Goal: Task Accomplishment & Management: Complete application form

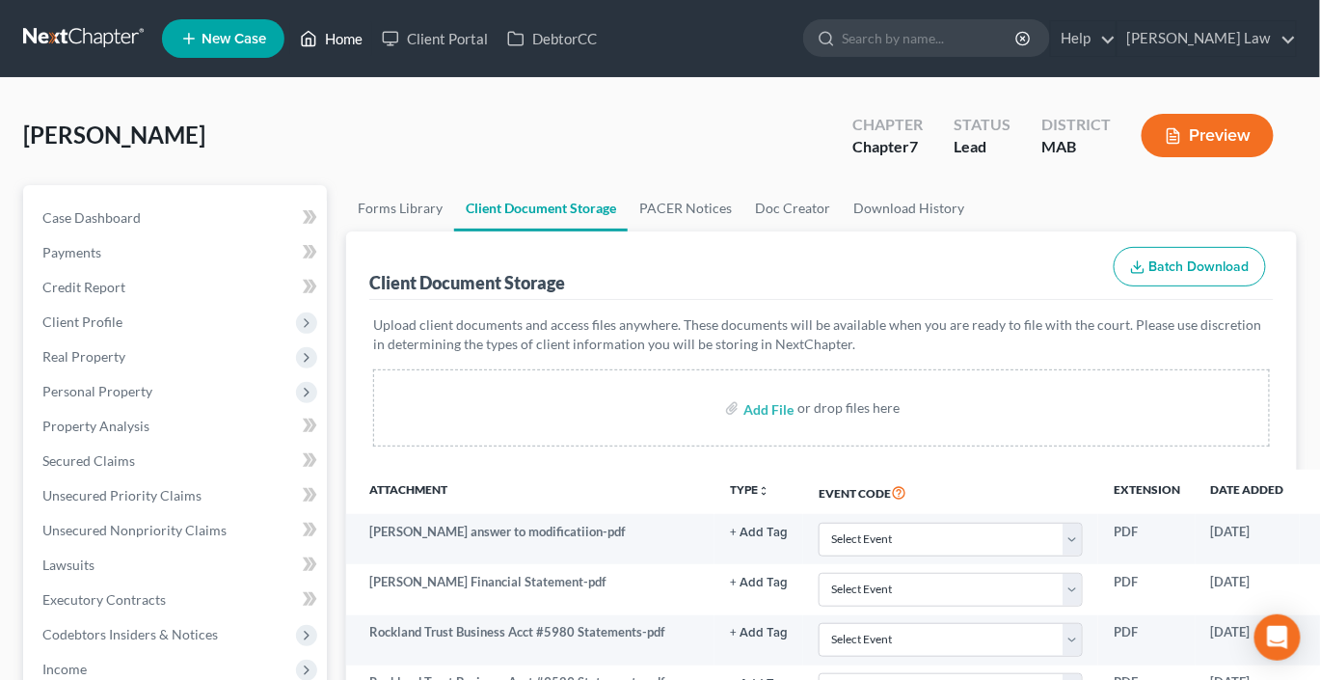
click at [372, 46] on link "Home" at bounding box center [331, 38] width 82 height 35
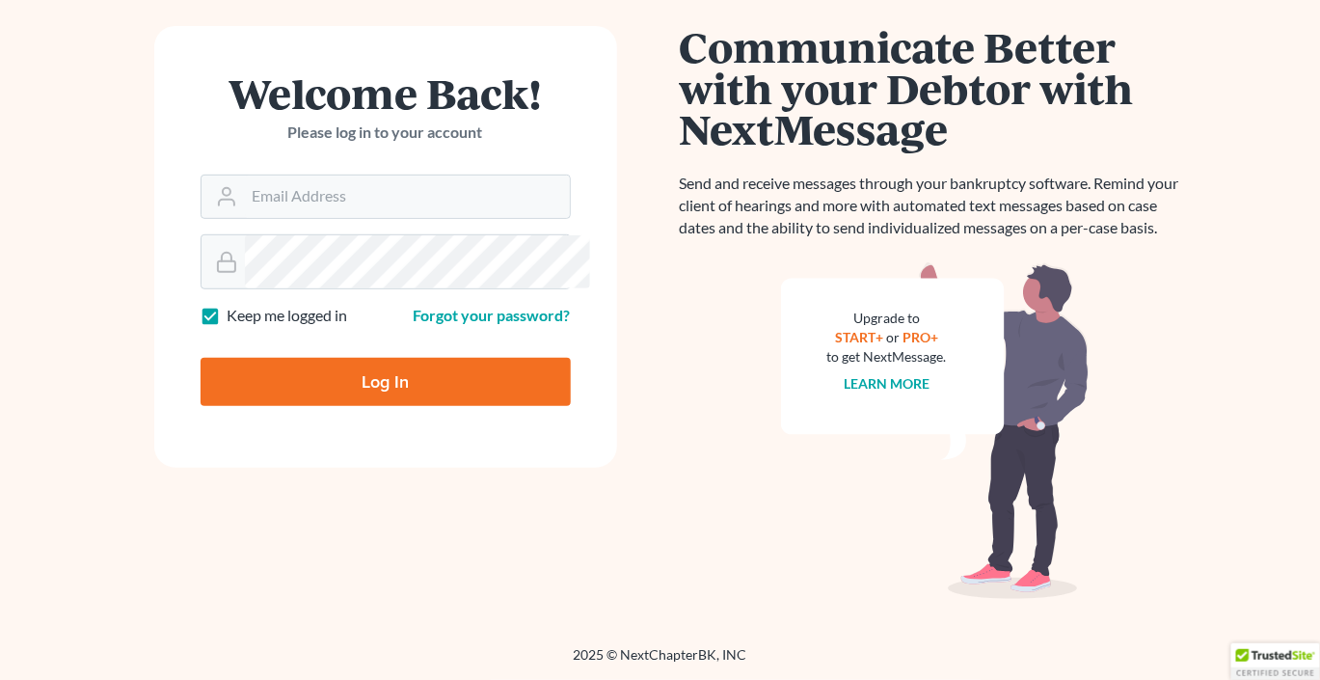
scroll to position [314, 0]
type input "[EMAIL_ADDRESS][DOMAIN_NAME]"
click at [411, 406] on input "Log In" at bounding box center [386, 382] width 370 height 48
type input "Thinking..."
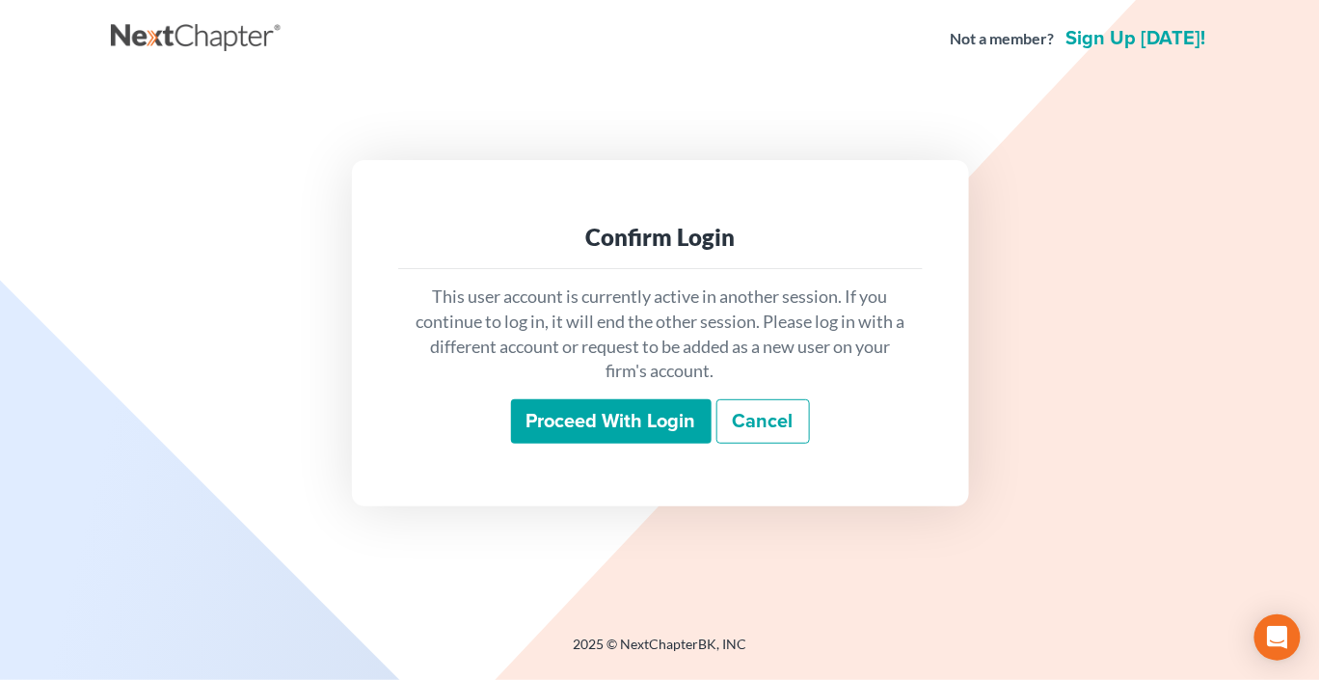
click at [536, 444] on input "Proceed with login" at bounding box center [611, 421] width 201 height 44
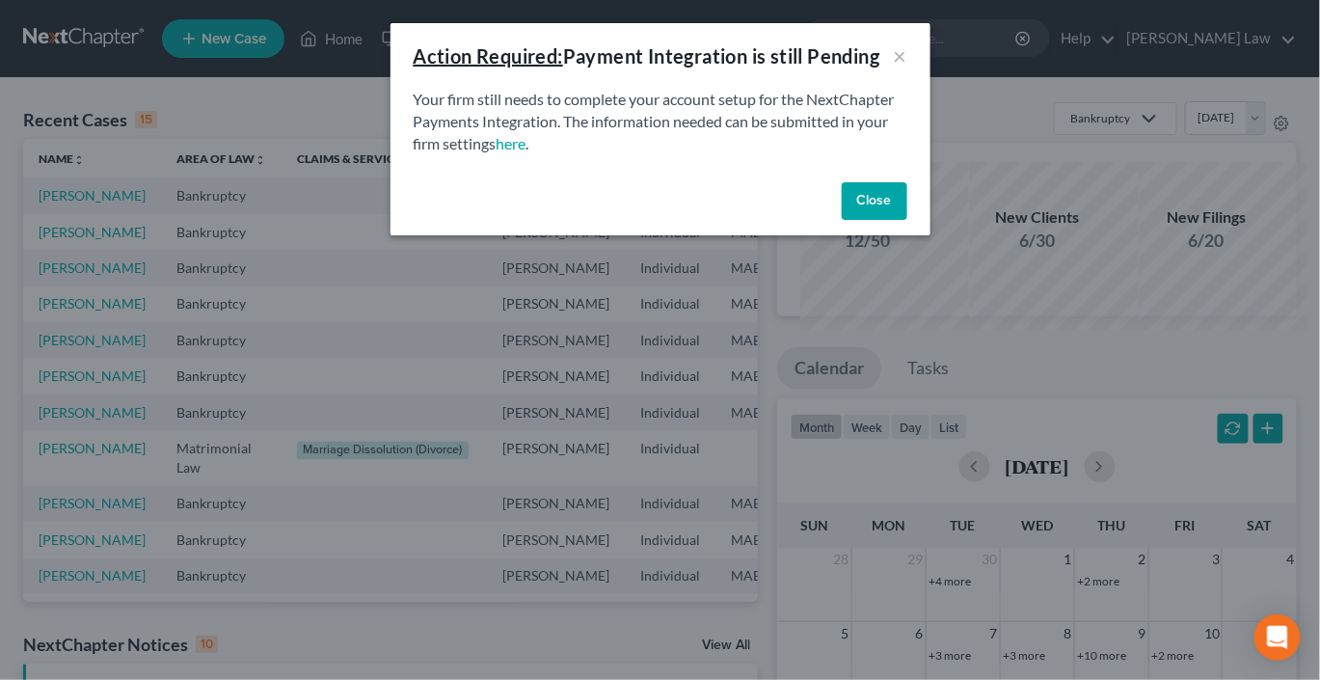
click at [907, 221] on button "Close" at bounding box center [875, 201] width 66 height 39
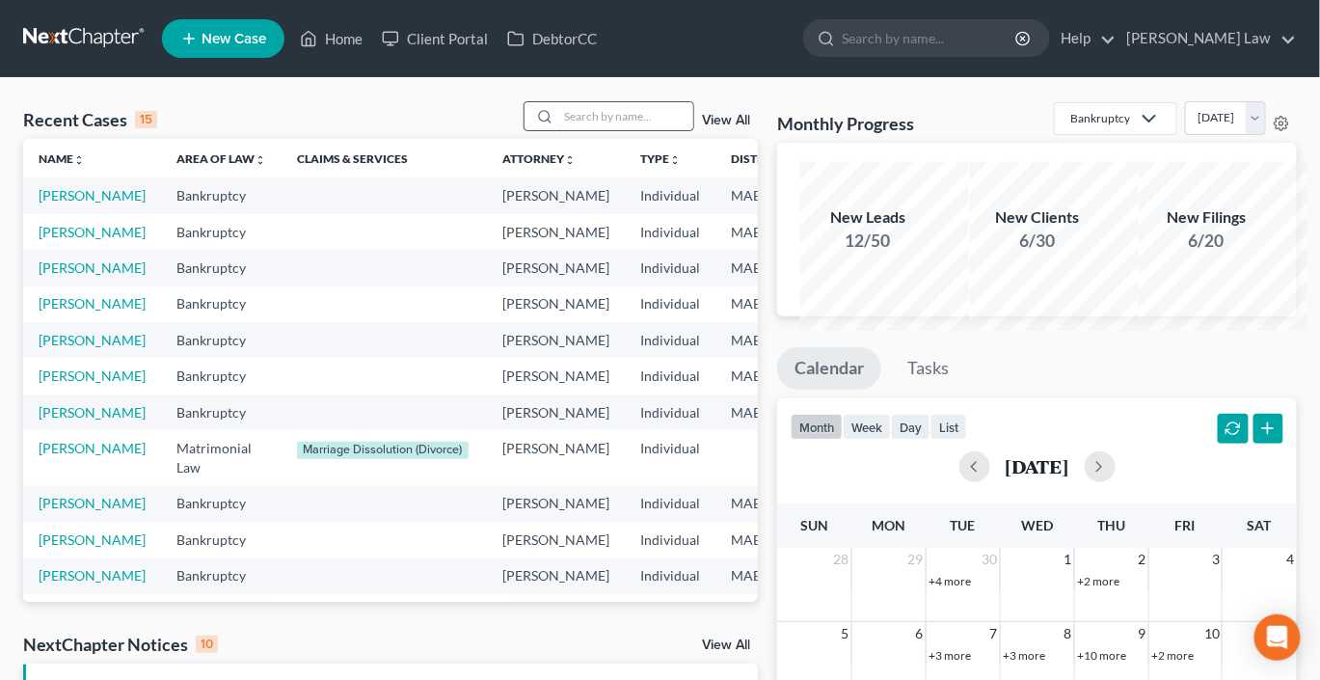
click at [612, 130] on input "search" at bounding box center [625, 116] width 135 height 28
type input "[PERSON_NAME]"
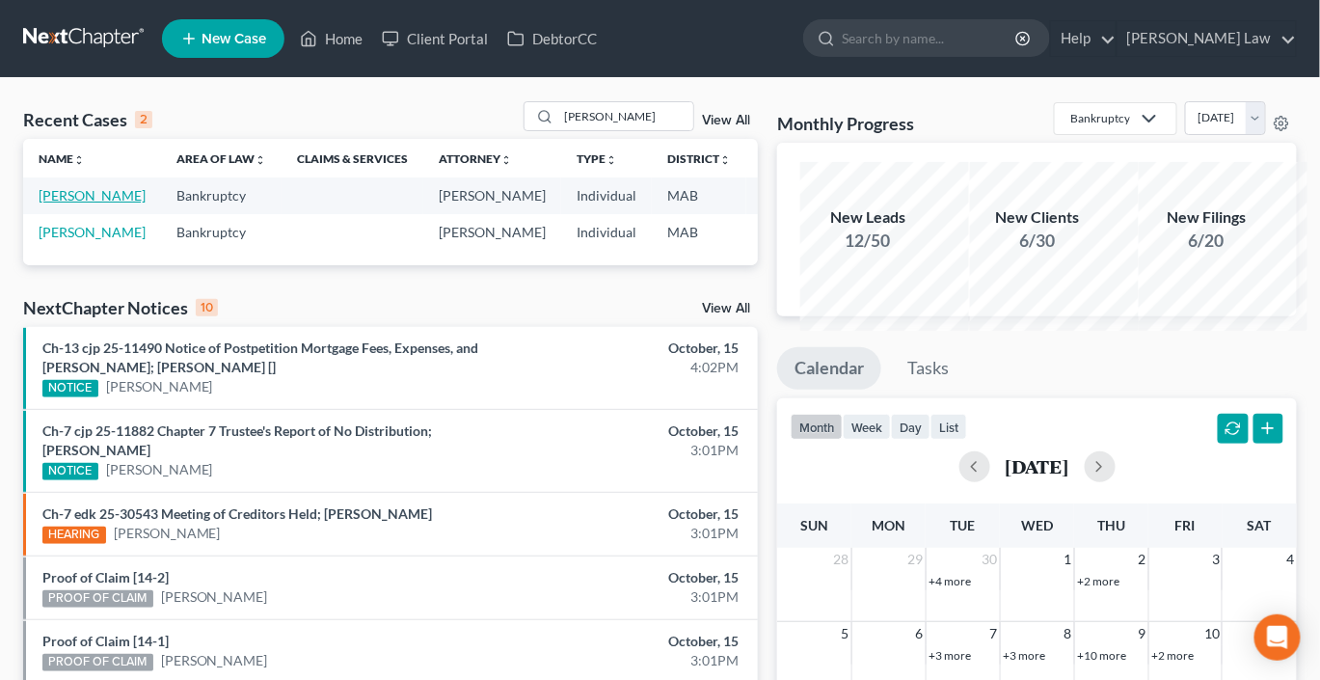
click at [88, 203] on link "[PERSON_NAME]" at bounding box center [92, 195] width 107 height 16
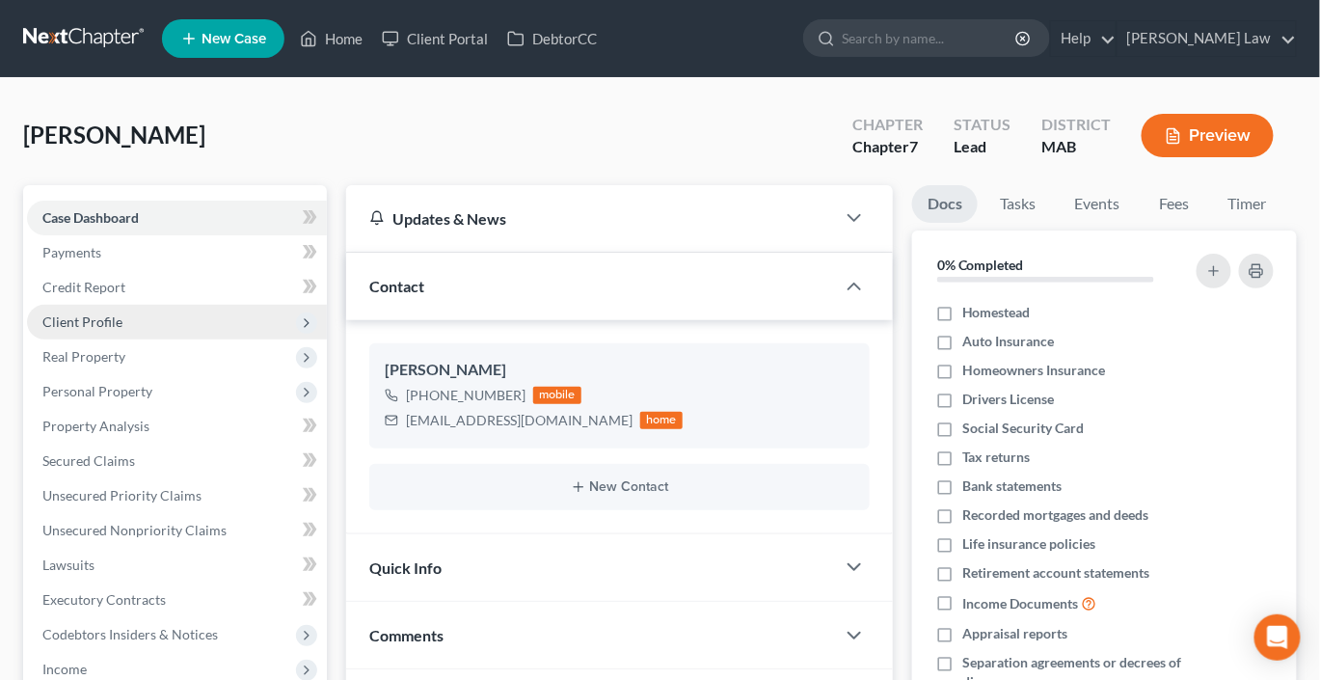
click at [93, 330] on span "Client Profile" at bounding box center [82, 321] width 80 height 16
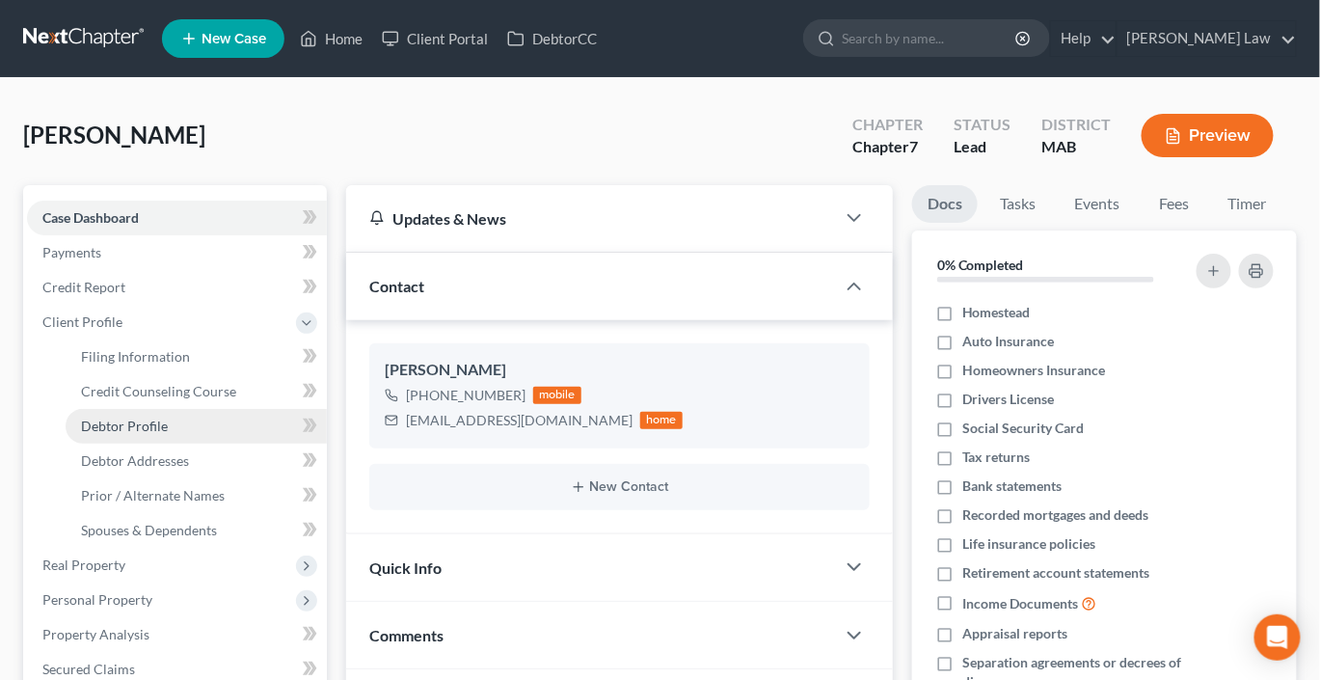
click at [138, 434] on span "Debtor Profile" at bounding box center [124, 426] width 87 height 16
select select "0"
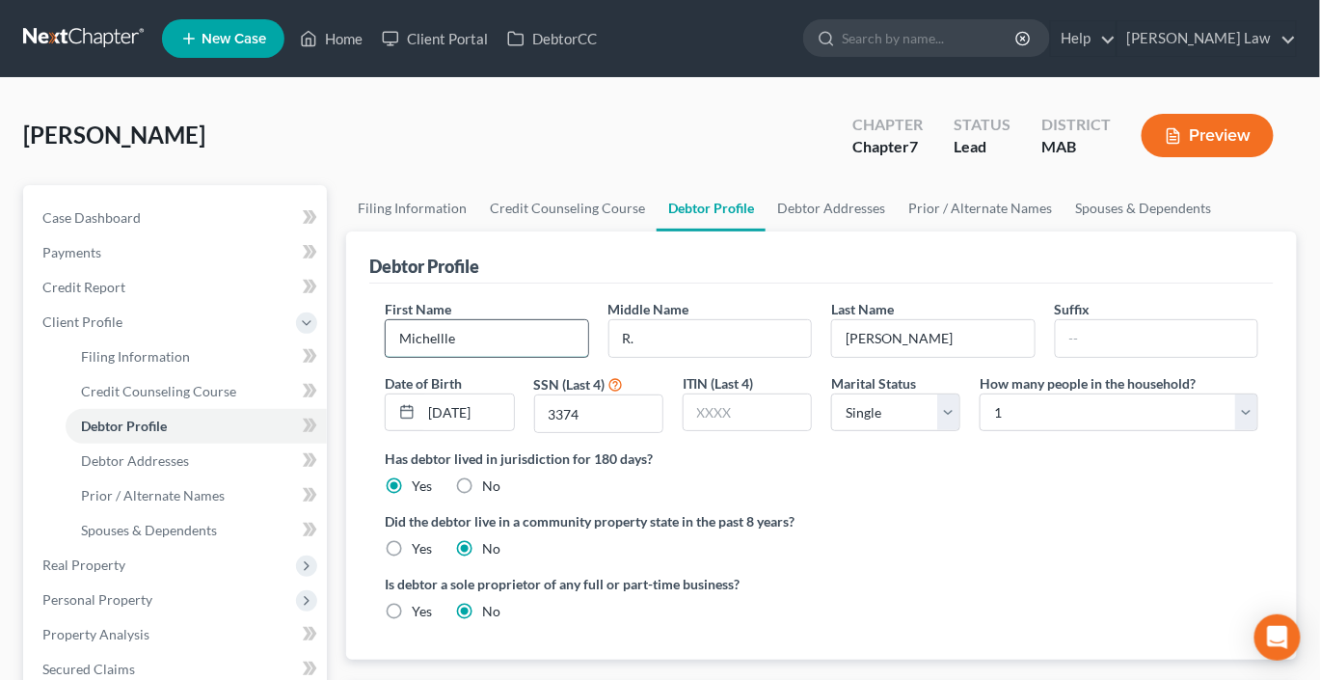
click at [510, 357] on input "Michellle" at bounding box center [487, 338] width 202 height 37
type input "[PERSON_NAME]"
click at [491, 431] on input "[DATE]" at bounding box center [467, 412] width 92 height 37
click at [897, 231] on link "Debtor Addresses" at bounding box center [831, 208] width 131 height 46
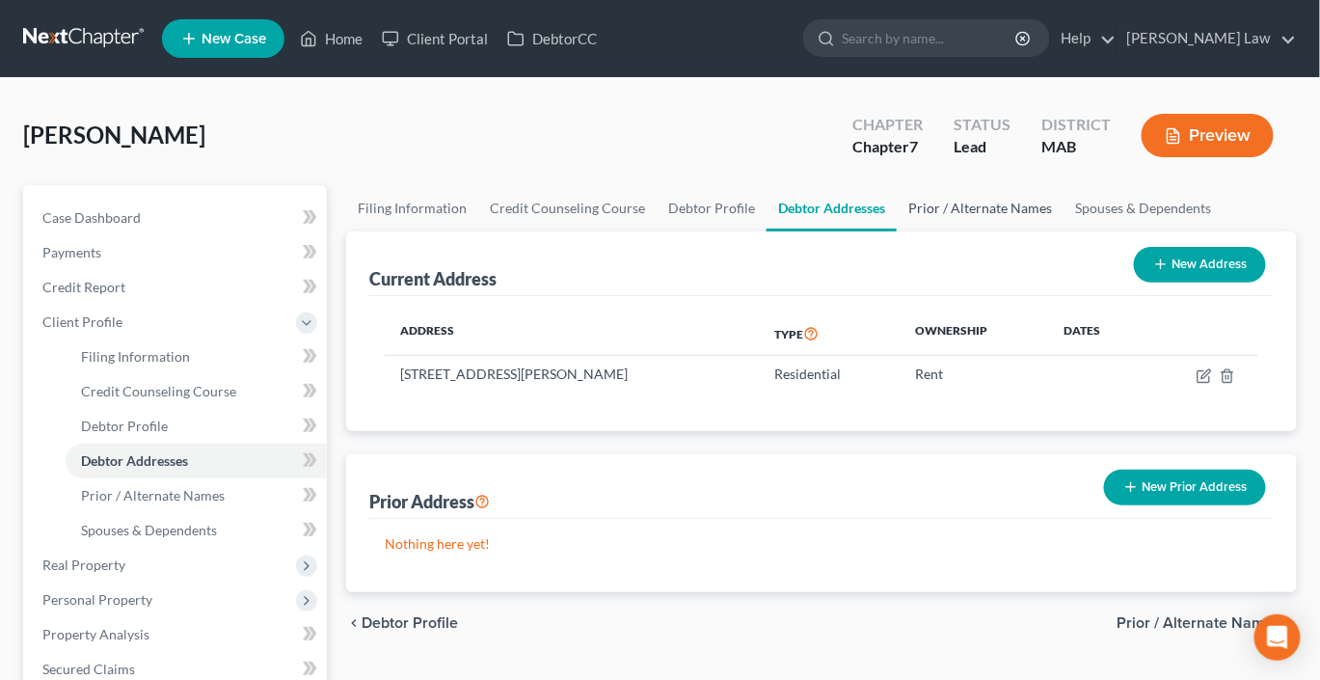
click at [1064, 231] on link "Prior / Alternate Names" at bounding box center [980, 208] width 167 height 46
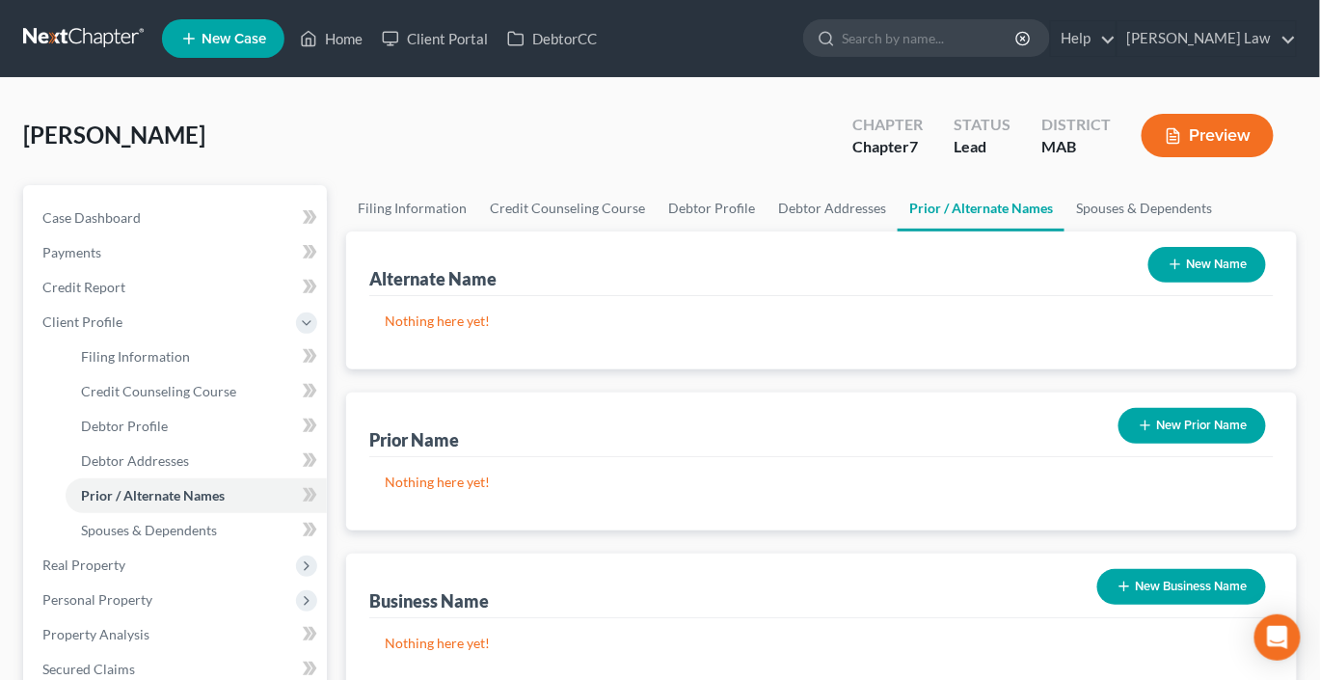
click at [373, 344] on div "Alternate Name New Name Nothing here yet!" at bounding box center [821, 300] width 951 height 138
click at [1064, 231] on link "Spouses & Dependents" at bounding box center [1143, 208] width 159 height 46
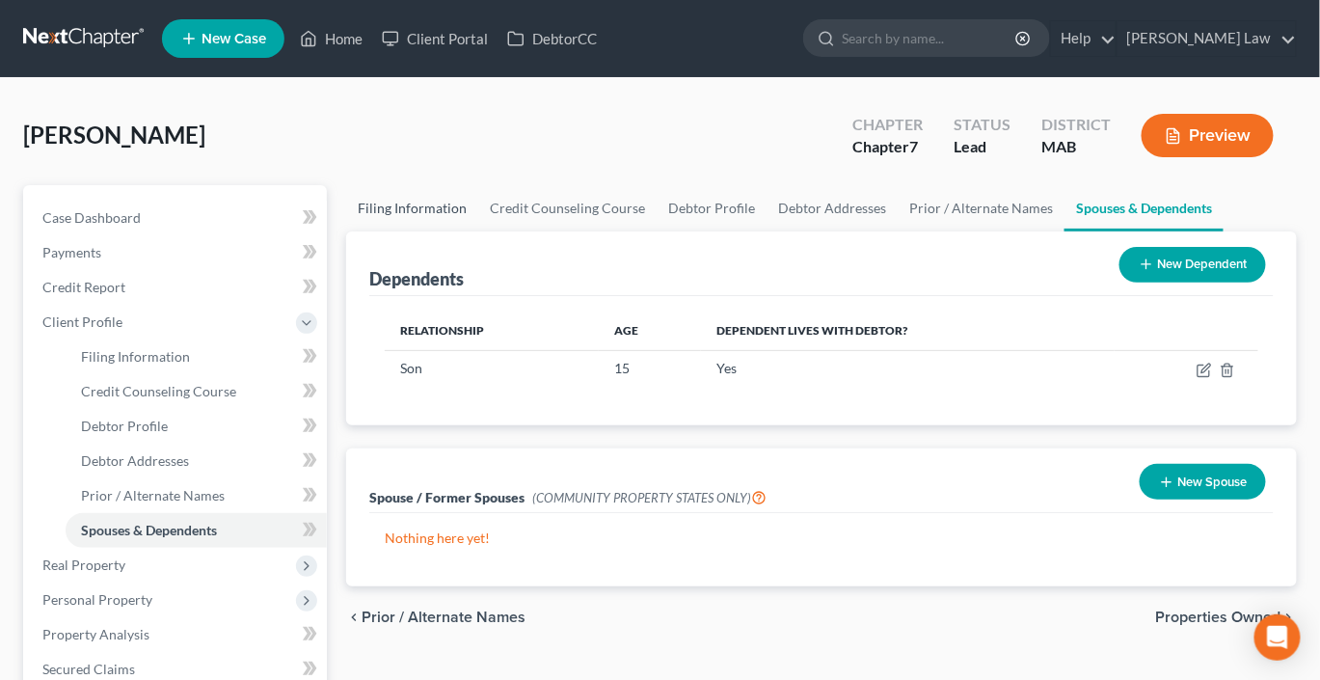
click at [405, 231] on link "Filing Information" at bounding box center [412, 208] width 132 height 46
select select "1"
select select "0"
select select "22"
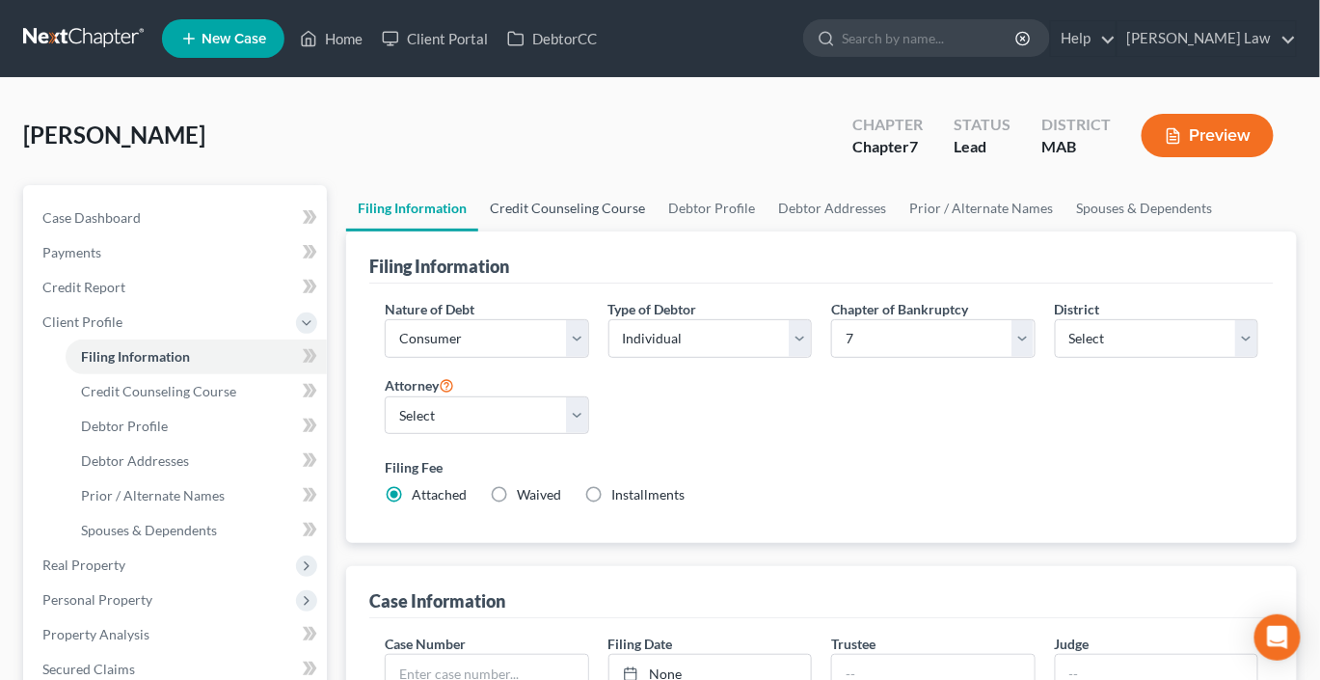
click at [580, 231] on link "Credit Counseling Course" at bounding box center [567, 208] width 178 height 46
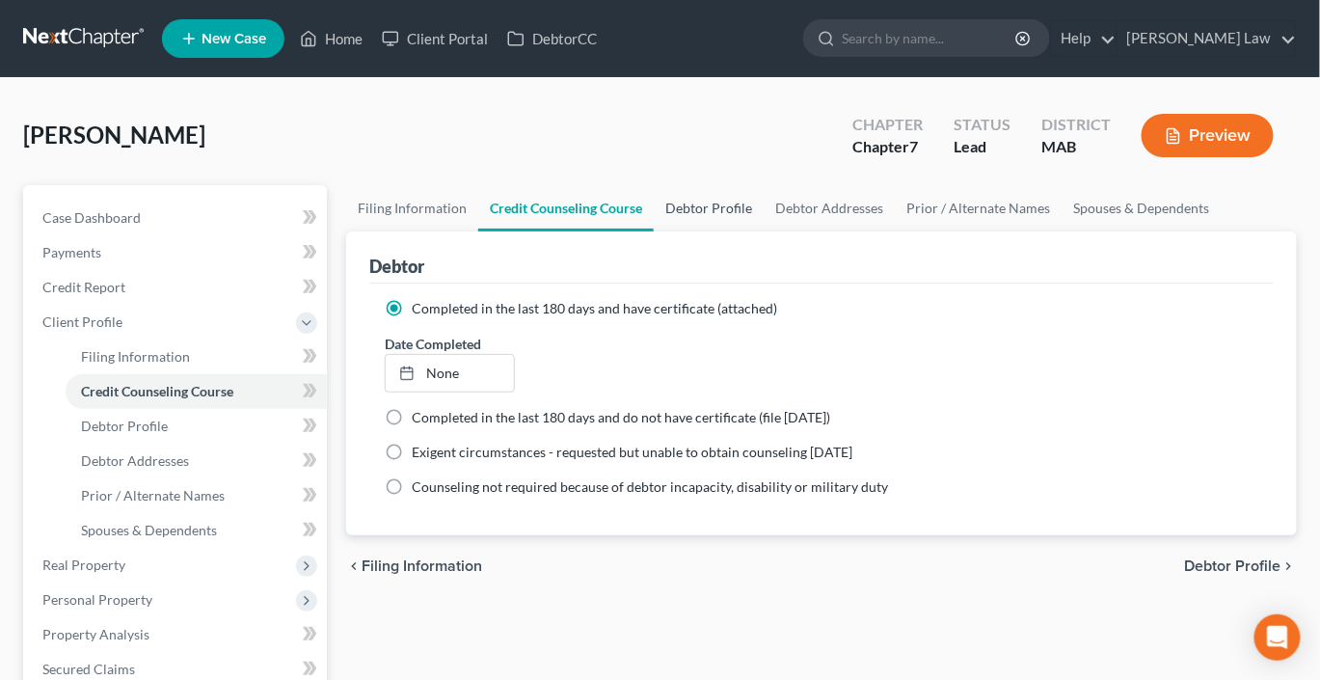
click at [764, 231] on link "Debtor Profile" at bounding box center [709, 208] width 110 height 46
select select "0"
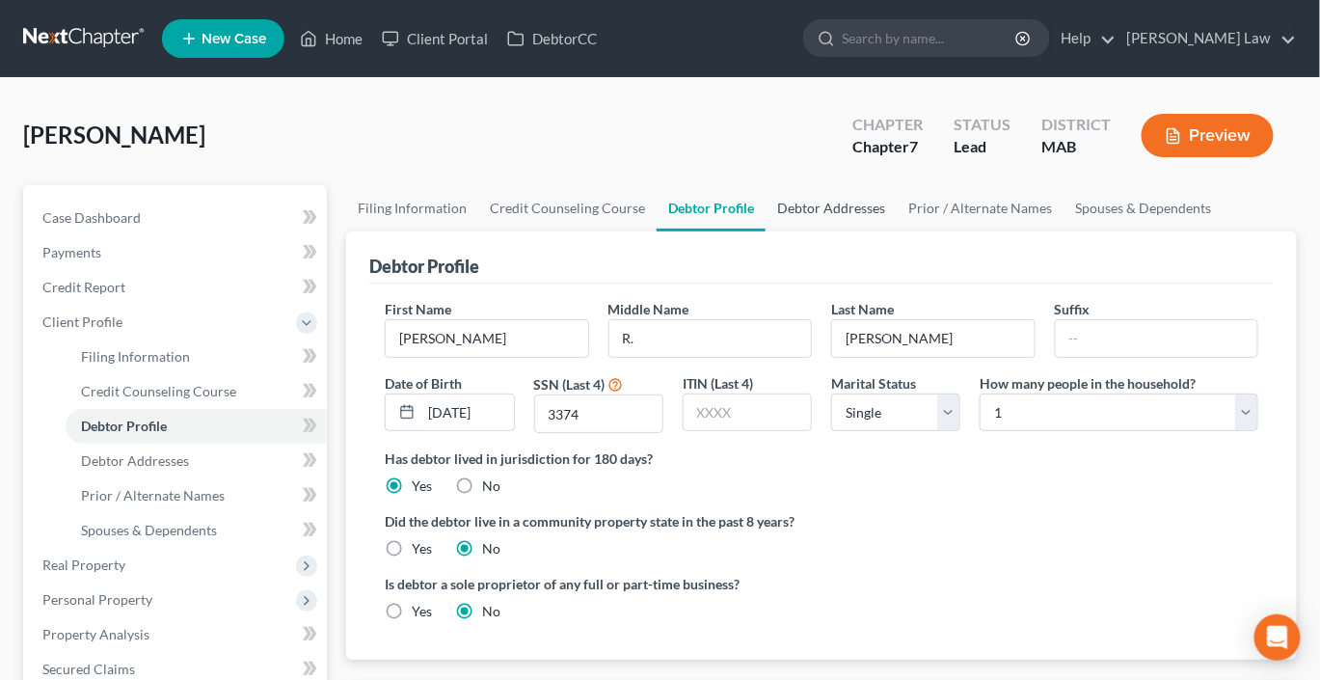
click at [897, 231] on link "Debtor Addresses" at bounding box center [831, 208] width 131 height 46
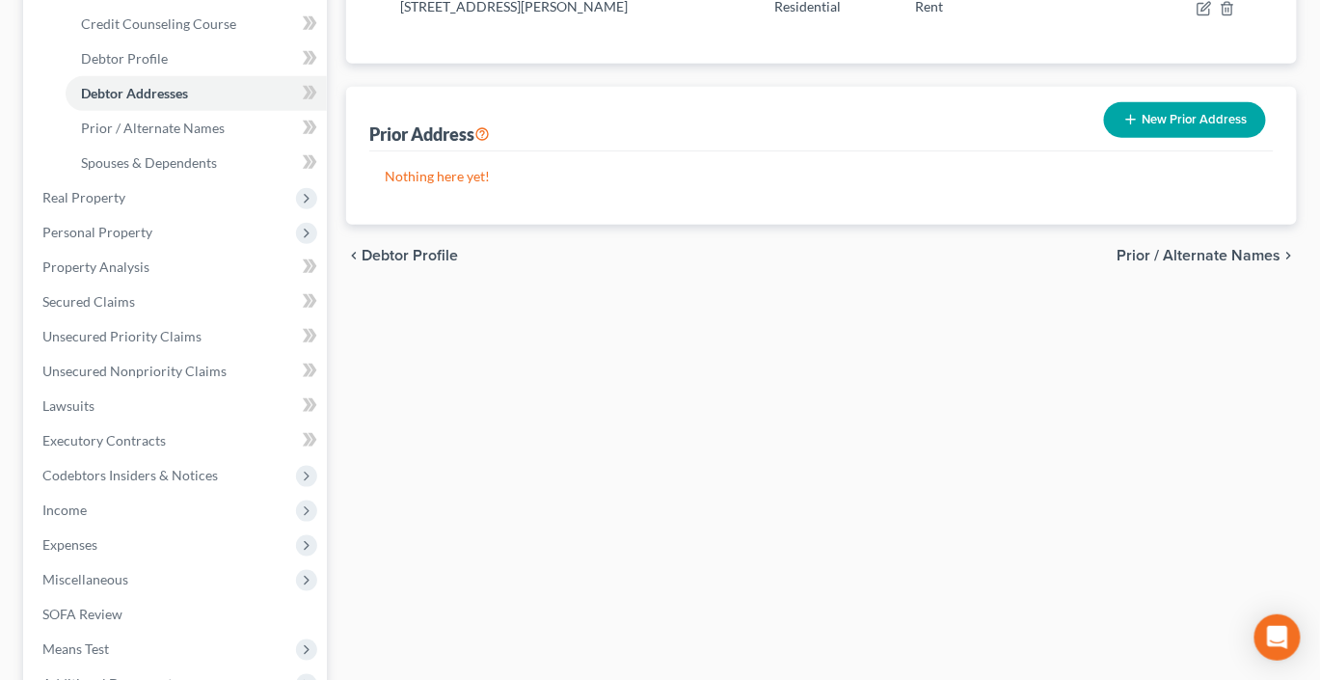
scroll to position [378, 0]
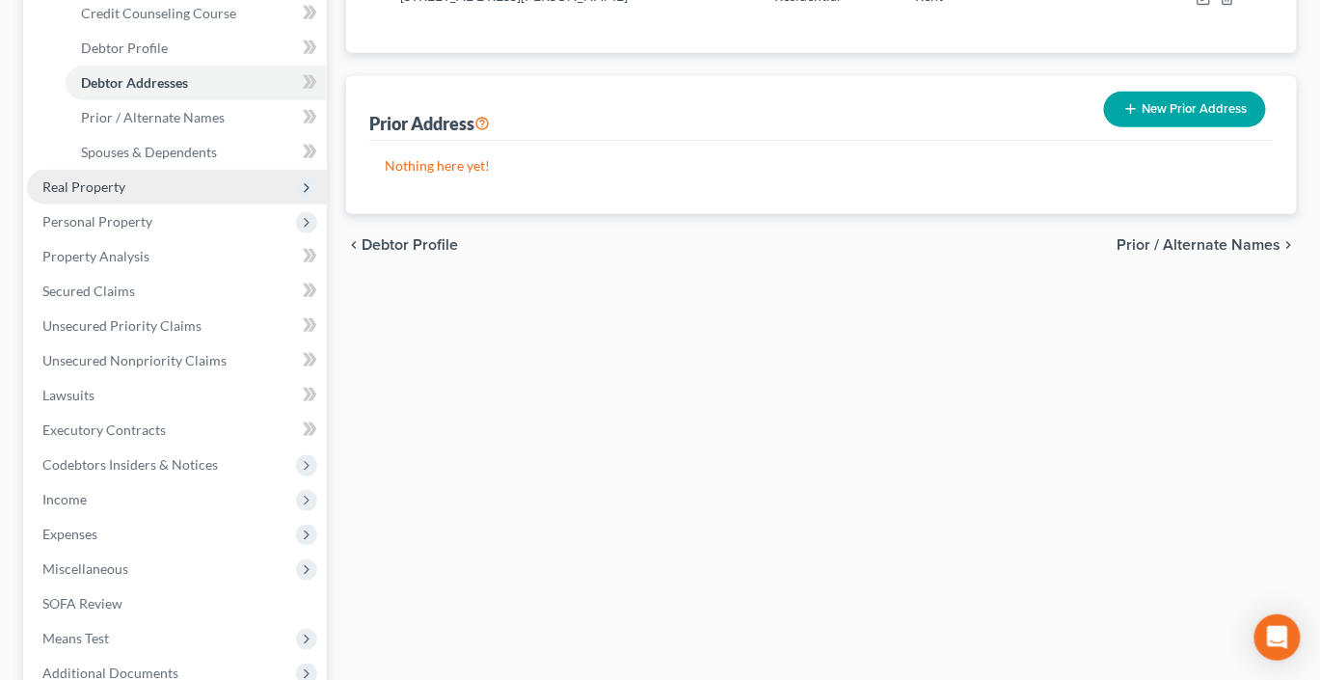
click at [125, 195] on span "Real Property" at bounding box center [83, 186] width 83 height 16
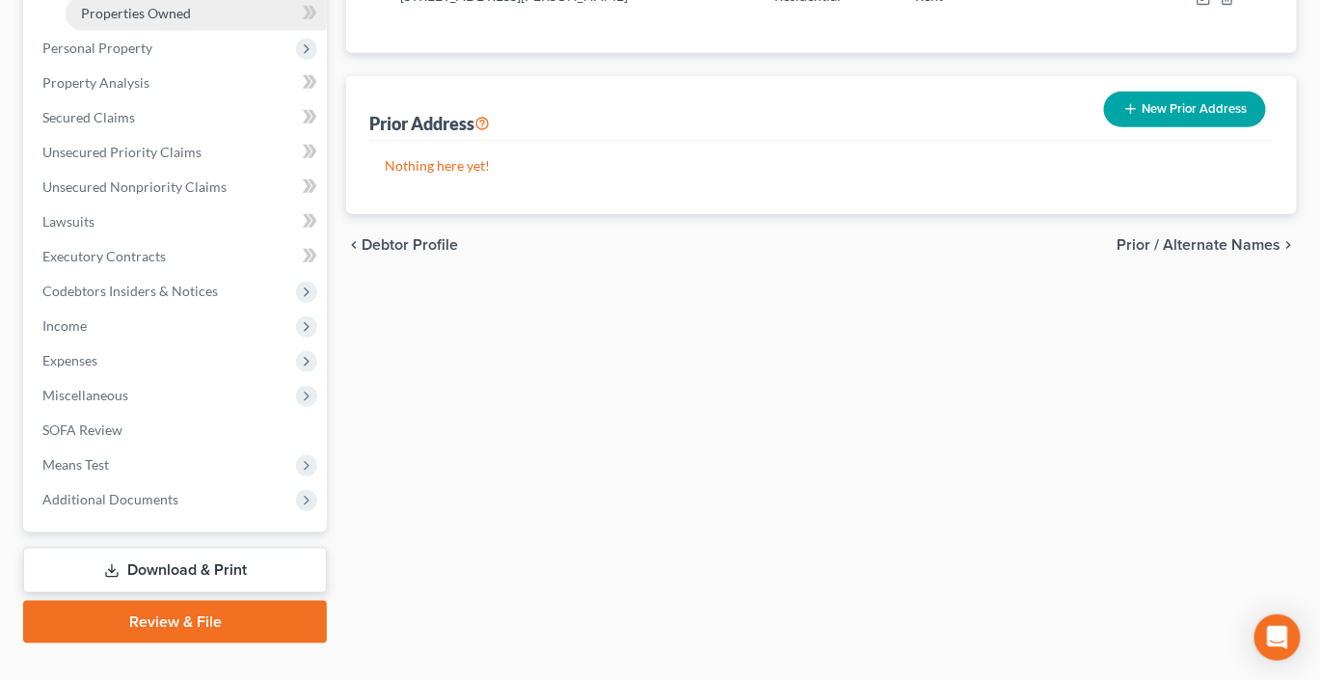
click at [119, 21] on span "Properties Owned" at bounding box center [136, 13] width 110 height 16
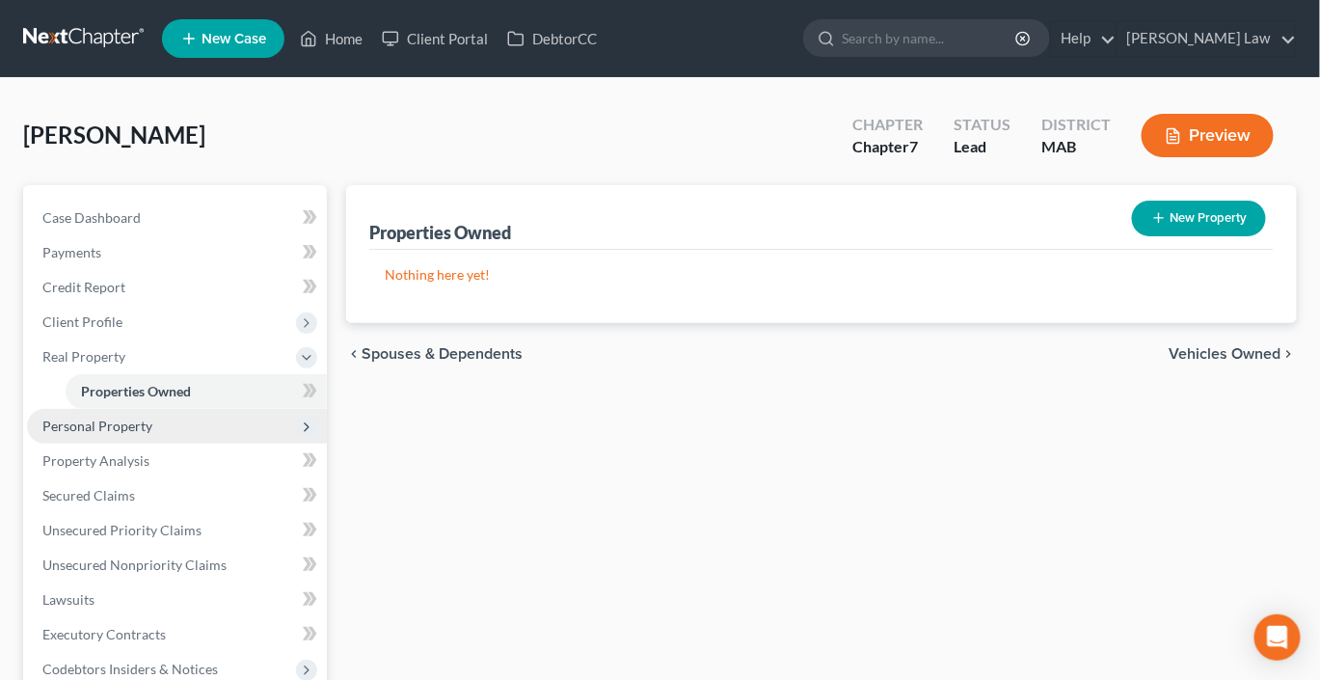
click at [152, 434] on span "Personal Property" at bounding box center [97, 426] width 110 height 16
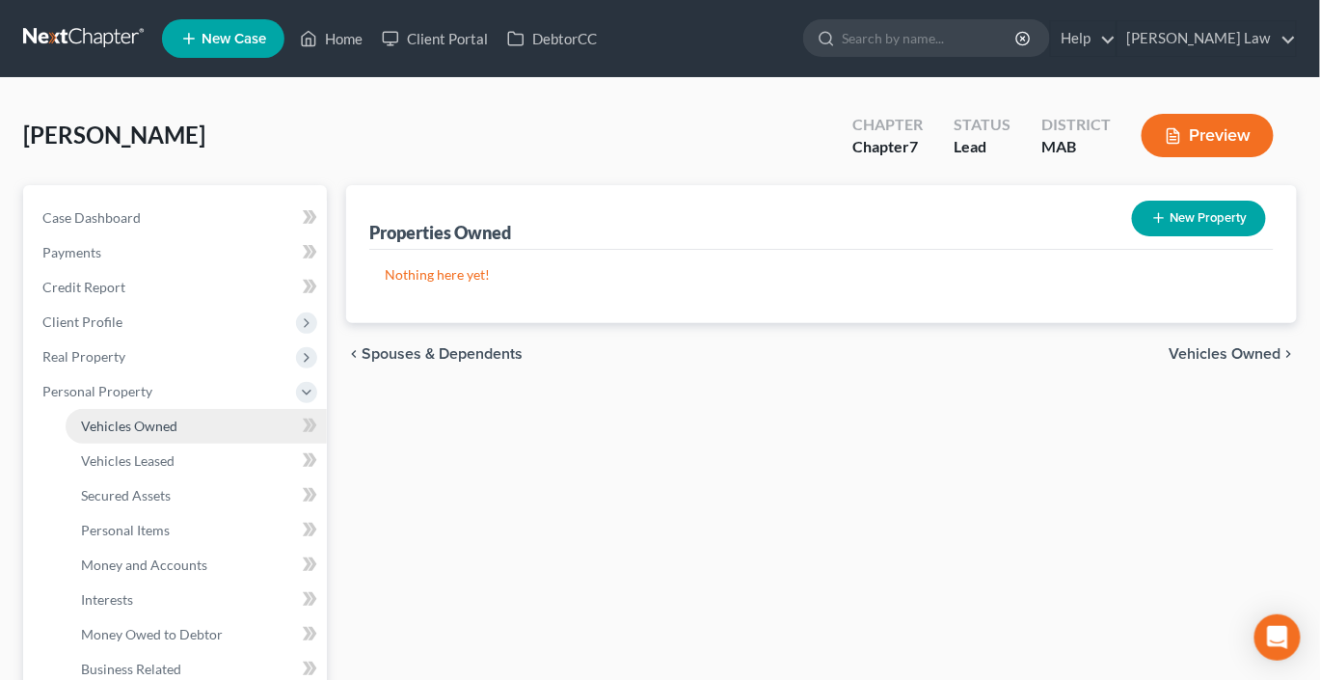
click at [176, 434] on span "Vehicles Owned" at bounding box center [129, 426] width 96 height 16
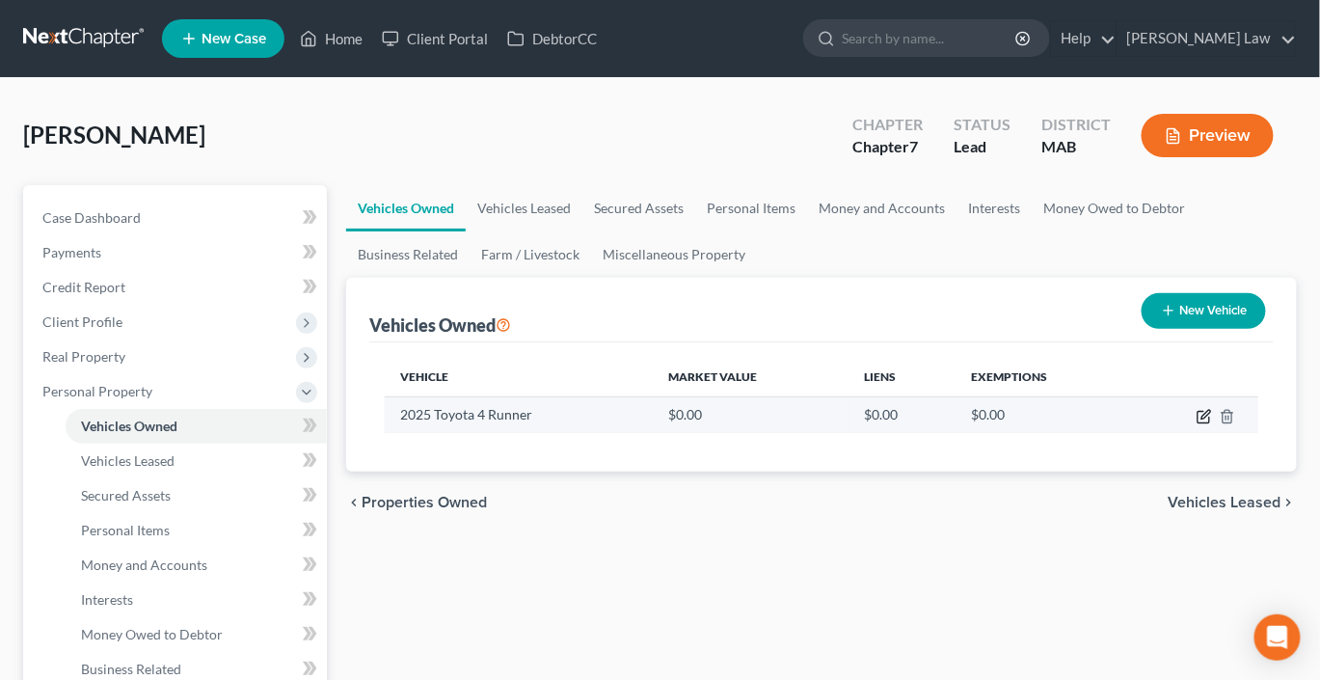
click at [1197, 424] on icon "button" at bounding box center [1204, 416] width 15 height 15
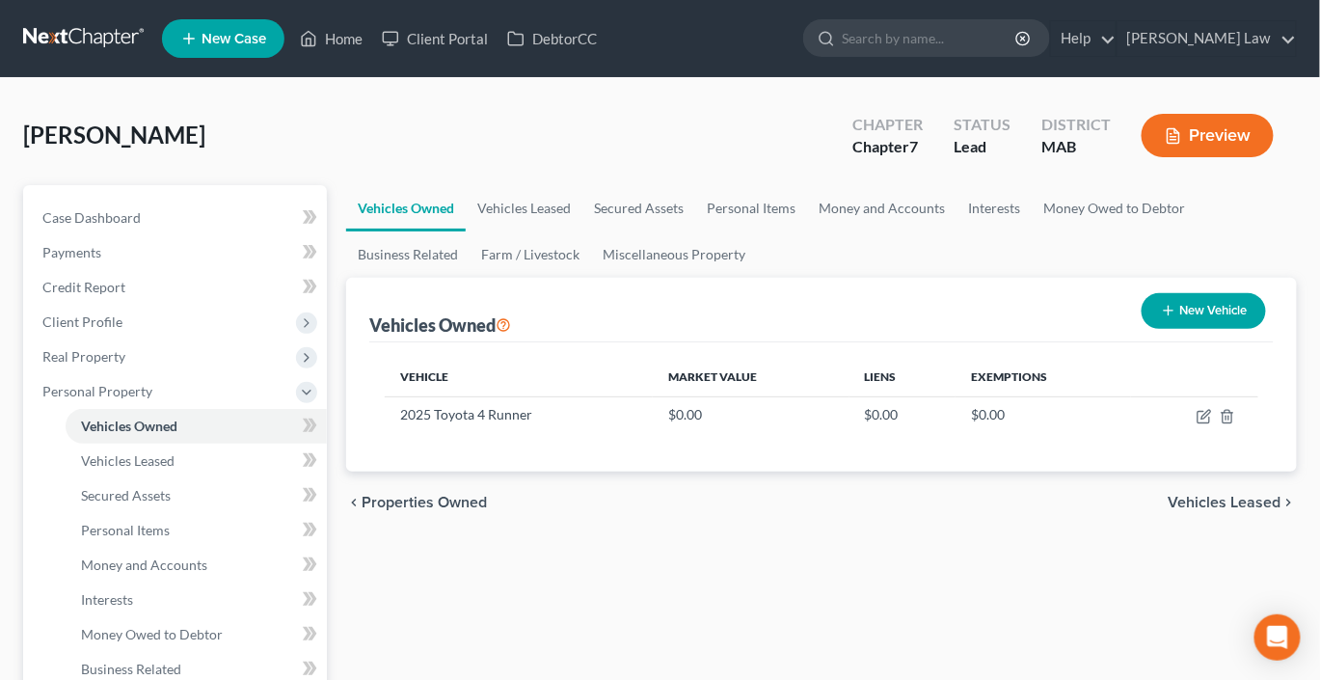
select select "0"
select select "1"
select select "0"
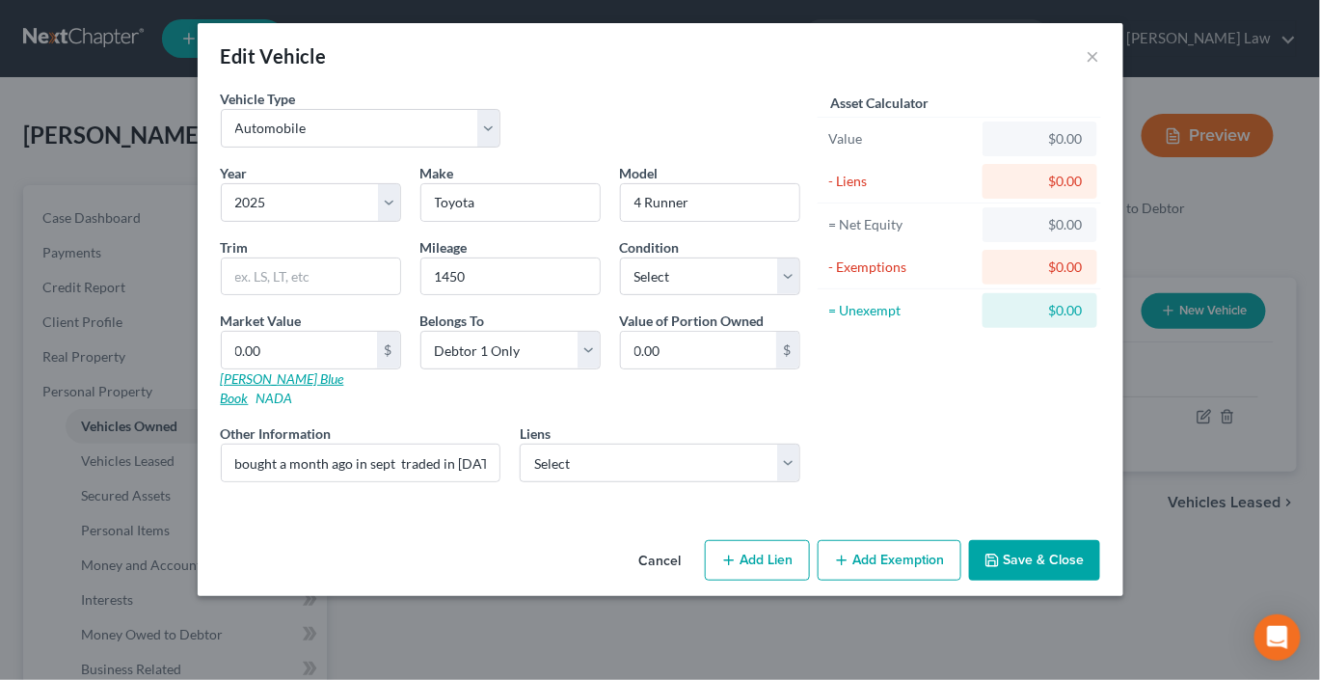
click at [221, 406] on link "[PERSON_NAME] Blue Book" at bounding box center [282, 388] width 123 height 36
click at [1100, 580] on button "Save & Close" at bounding box center [1034, 560] width 131 height 40
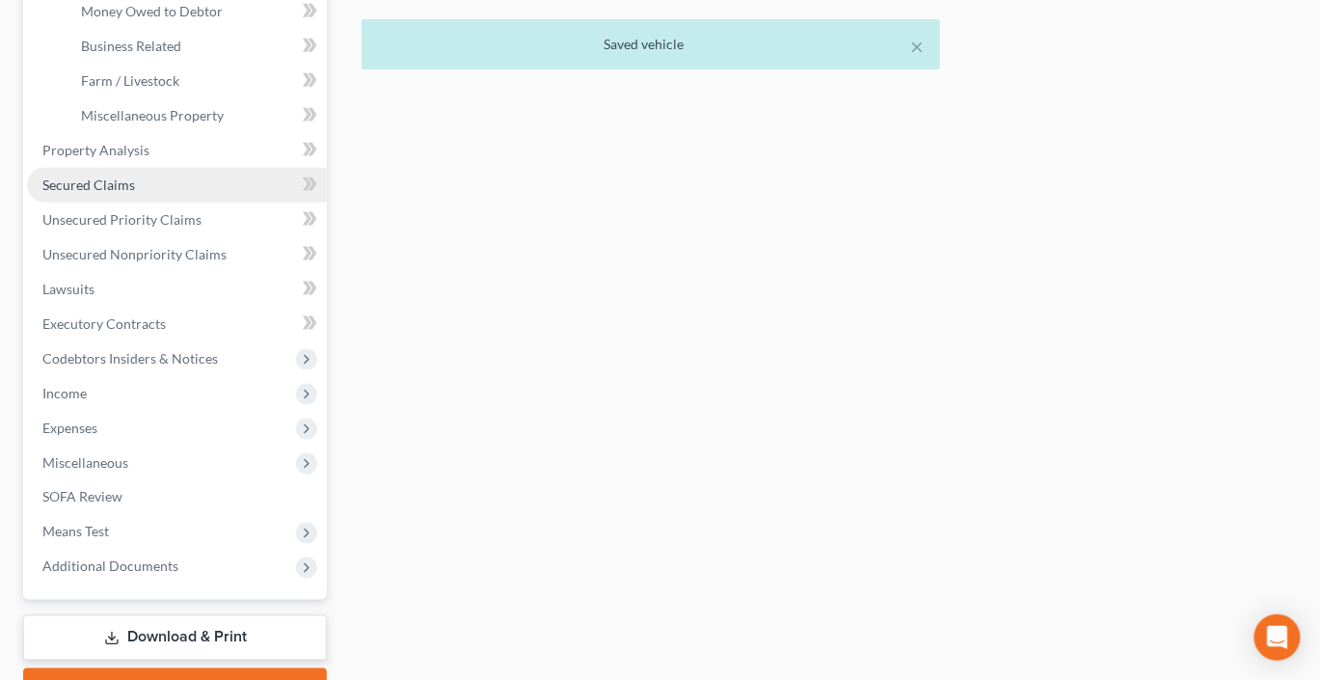
click at [116, 202] on link "Secured Claims" at bounding box center [177, 185] width 300 height 35
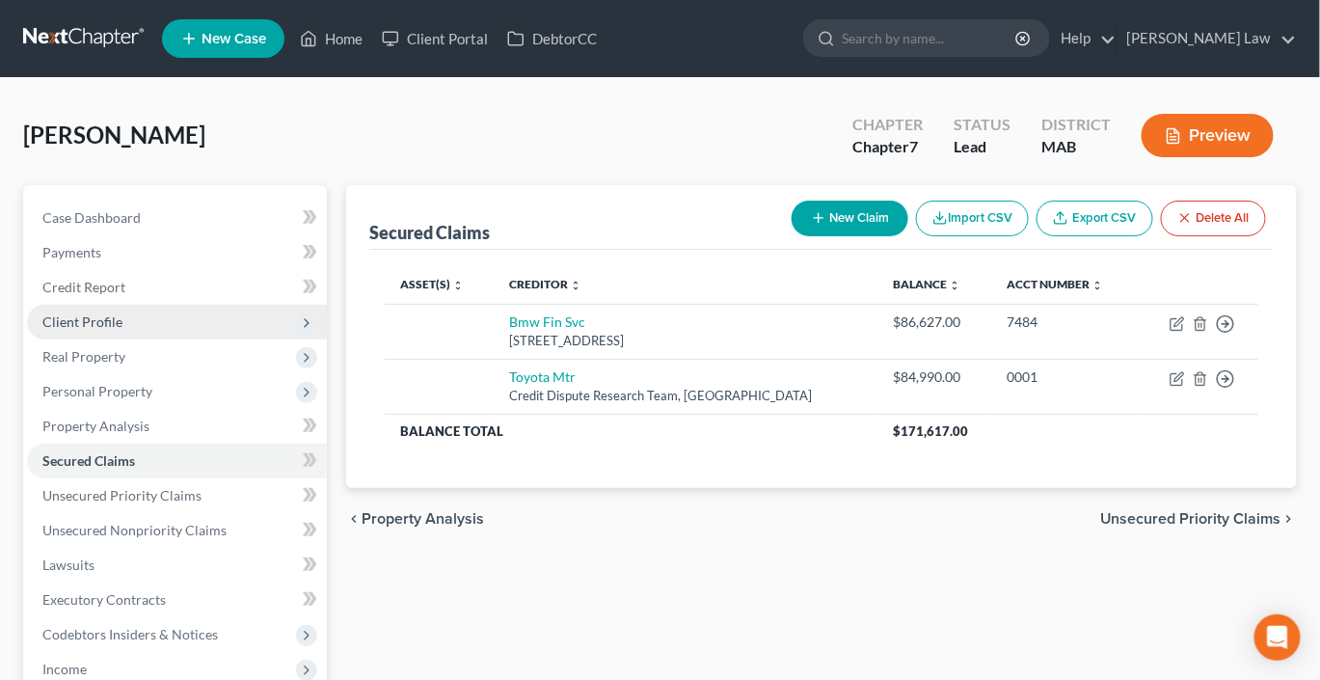
click at [122, 330] on span "Client Profile" at bounding box center [82, 321] width 80 height 16
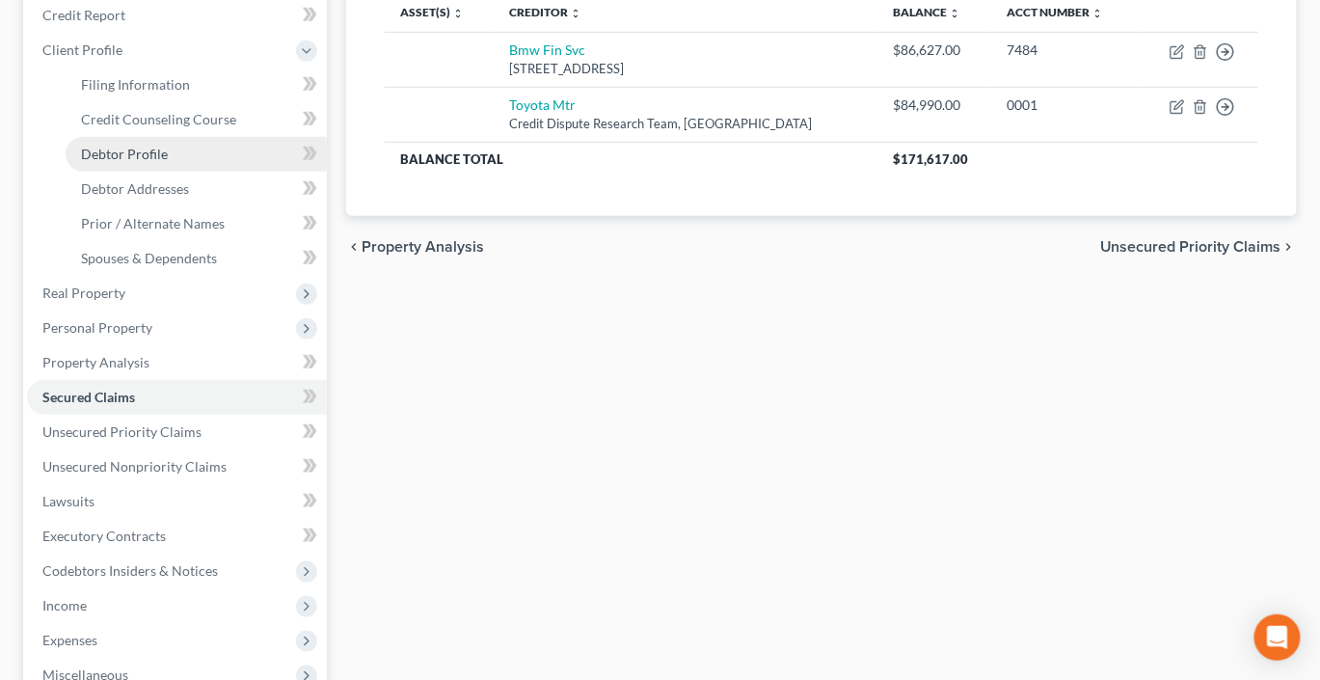
scroll to position [304, 0]
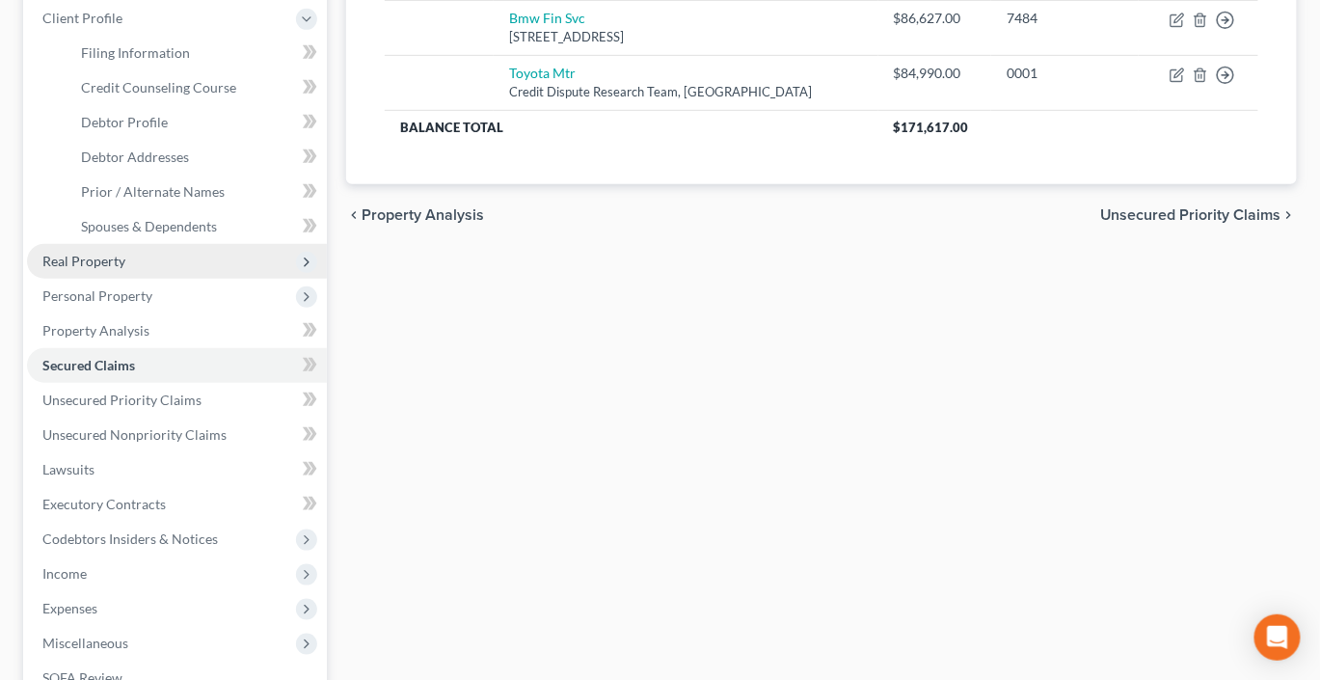
click at [112, 269] on span "Real Property" at bounding box center [83, 261] width 83 height 16
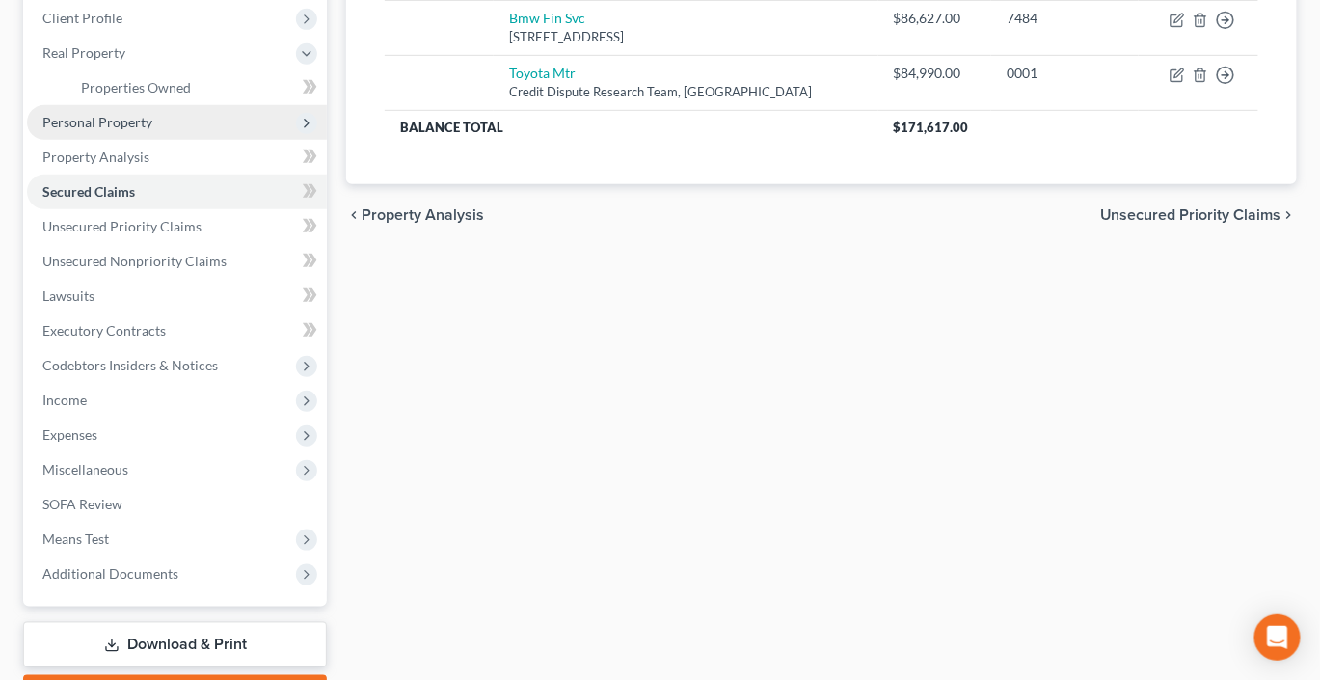
click at [144, 140] on span "Personal Property" at bounding box center [177, 122] width 300 height 35
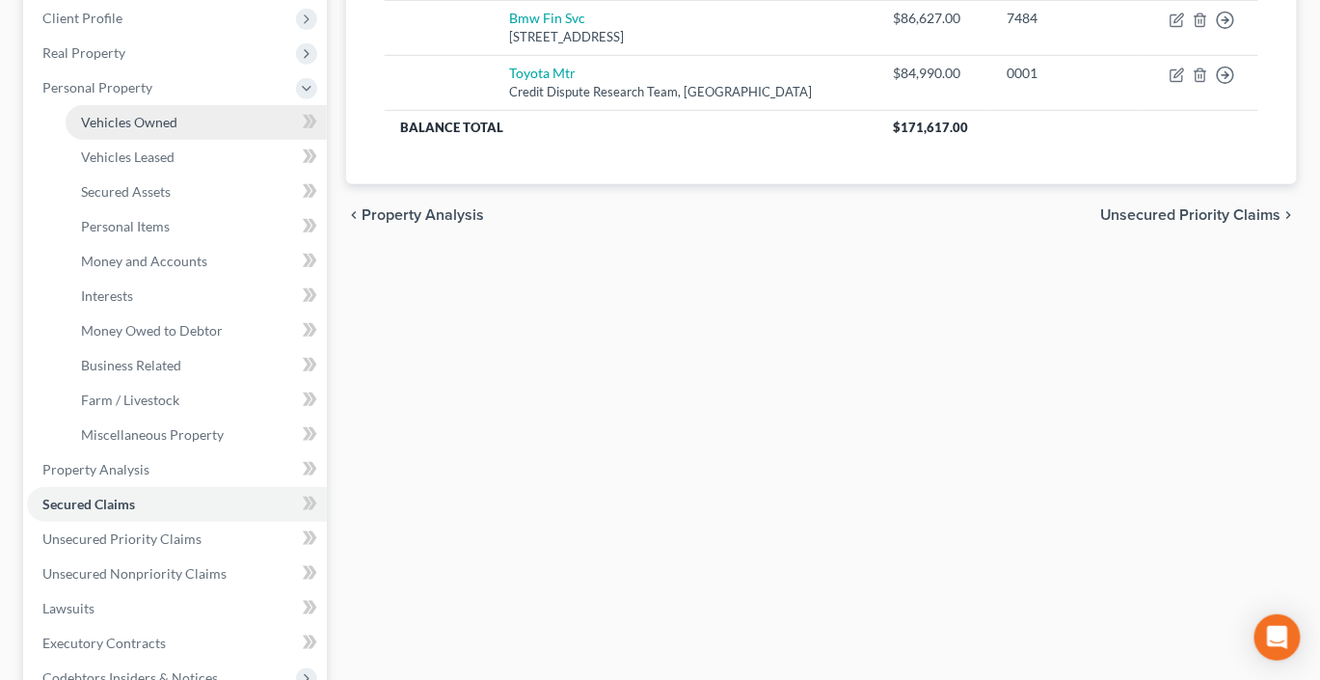
click at [150, 140] on link "Vehicles Owned" at bounding box center [196, 122] width 261 height 35
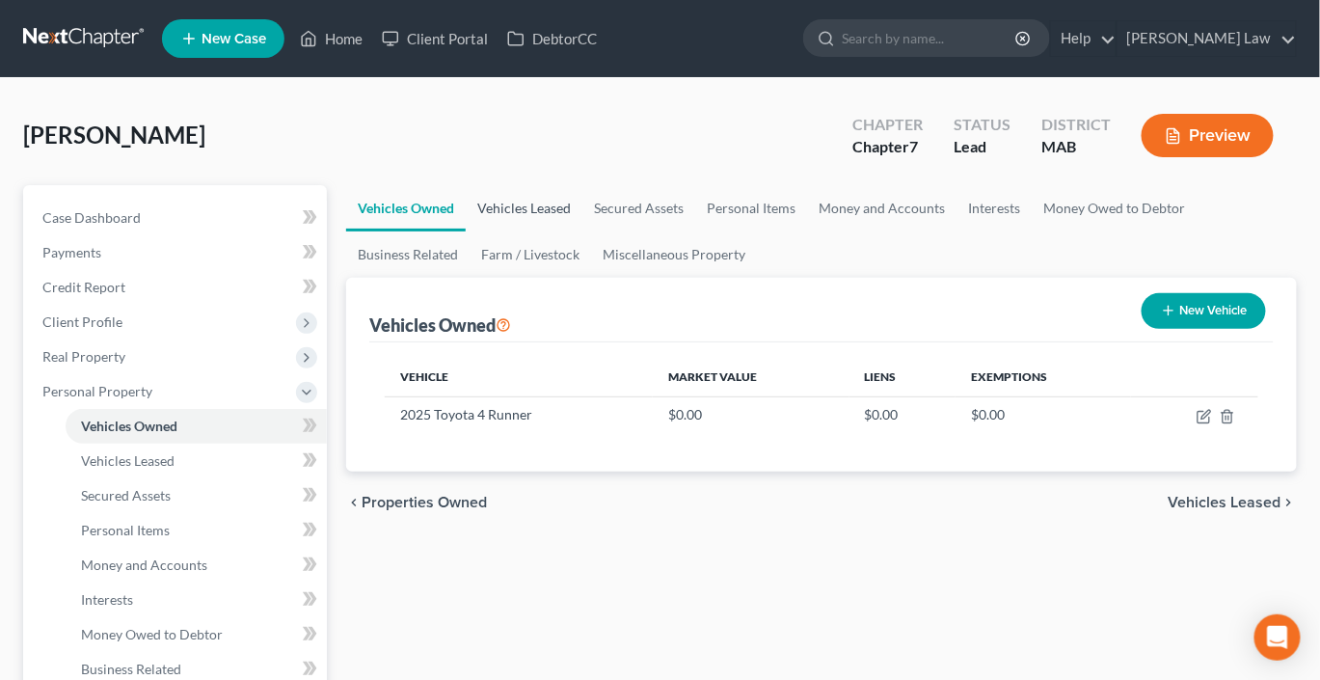
click at [582, 231] on link "Vehicles Leased" at bounding box center [524, 208] width 117 height 46
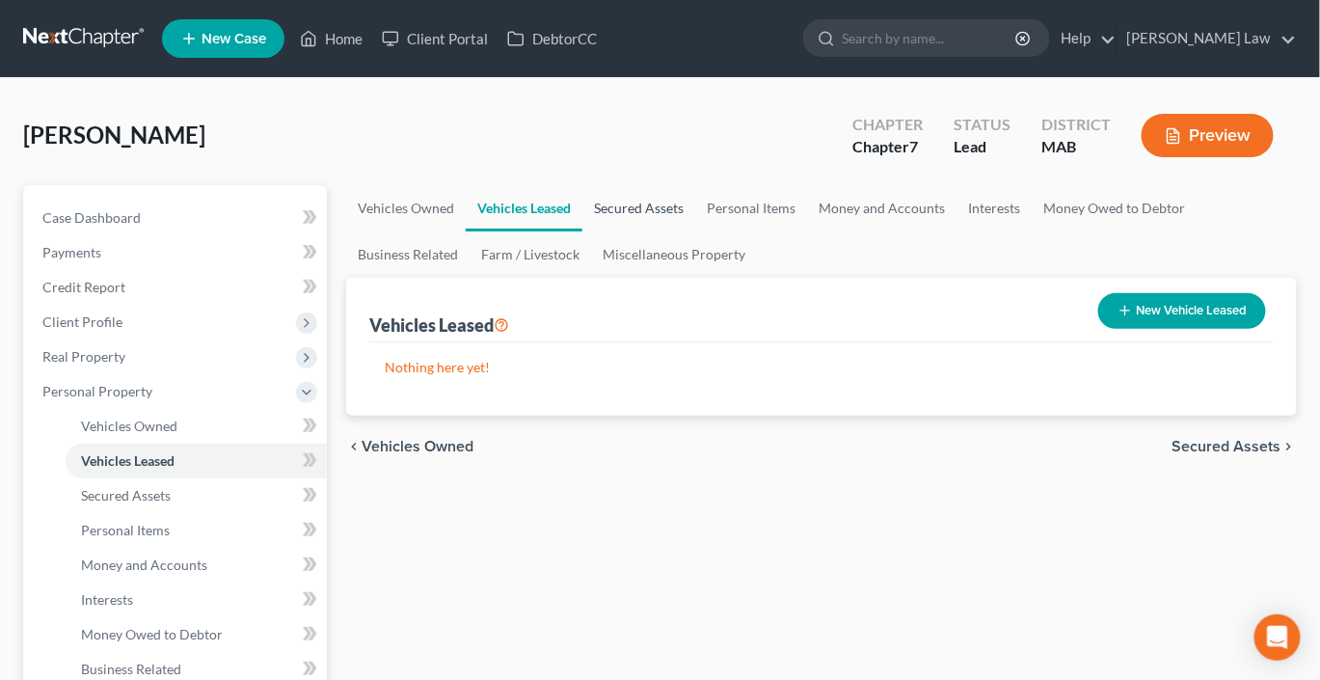
click at [695, 231] on link "Secured Assets" at bounding box center [638, 208] width 113 height 46
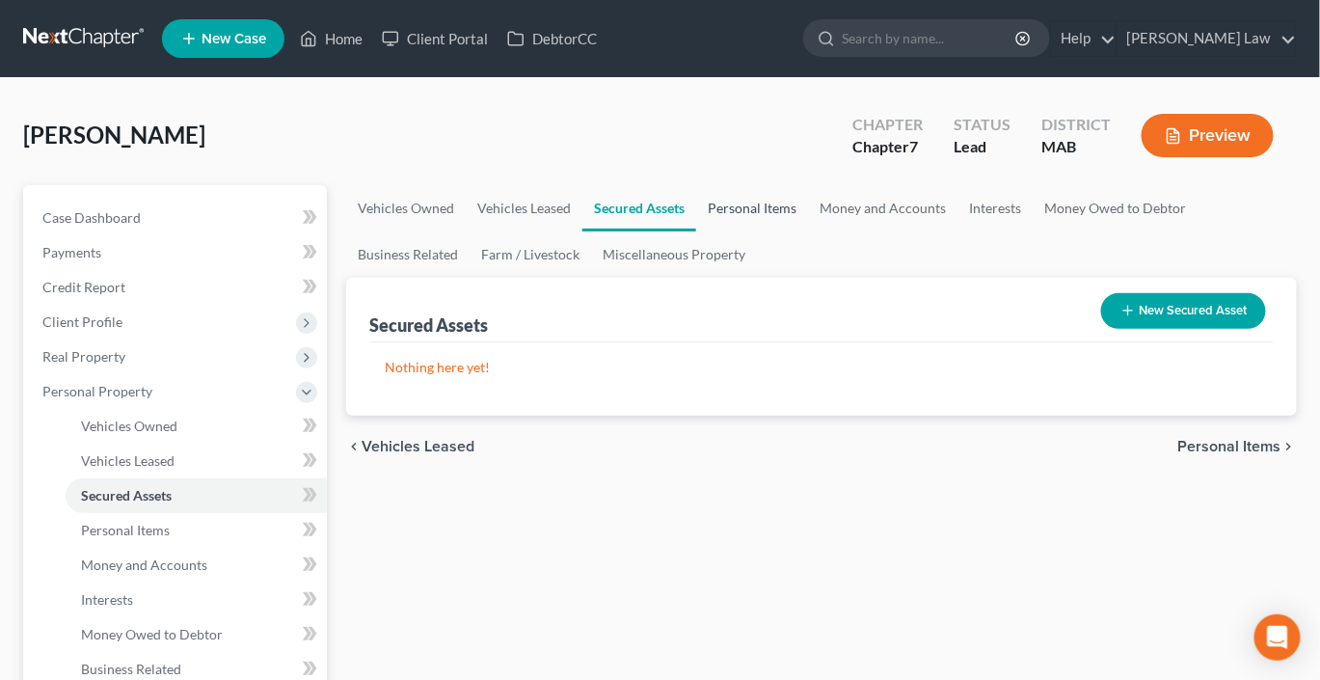
click at [808, 231] on link "Personal Items" at bounding box center [752, 208] width 112 height 46
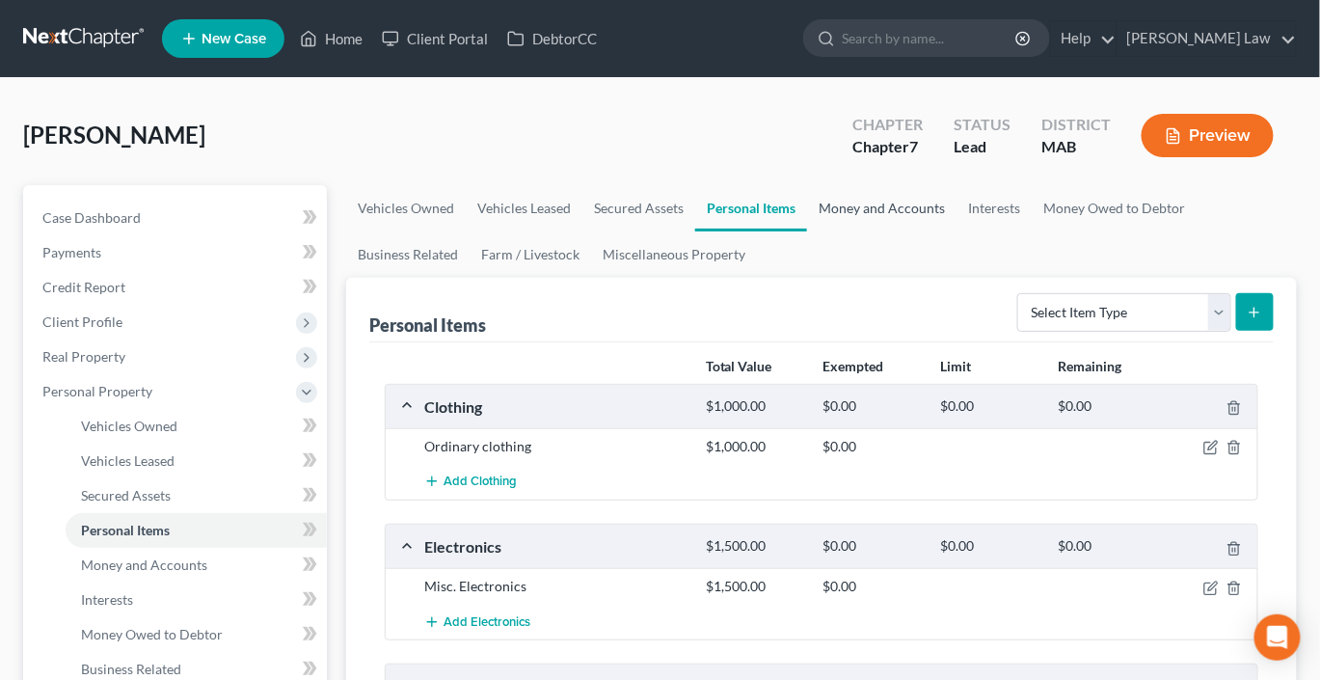
click at [957, 231] on link "Money and Accounts" at bounding box center [881, 208] width 149 height 46
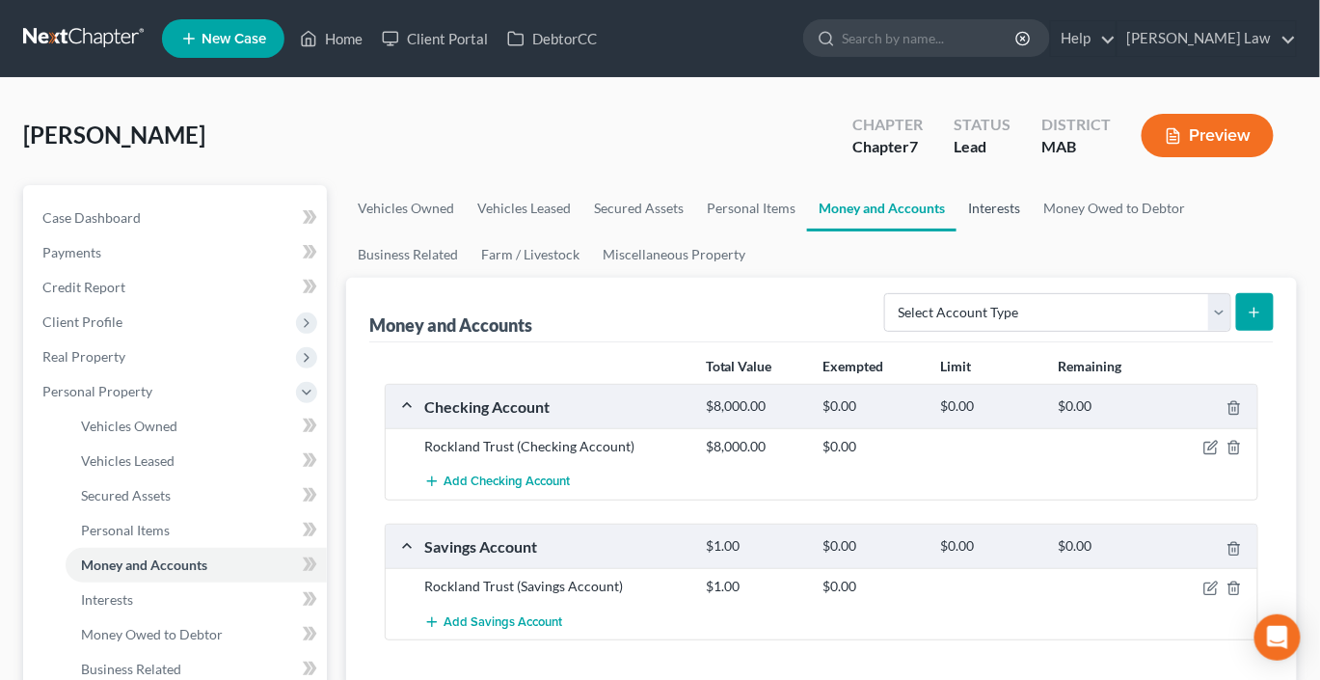
click at [1032, 231] on link "Interests" at bounding box center [994, 208] width 75 height 46
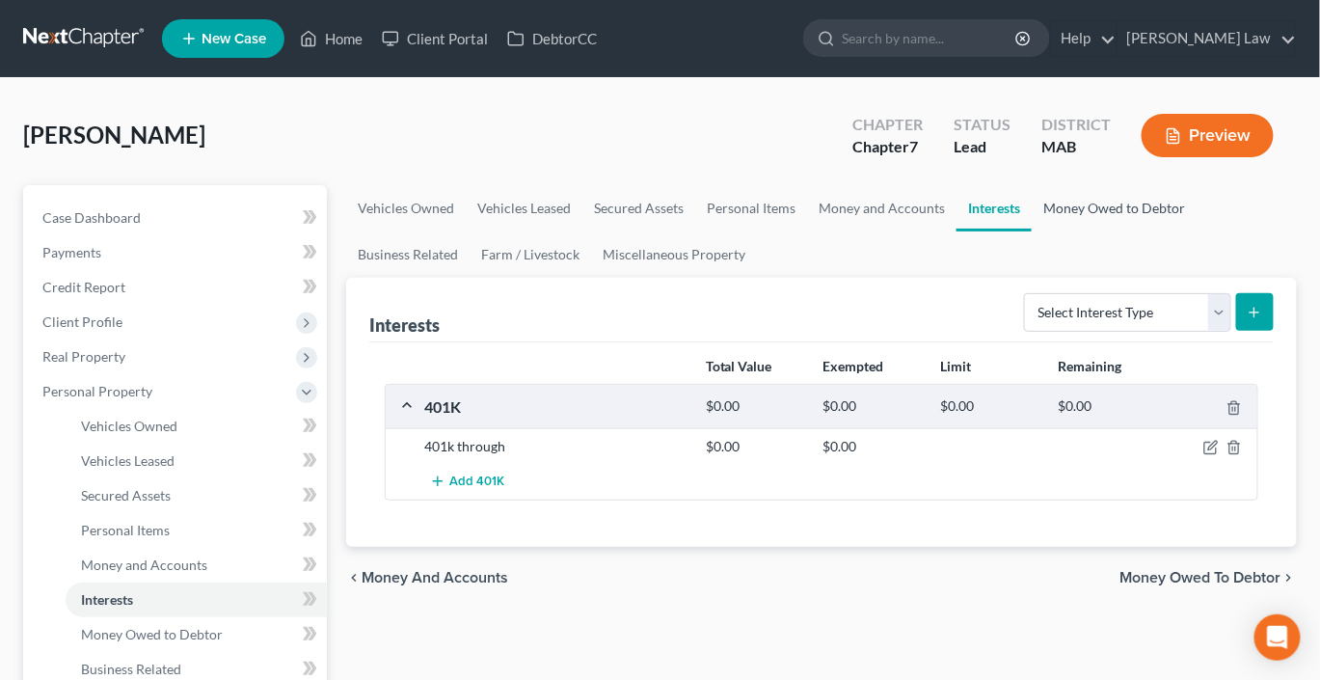
click at [1032, 231] on link "Money Owed to Debtor" at bounding box center [1114, 208] width 165 height 46
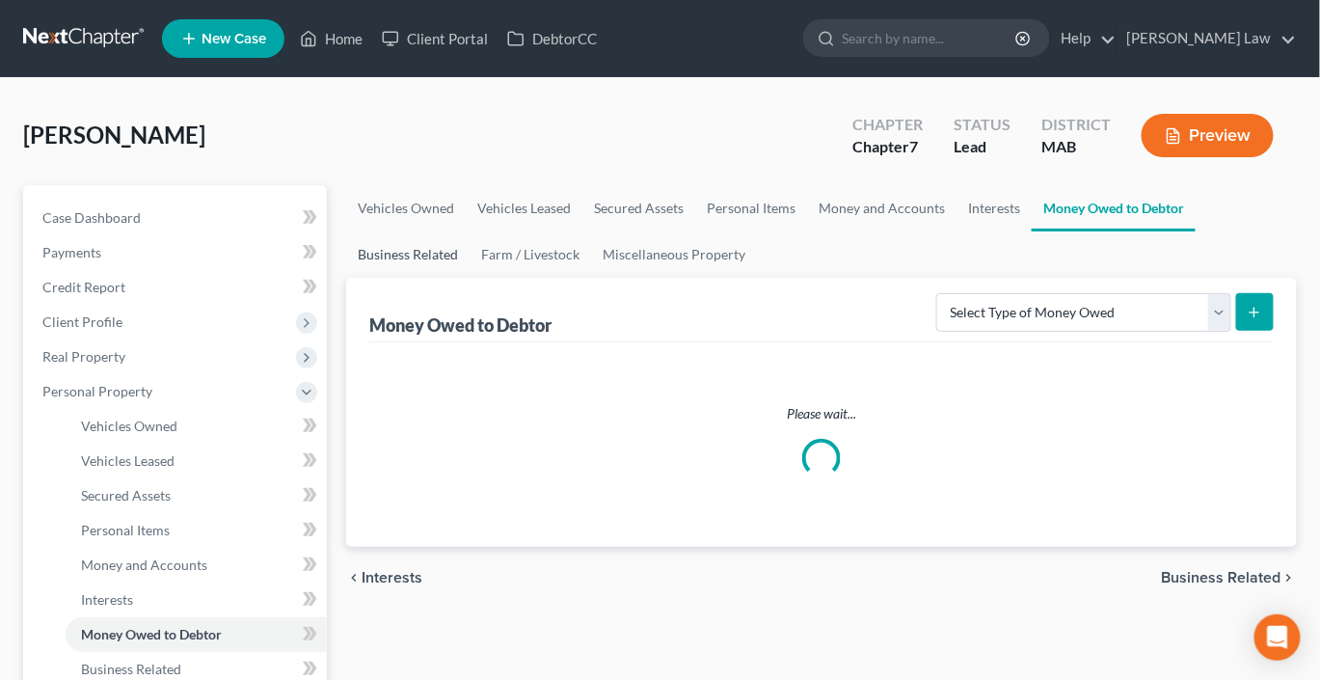
click at [470, 278] on link "Business Related" at bounding box center [407, 254] width 123 height 46
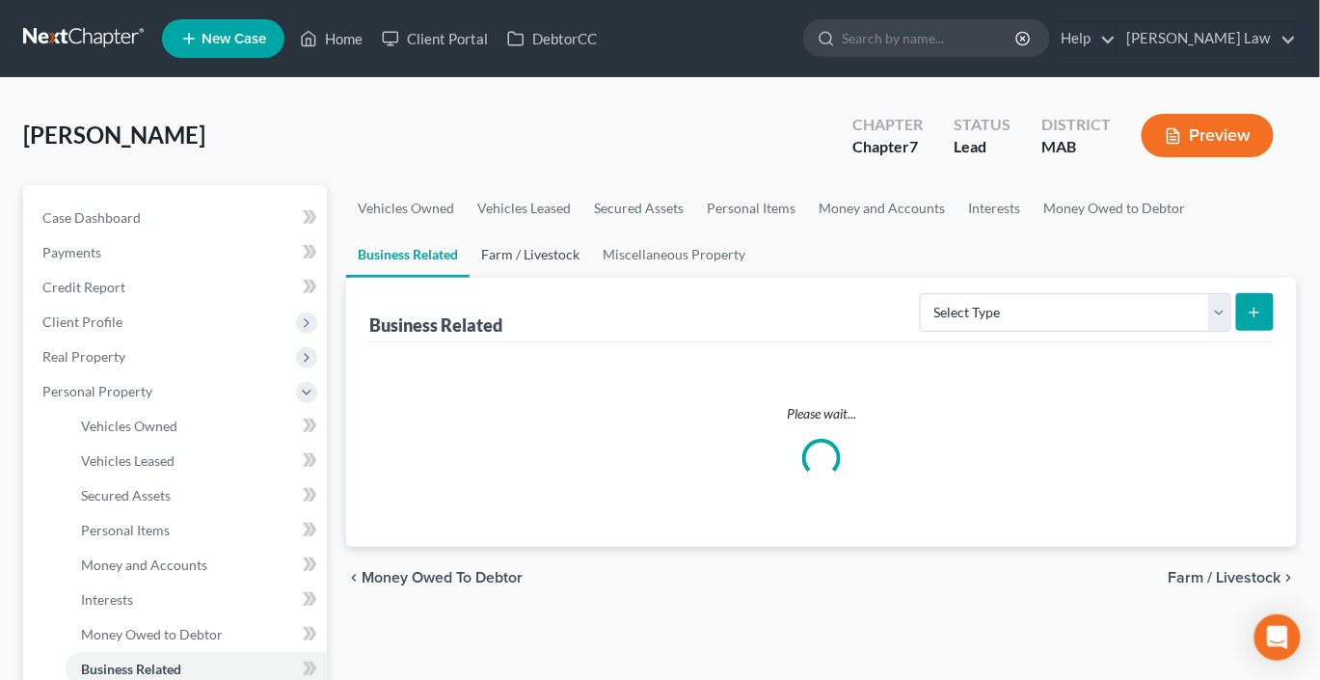
click at [591, 278] on link "Farm / Livestock" at bounding box center [530, 254] width 121 height 46
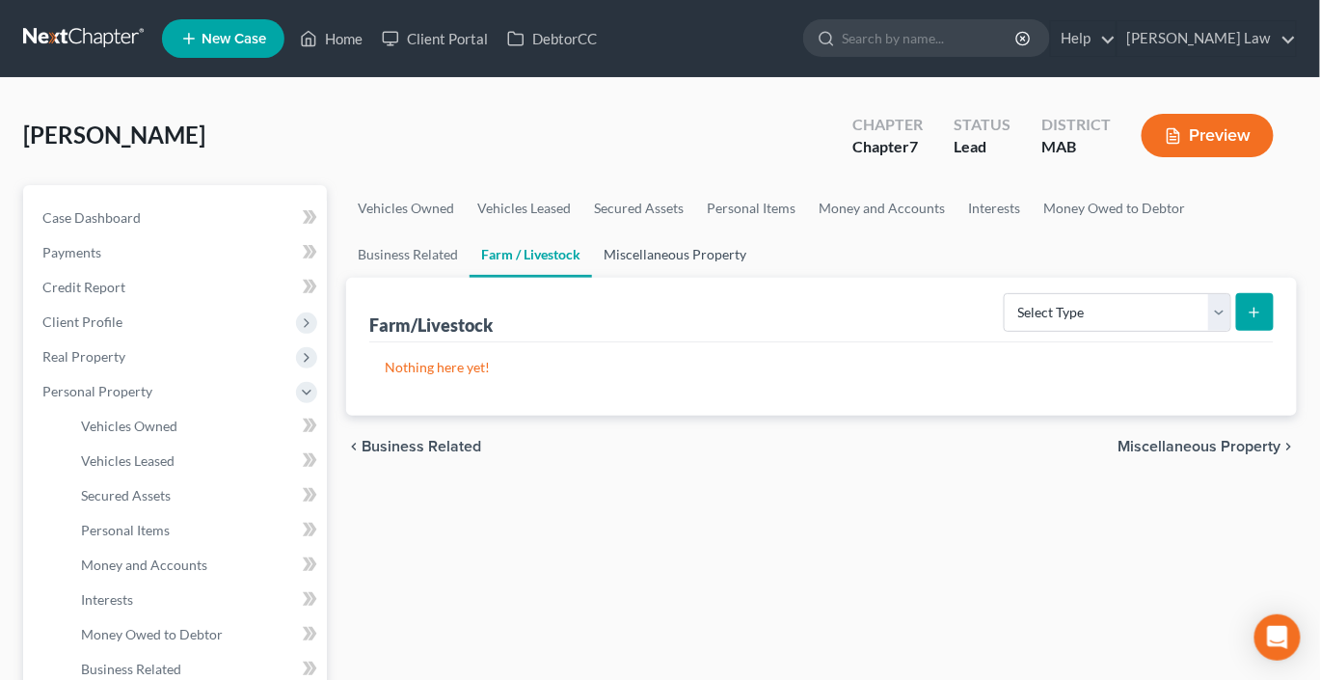
click at [758, 278] on link "Miscellaneous Property" at bounding box center [675, 254] width 166 height 46
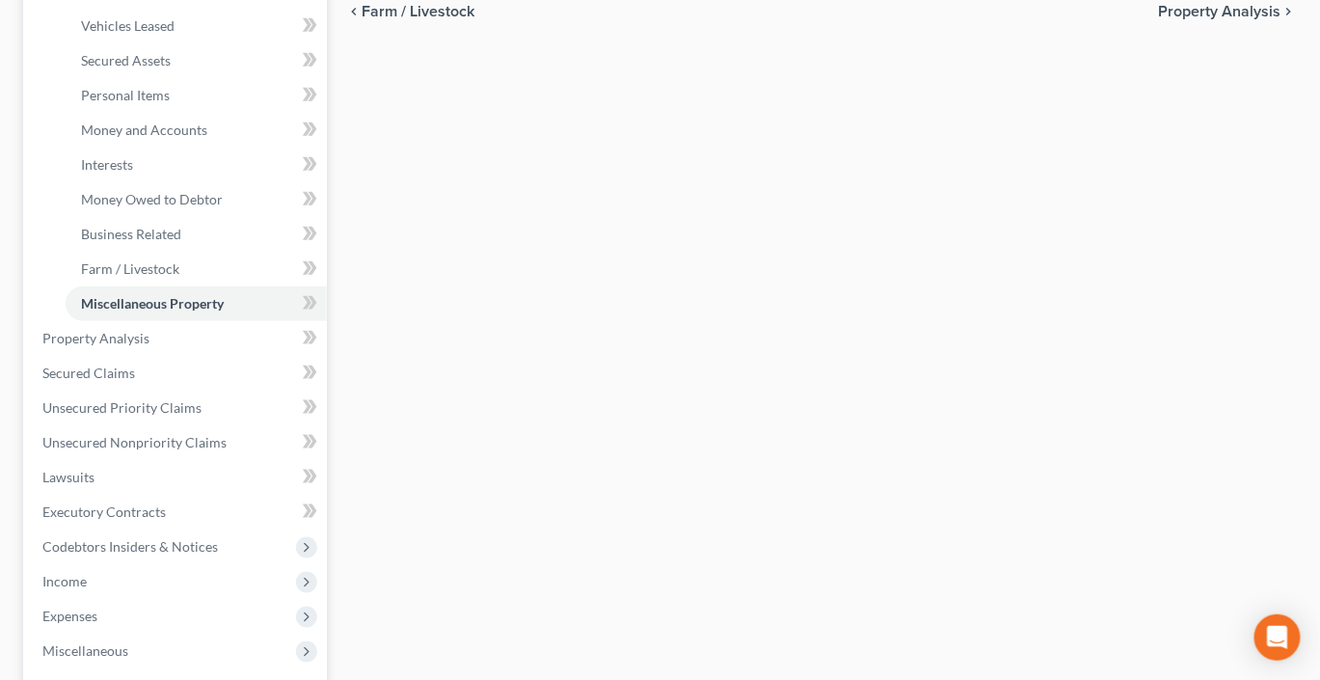
scroll to position [442, 0]
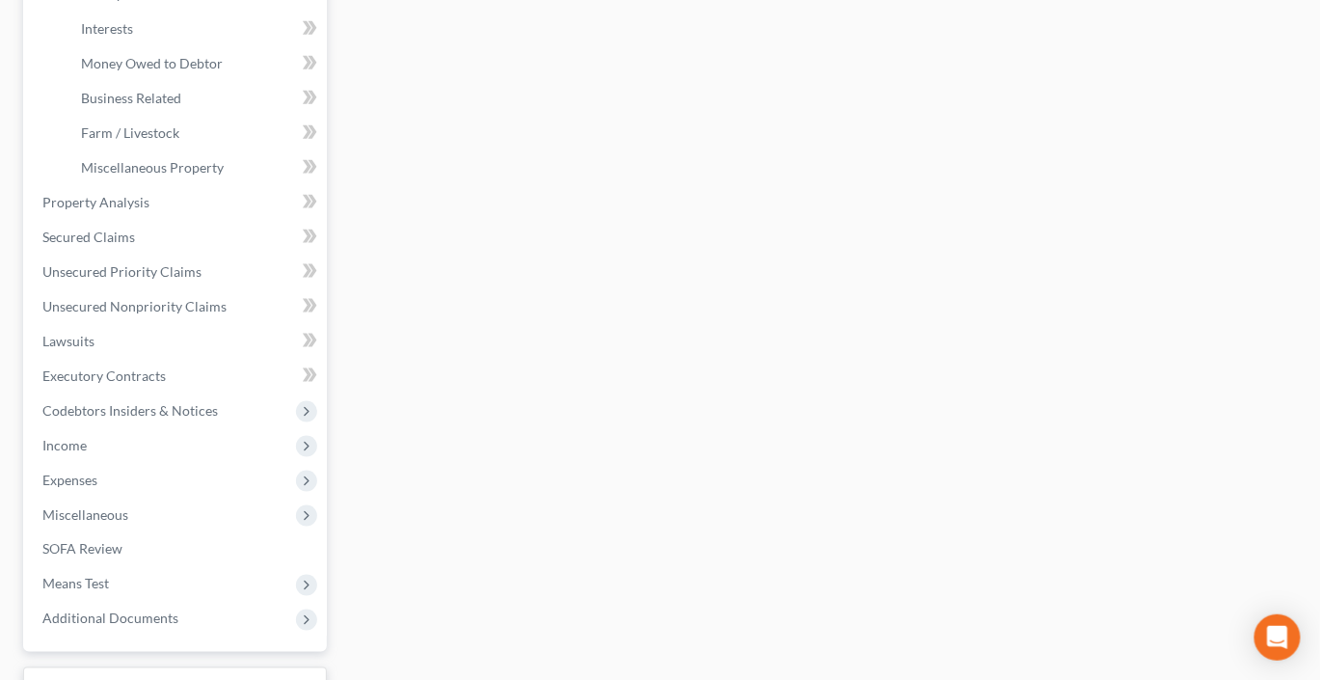
scroll to position [721, 0]
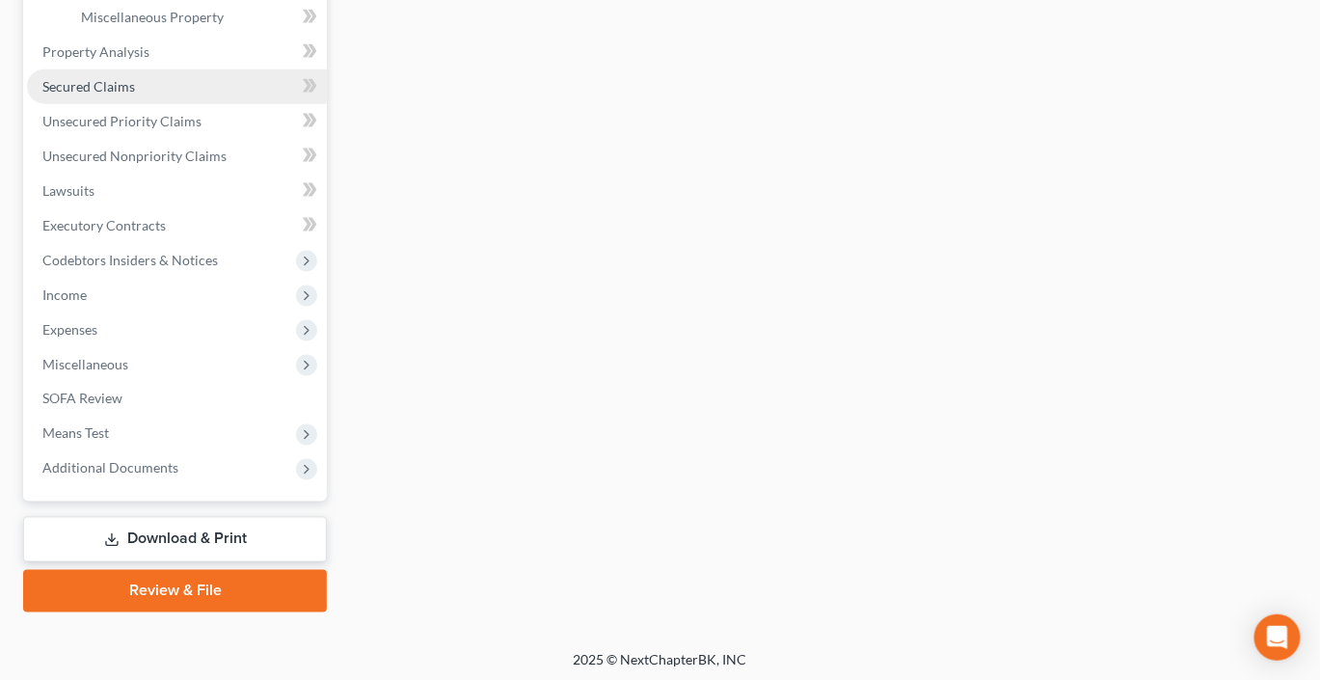
click at [128, 94] on span "Secured Claims" at bounding box center [88, 86] width 93 height 16
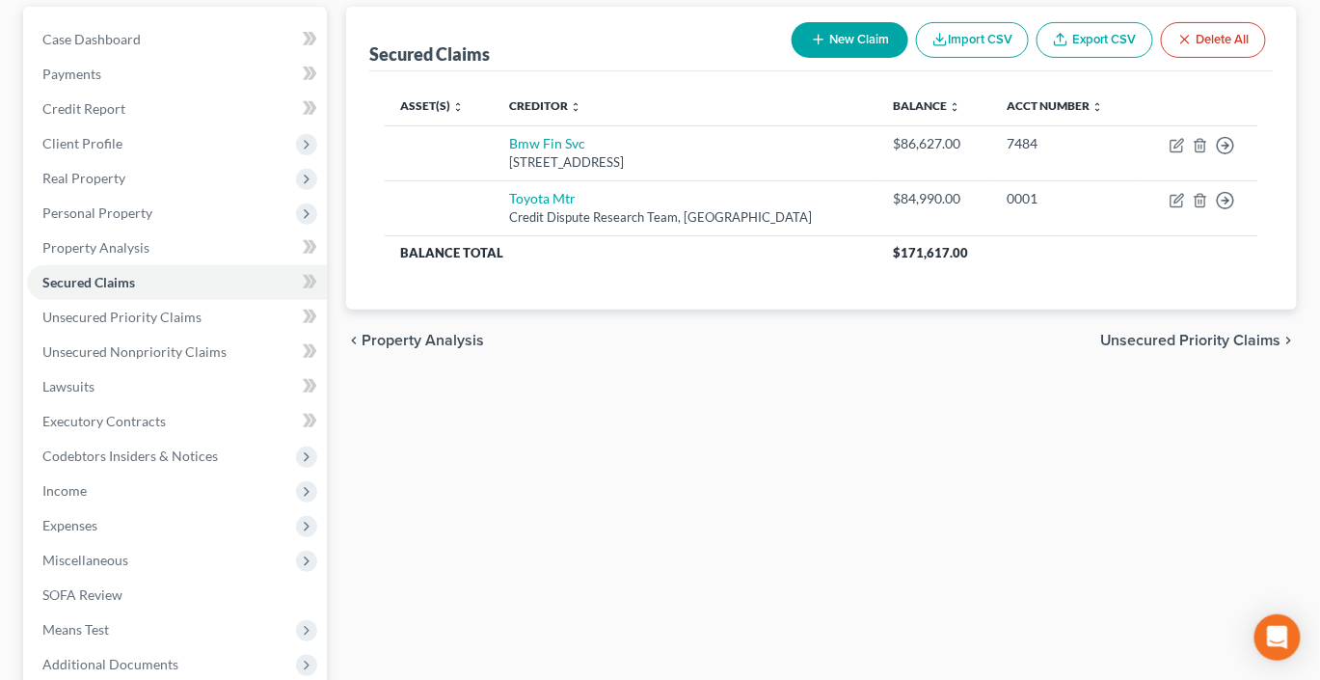
scroll to position [158, 0]
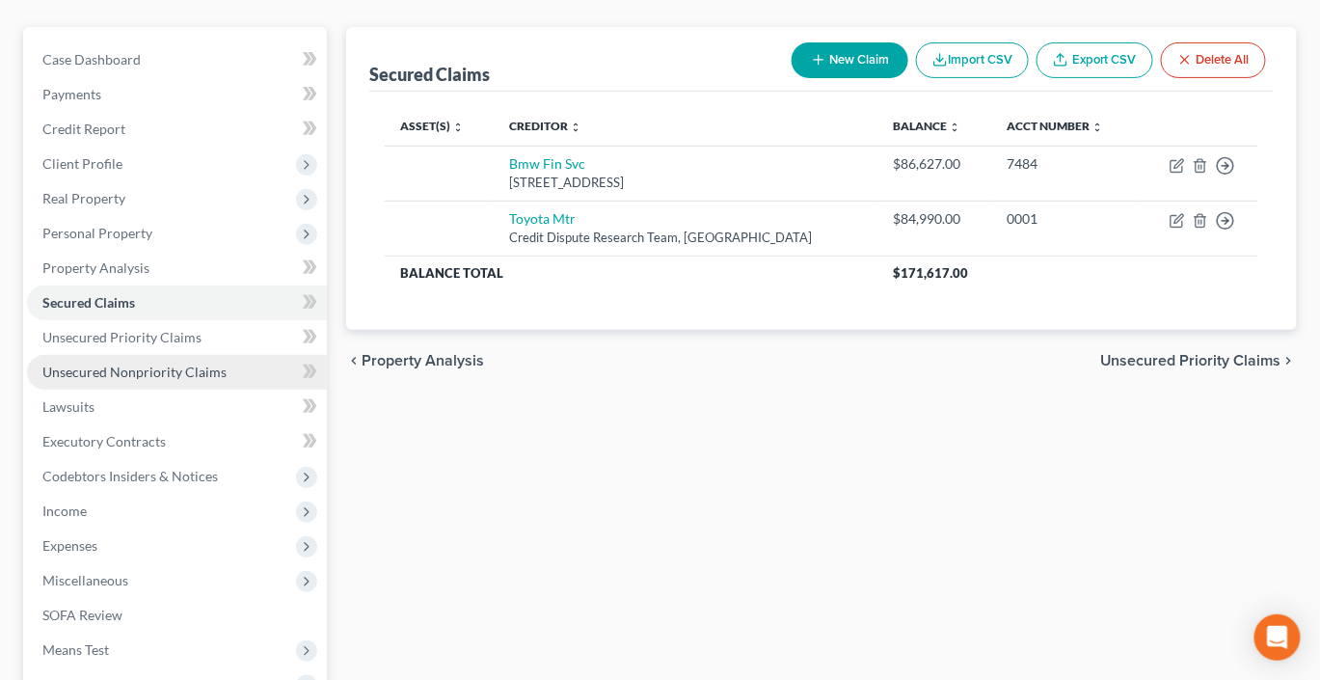
click at [168, 390] on link "Unsecured Nonpriority Claims" at bounding box center [177, 372] width 300 height 35
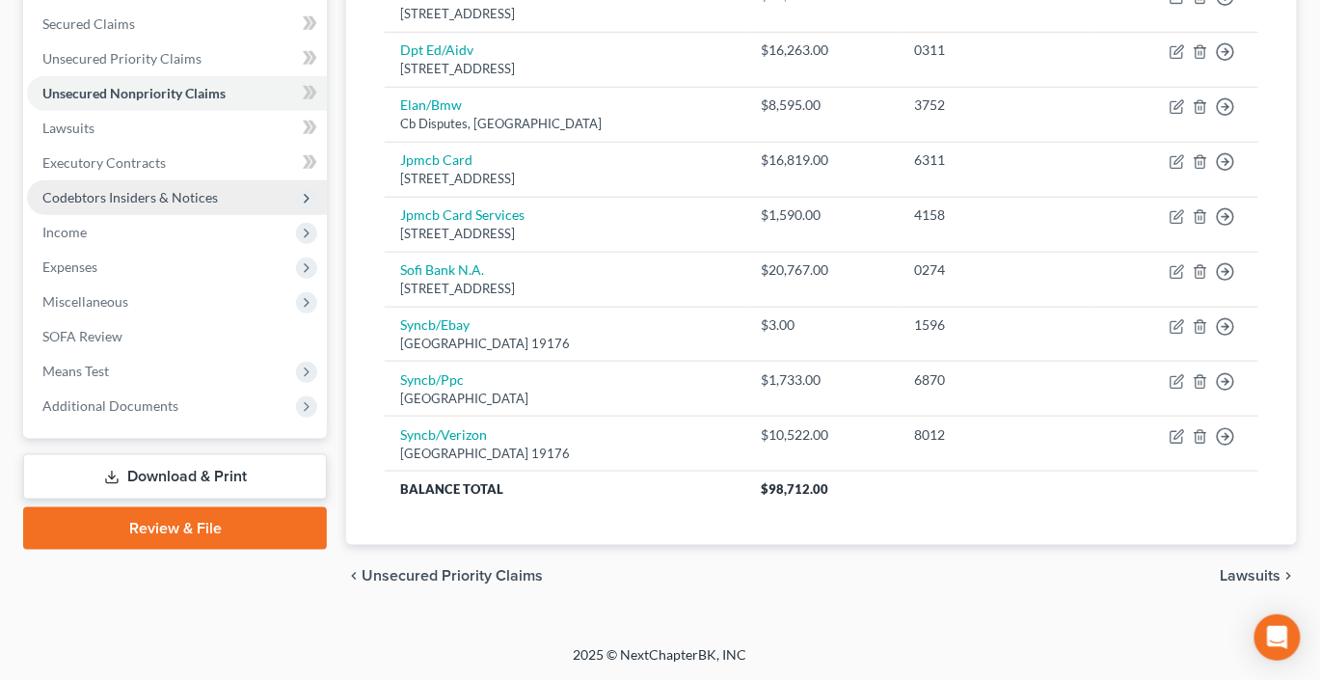
scroll to position [652, 0]
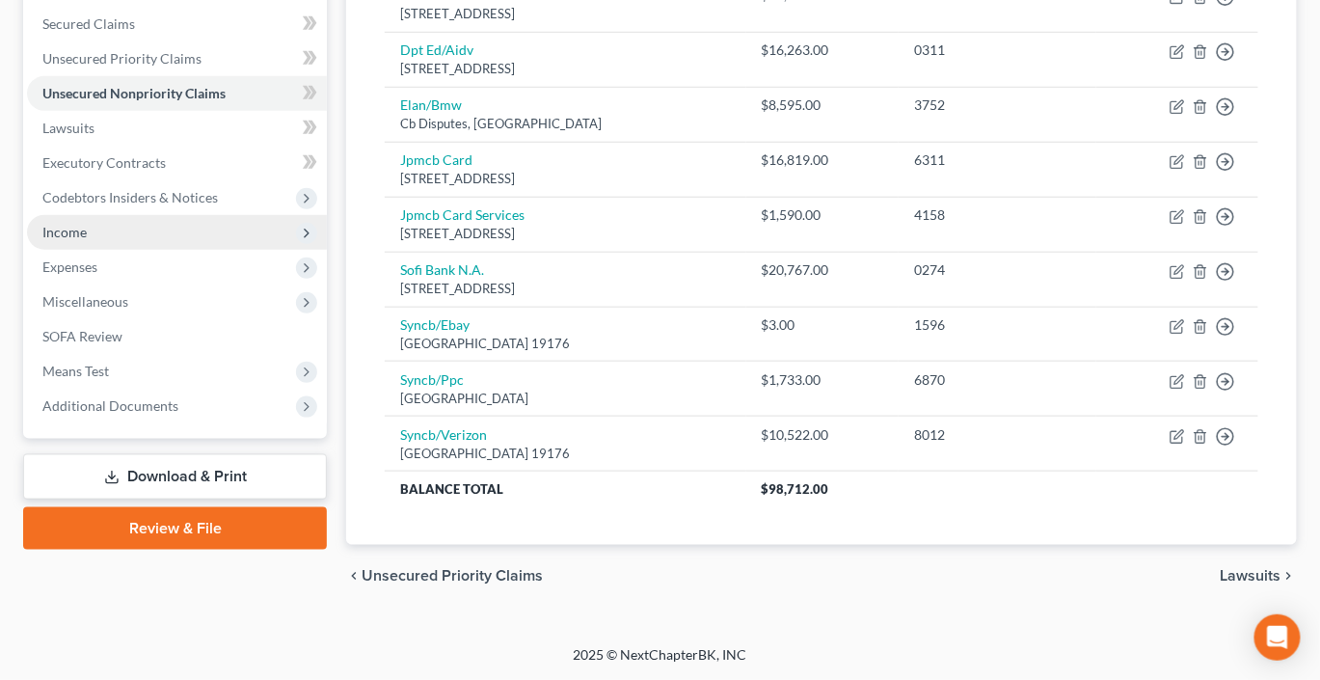
click at [80, 224] on span "Income" at bounding box center [64, 232] width 44 height 16
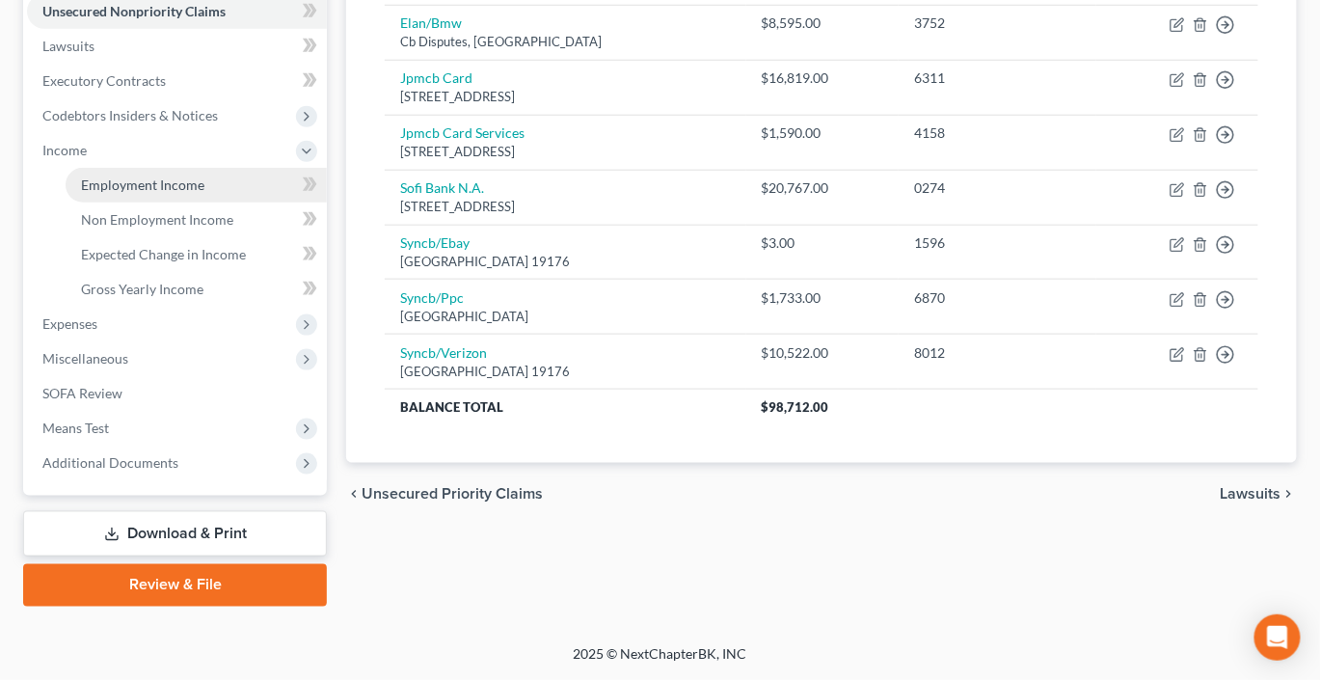
click at [183, 193] on span "Employment Income" at bounding box center [142, 184] width 123 height 16
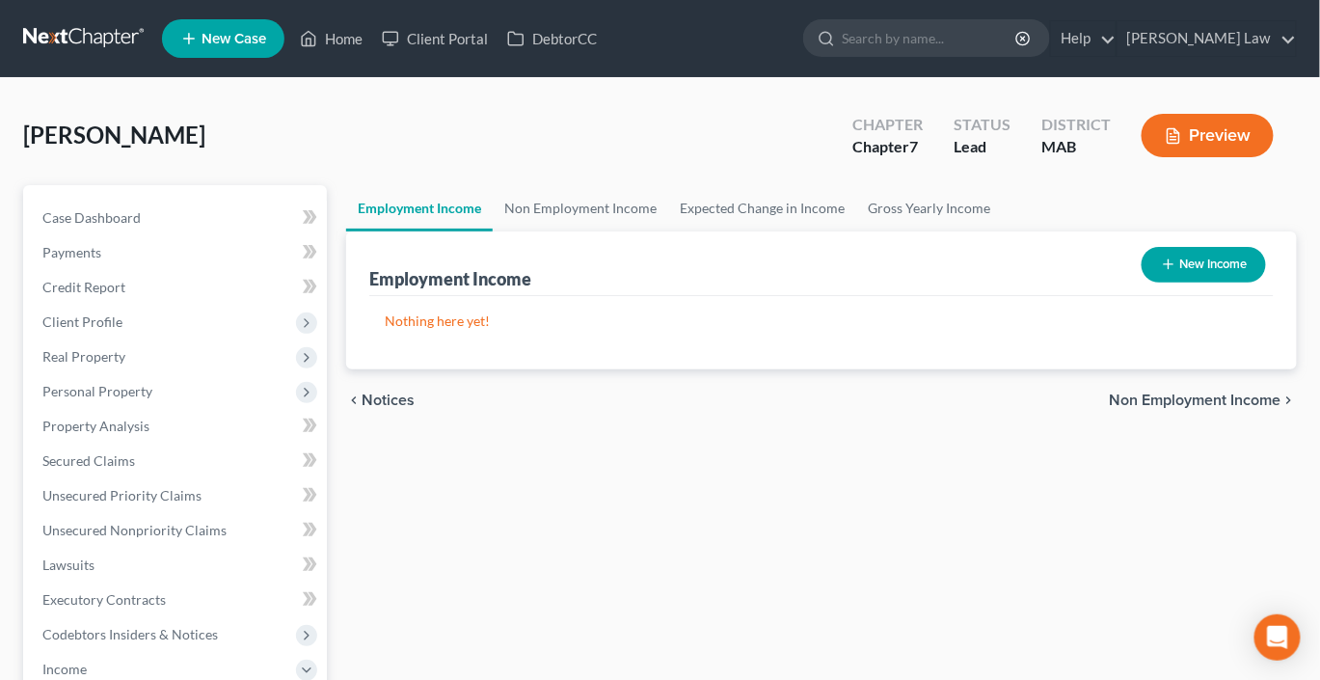
click at [1149, 283] on button "New Income" at bounding box center [1204, 265] width 124 height 36
select select "0"
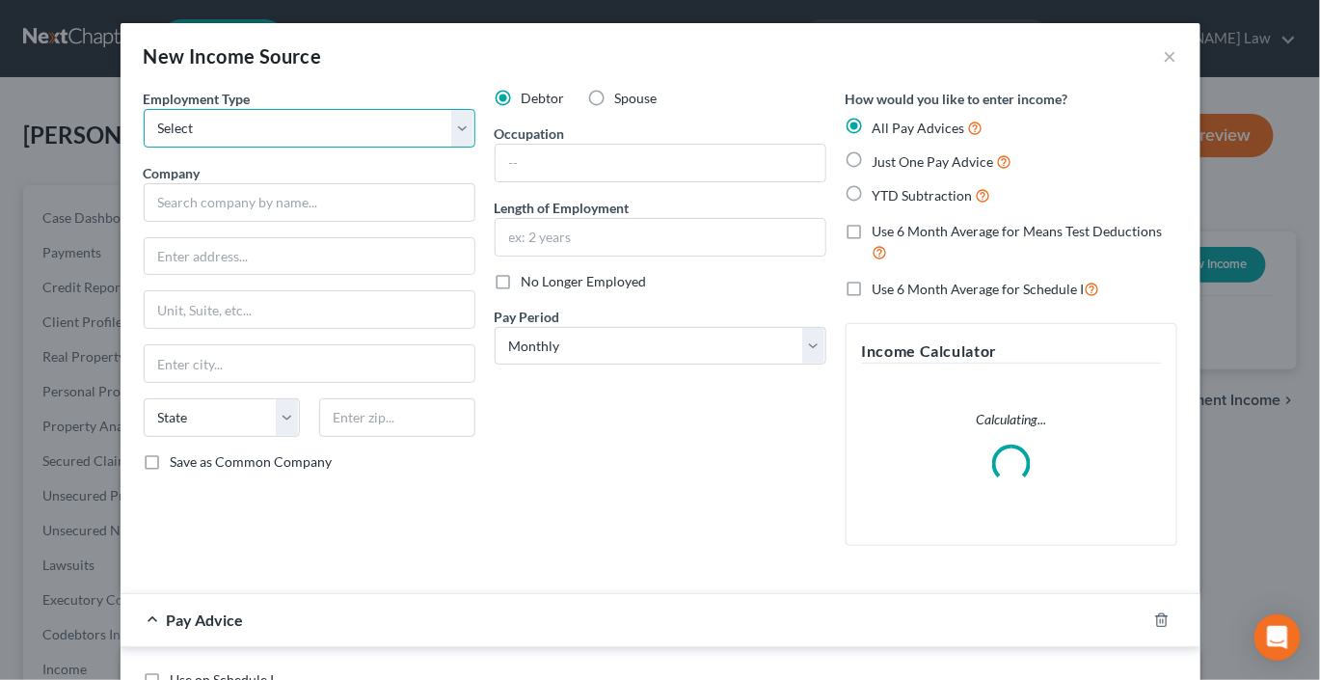
click at [432, 148] on select "Select Full or [DEMOGRAPHIC_DATA] Employment Self Employment" at bounding box center [310, 128] width 332 height 39
select select "0"
click at [144, 136] on select "Select Full or [DEMOGRAPHIC_DATA] Employment Self Employment" at bounding box center [310, 128] width 332 height 39
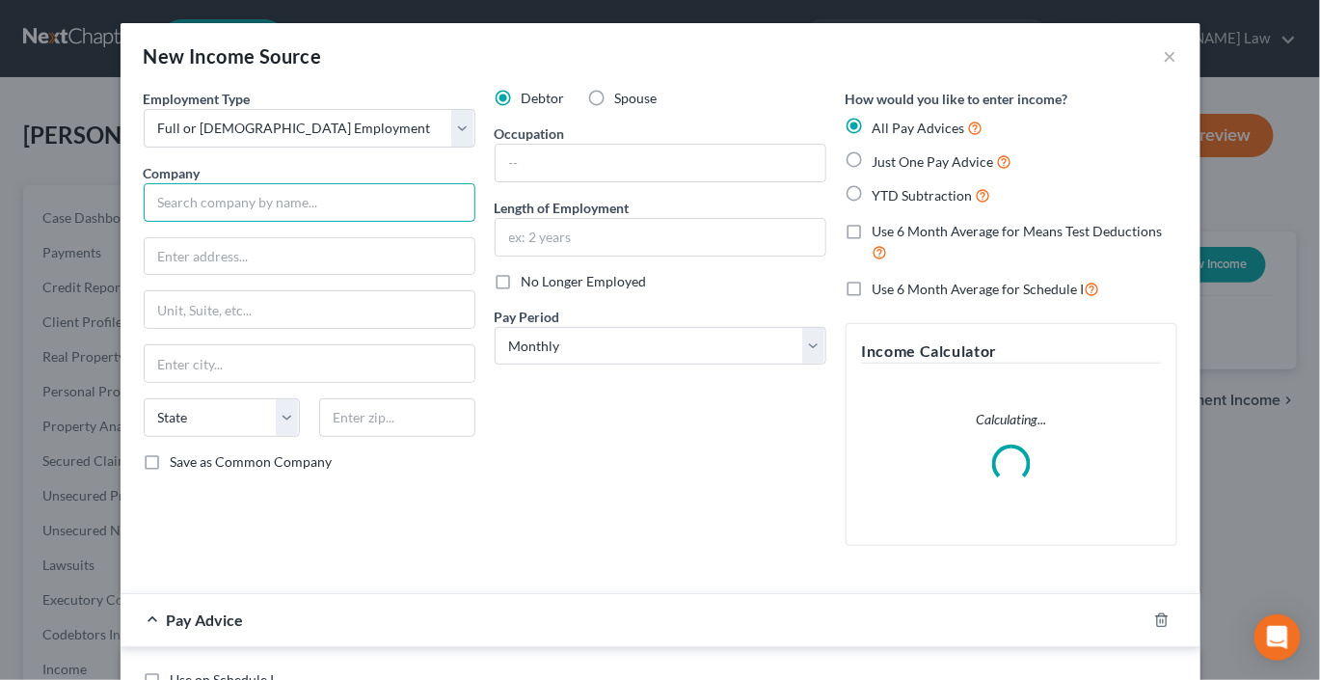
click at [208, 222] on input "text" at bounding box center [310, 202] width 332 height 39
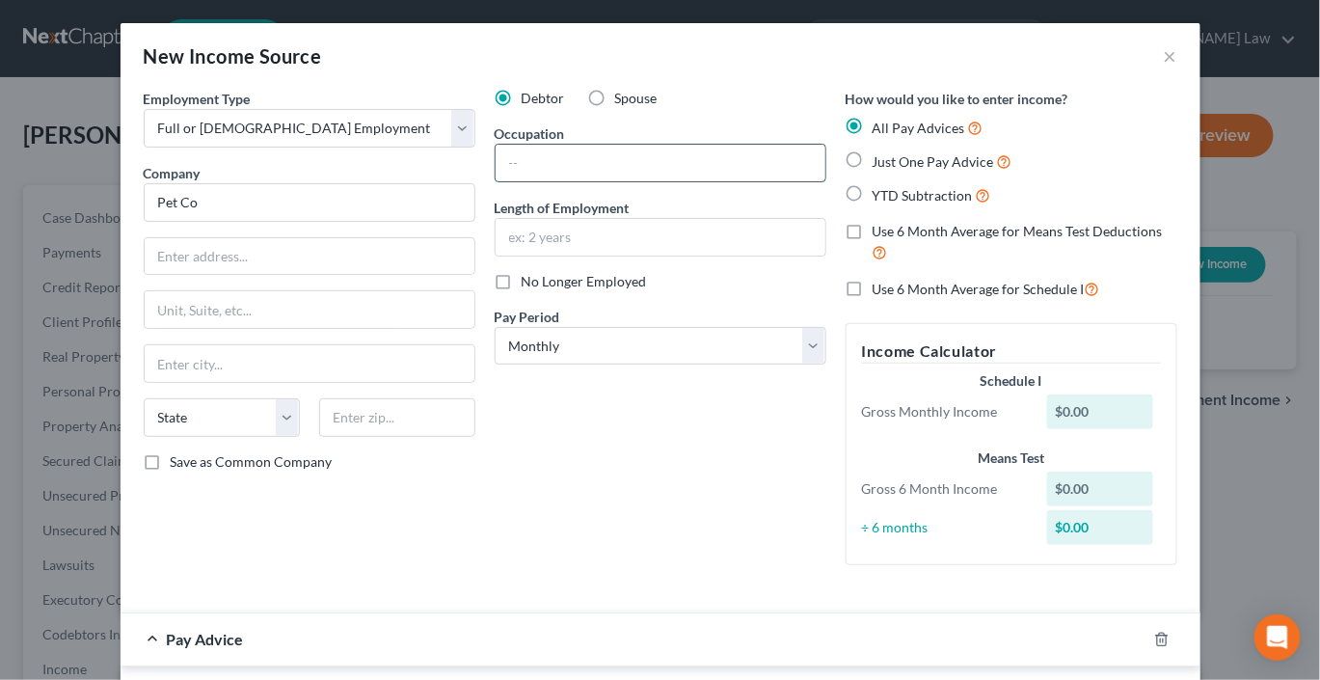
click at [572, 181] on input "text" at bounding box center [661, 163] width 330 height 37
type input "Pet Co"
type input "M"
type input "Assistant Manager"
click at [574, 256] on input "text" at bounding box center [661, 237] width 330 height 37
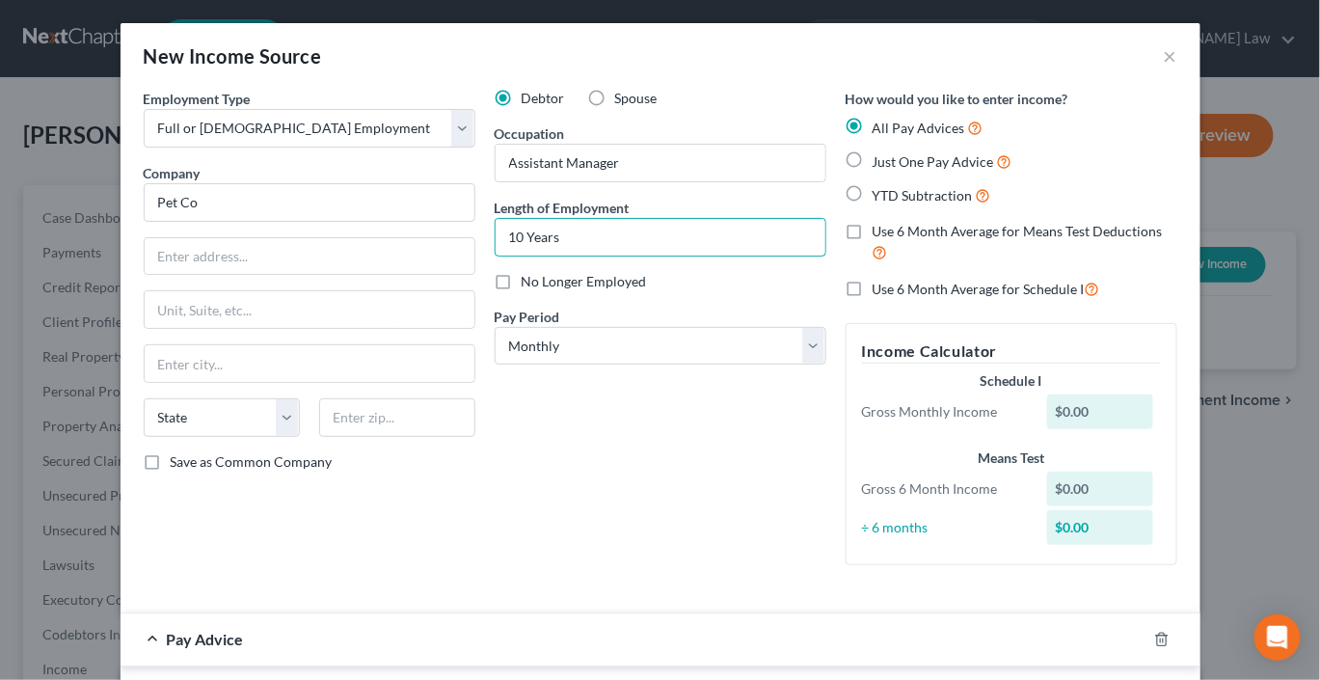
type input "10 Years"
click at [883, 173] on label "Just One Pay Advice" at bounding box center [943, 161] width 140 height 22
click at [883, 163] on input "Just One Pay Advice" at bounding box center [886, 156] width 13 height 13
radio input "true"
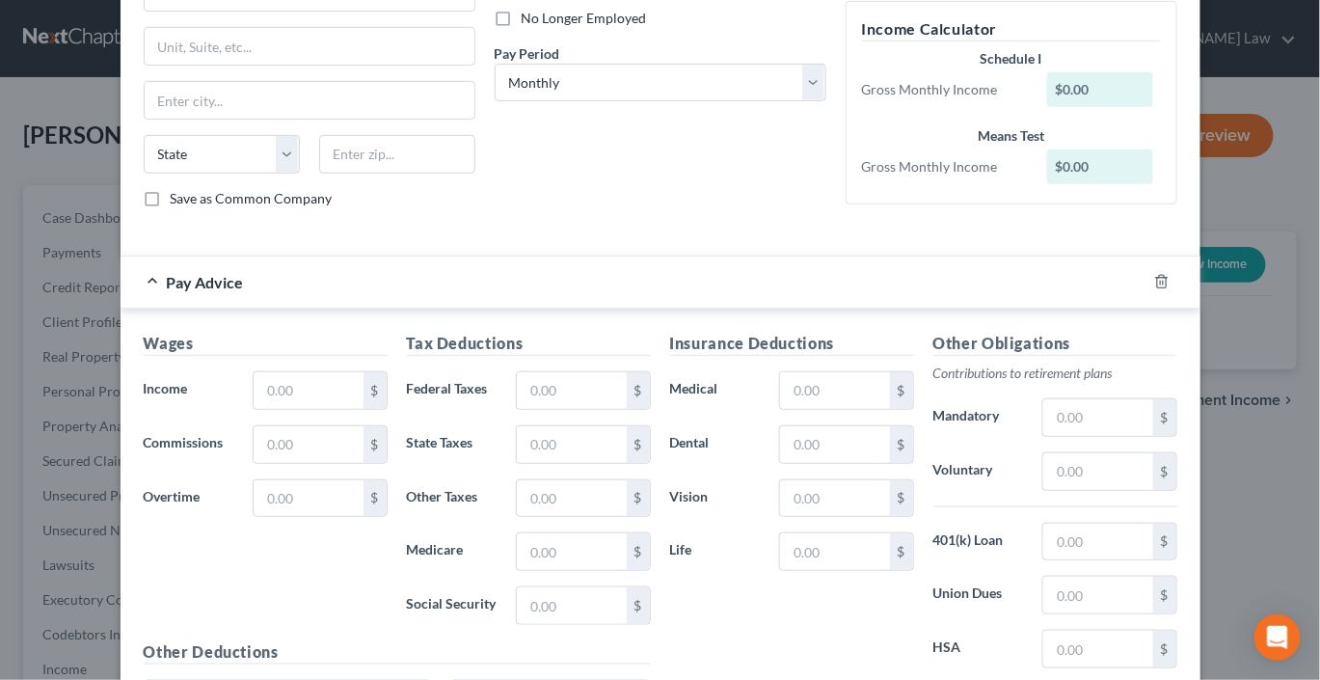
scroll to position [270, 0]
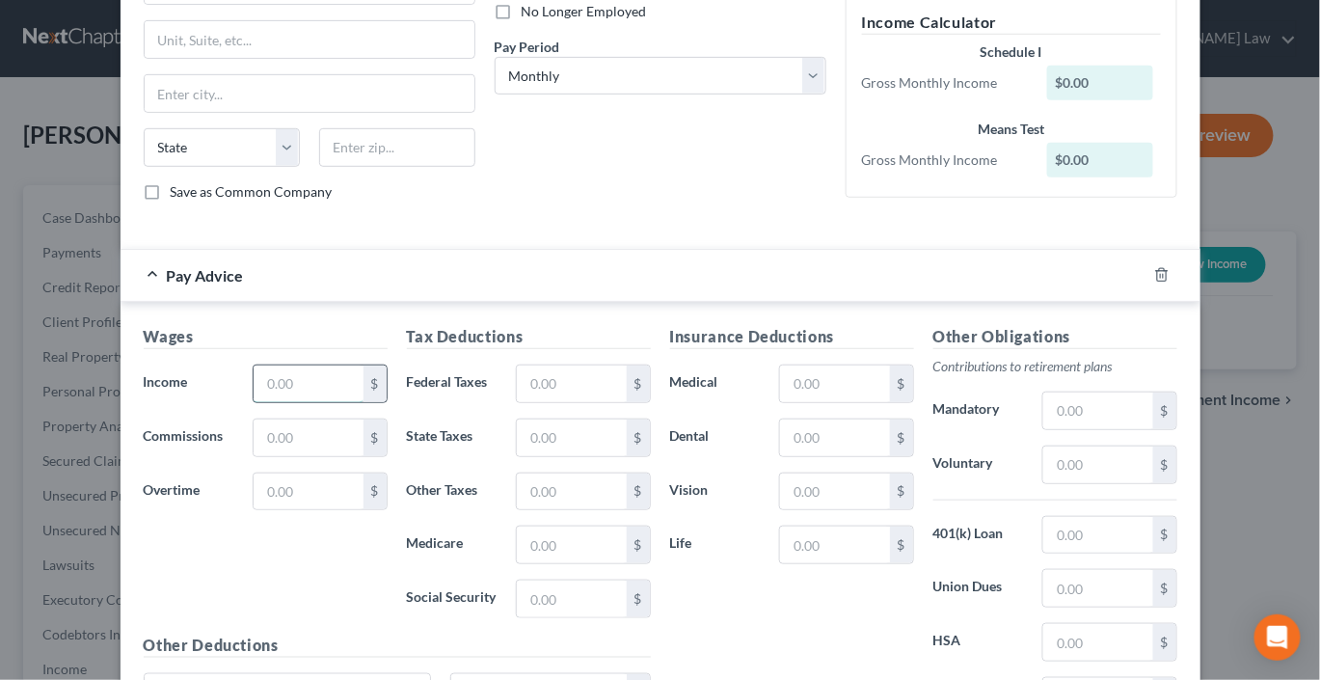
click at [266, 402] on input "text" at bounding box center [308, 383] width 109 height 37
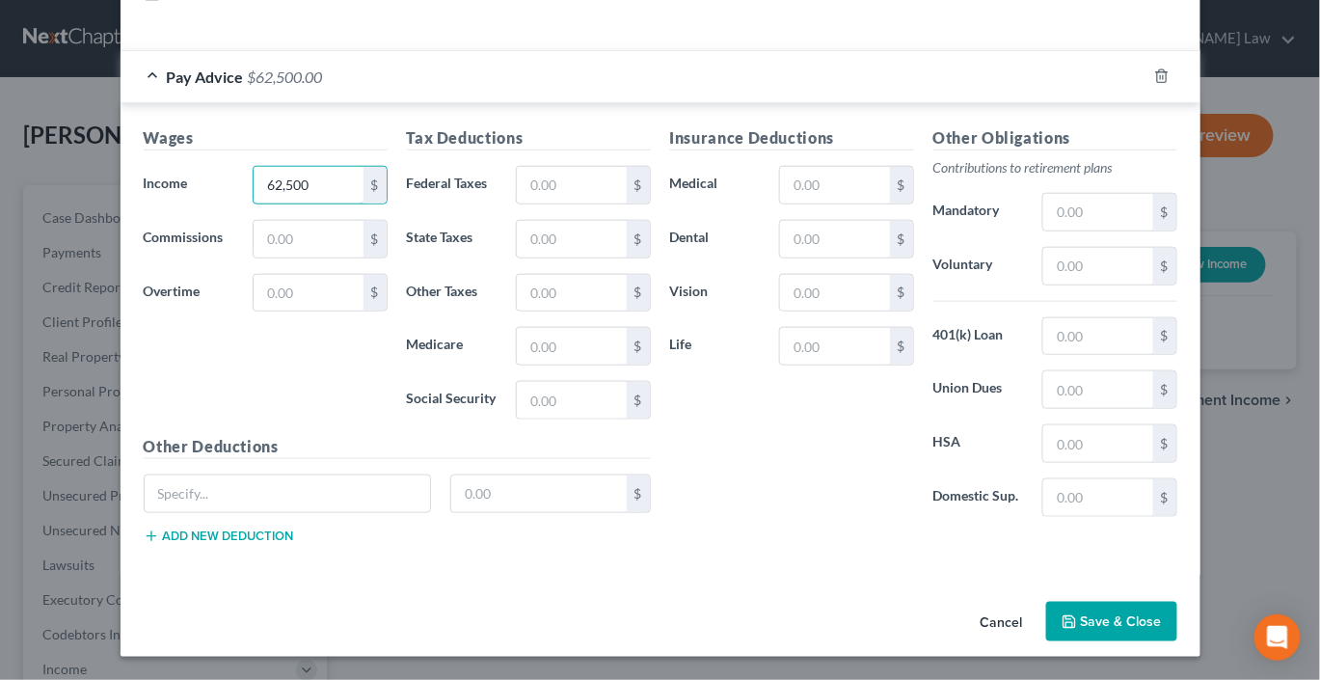
scroll to position [764, 0]
type input "62,500"
click at [1160, 607] on button "Save & Close" at bounding box center [1111, 622] width 131 height 40
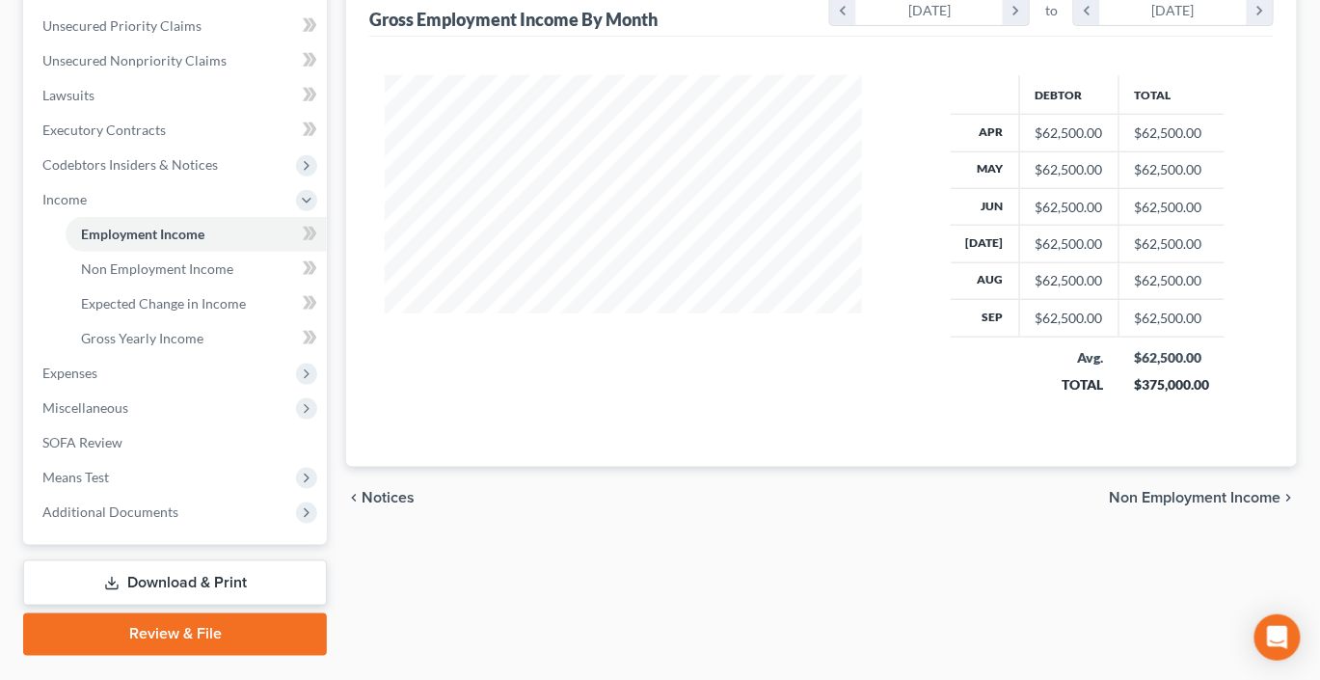
scroll to position [541, 0]
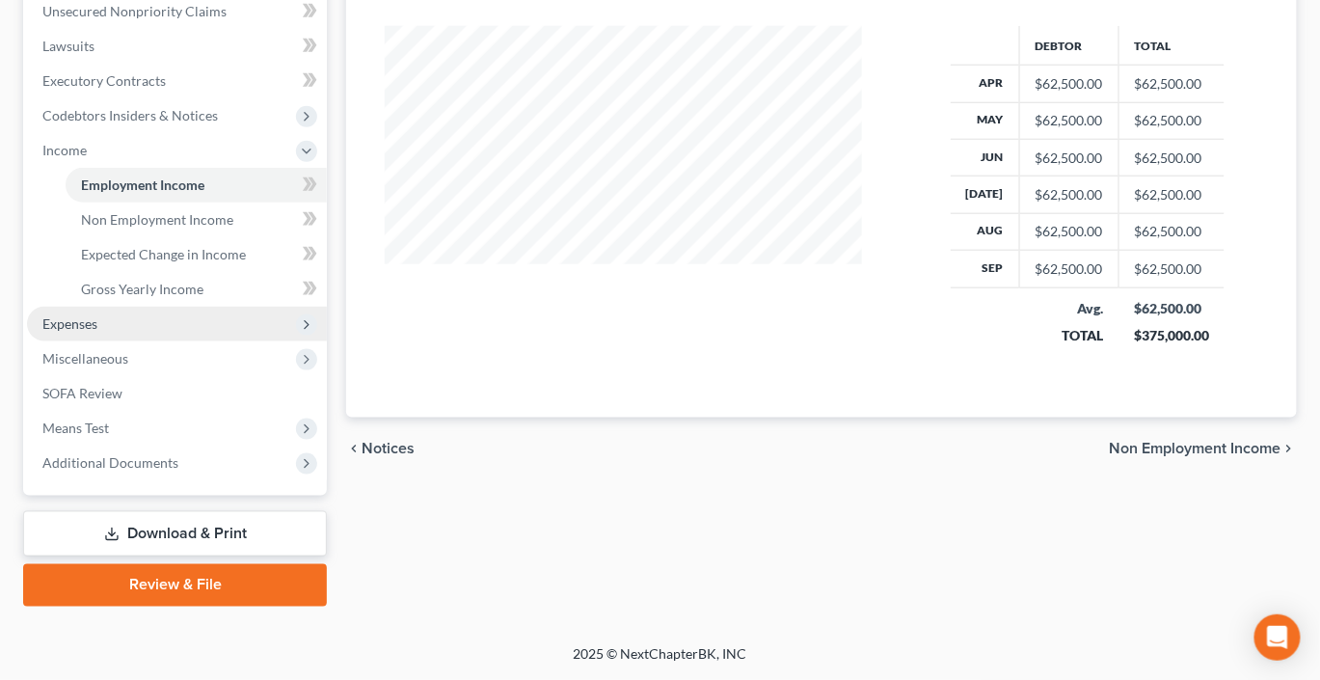
click at [97, 332] on span "Expenses" at bounding box center [69, 323] width 55 height 16
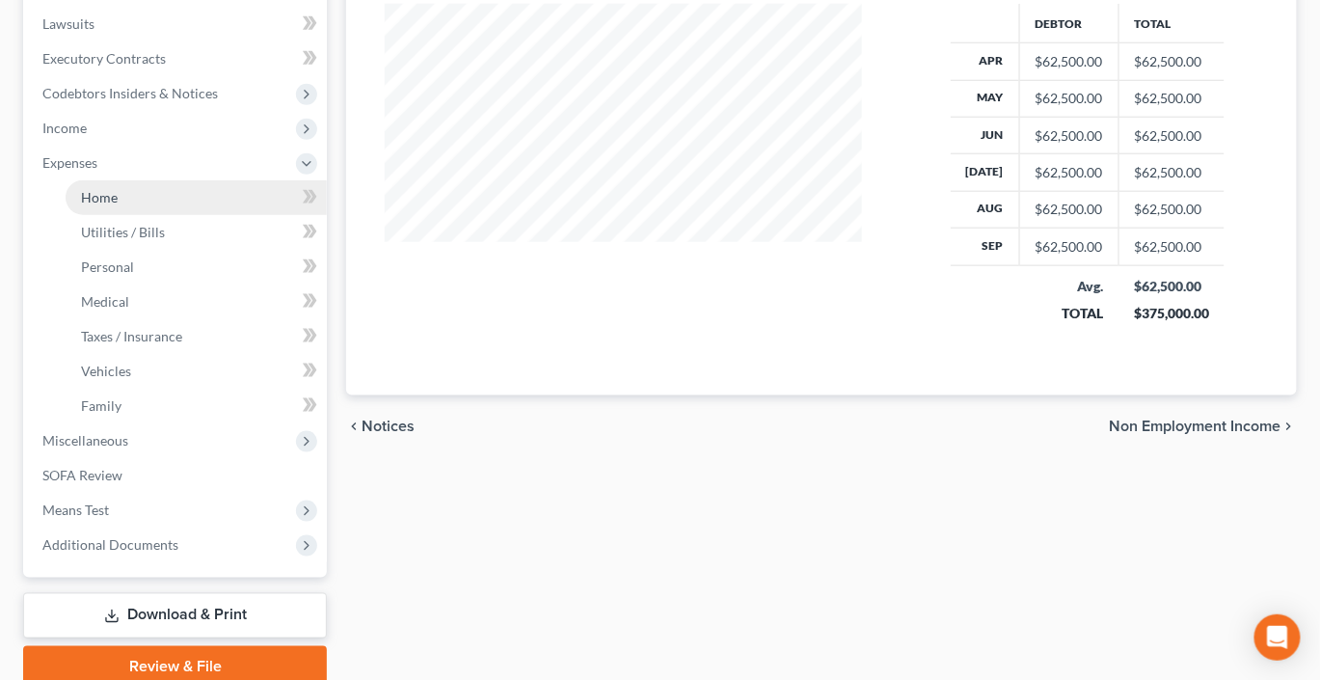
click at [147, 215] on link "Home" at bounding box center [196, 197] width 261 height 35
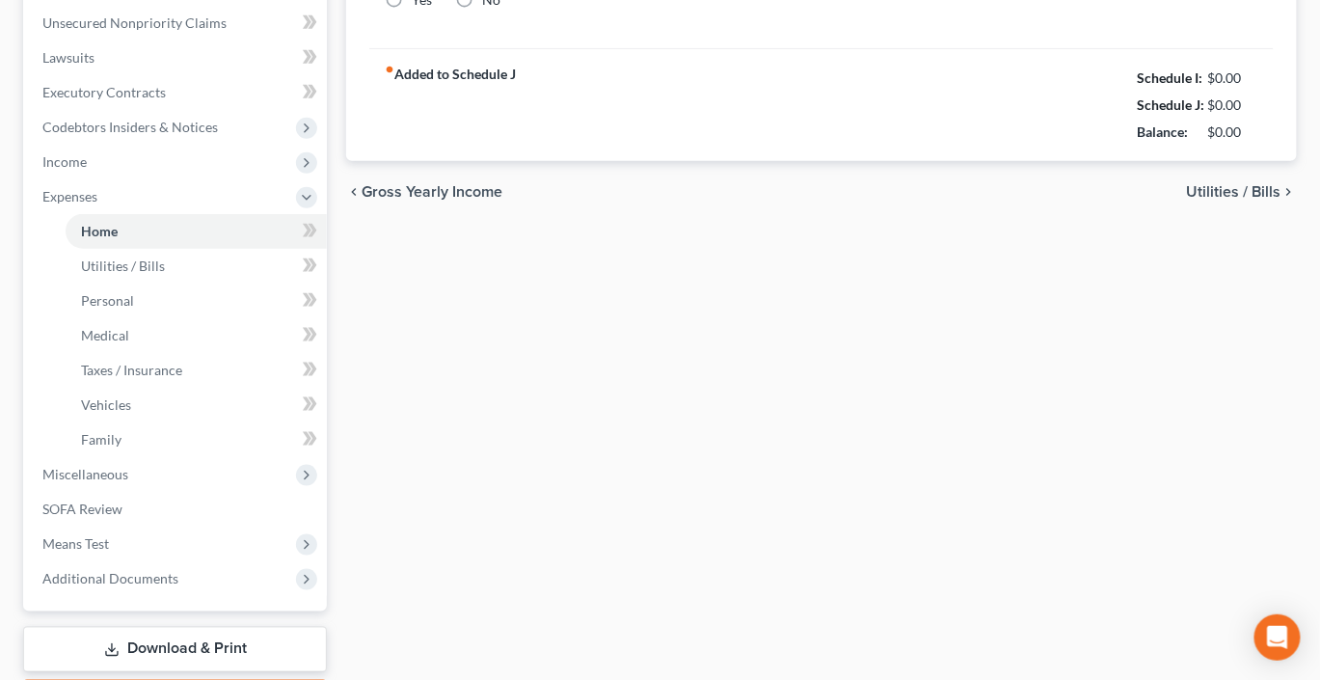
type input "0.00"
radio input "true"
type input "0.00"
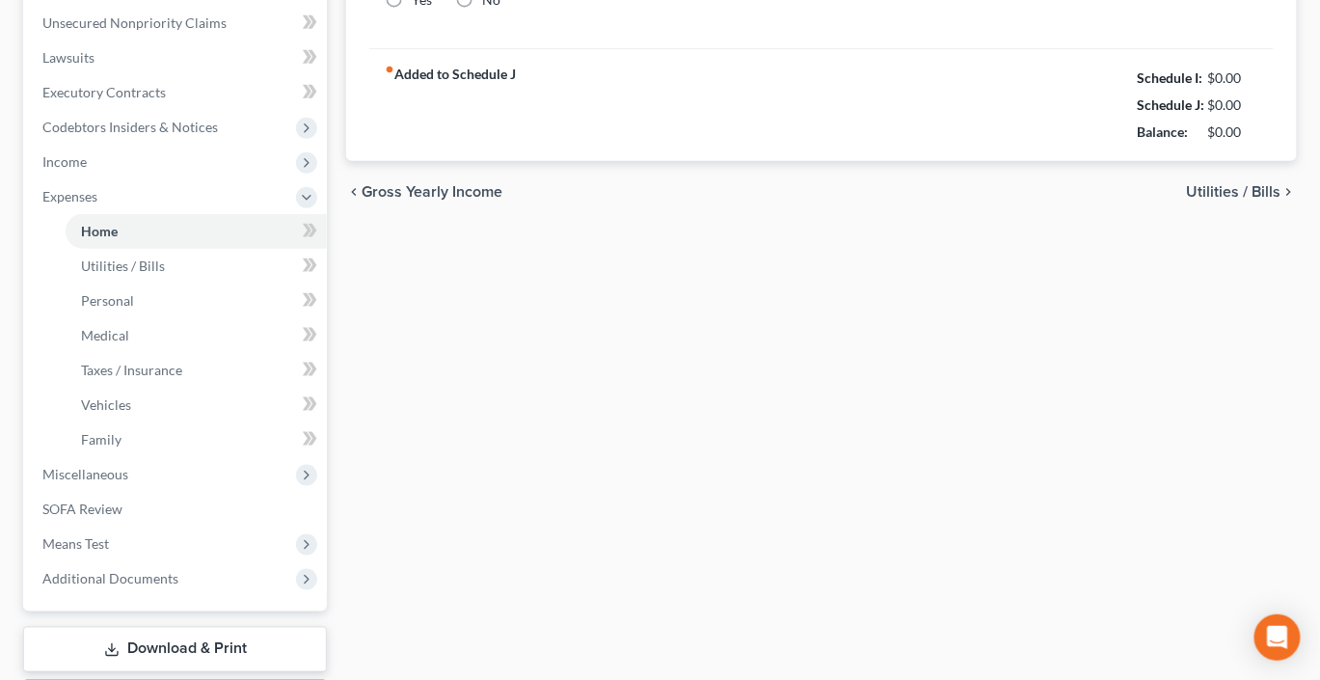
type input "0.00"
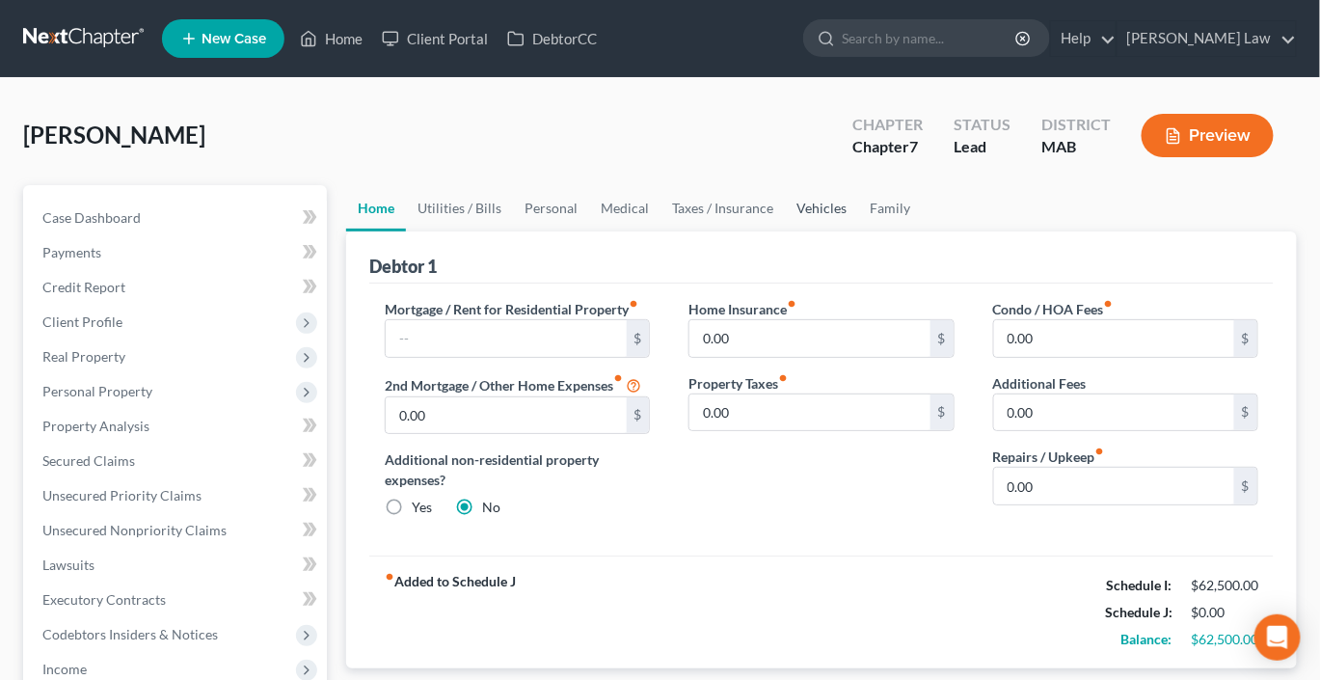
click at [858, 231] on link "Vehicles" at bounding box center [821, 208] width 73 height 46
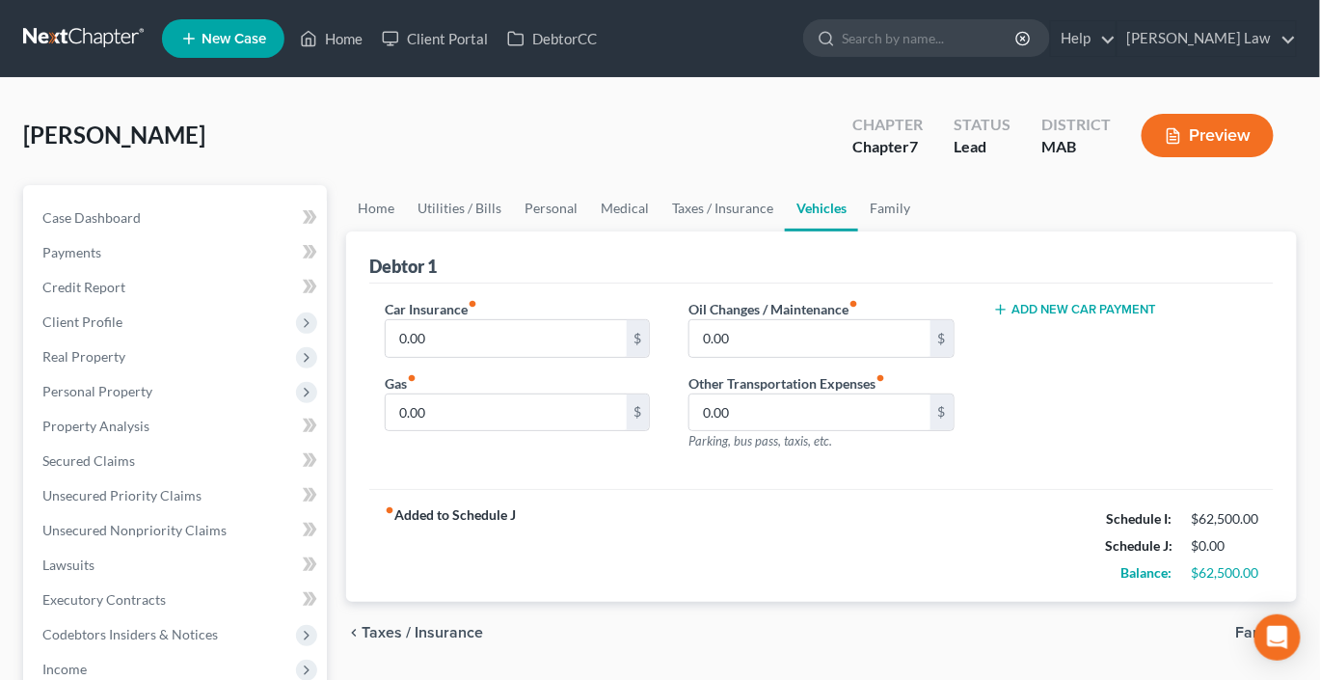
click at [1060, 317] on button "Add New Car Payment" at bounding box center [1075, 309] width 164 height 15
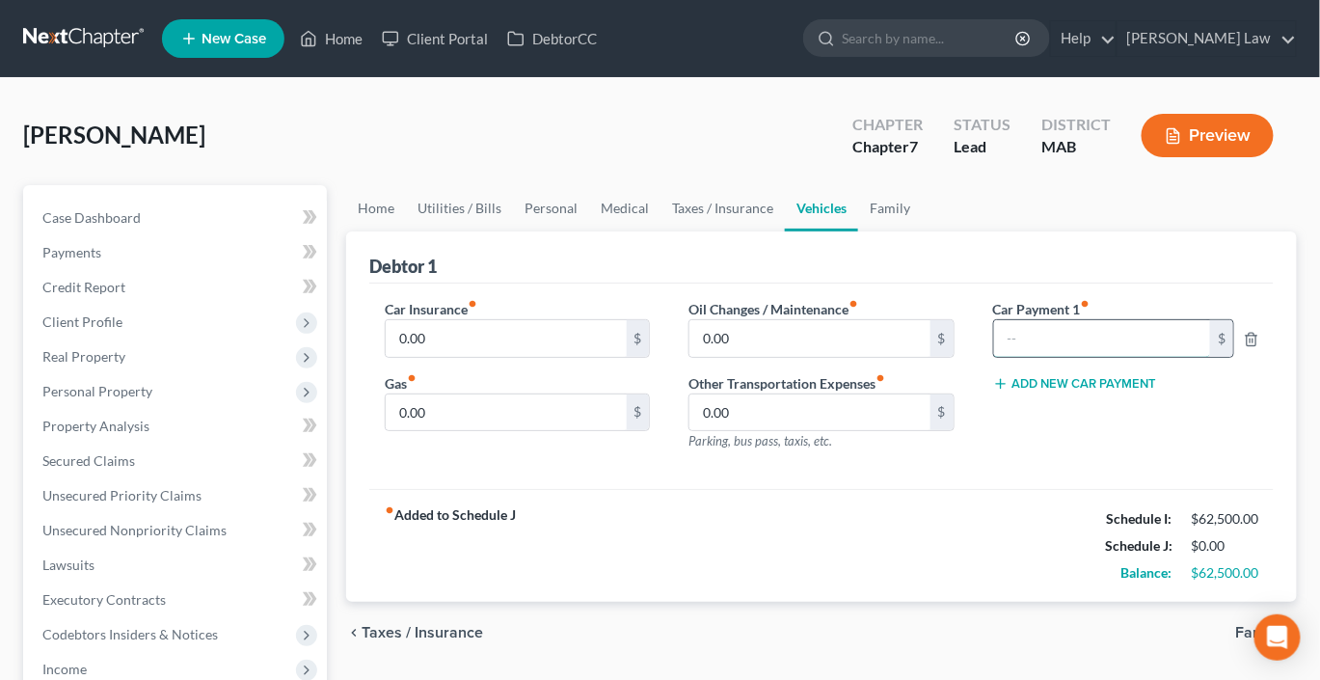
click at [1024, 357] on input "text" at bounding box center [1102, 338] width 217 height 37
type input "1,585"
click at [510, 357] on input "0.00" at bounding box center [506, 338] width 240 height 37
type input "150"
click at [474, 431] on input "0.00" at bounding box center [506, 412] width 240 height 37
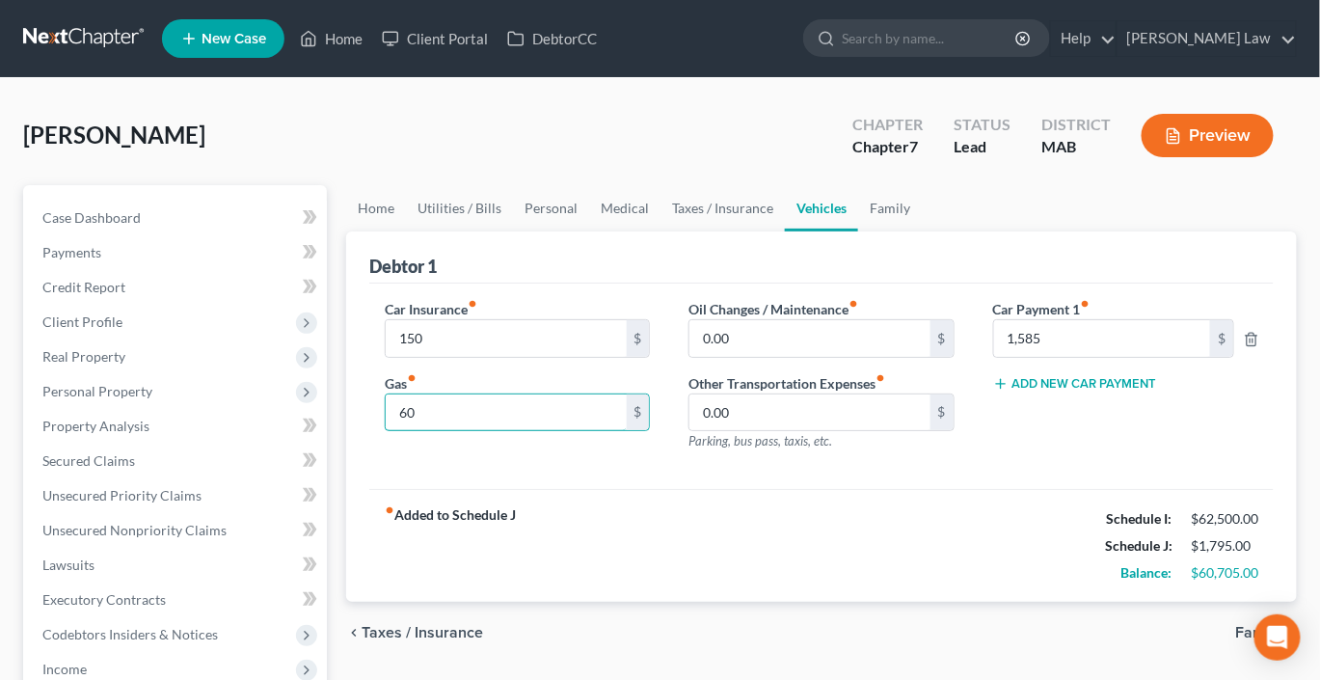
type input "6"
type input "275"
click at [512, 231] on link "Utilities / Bills" at bounding box center [459, 208] width 107 height 46
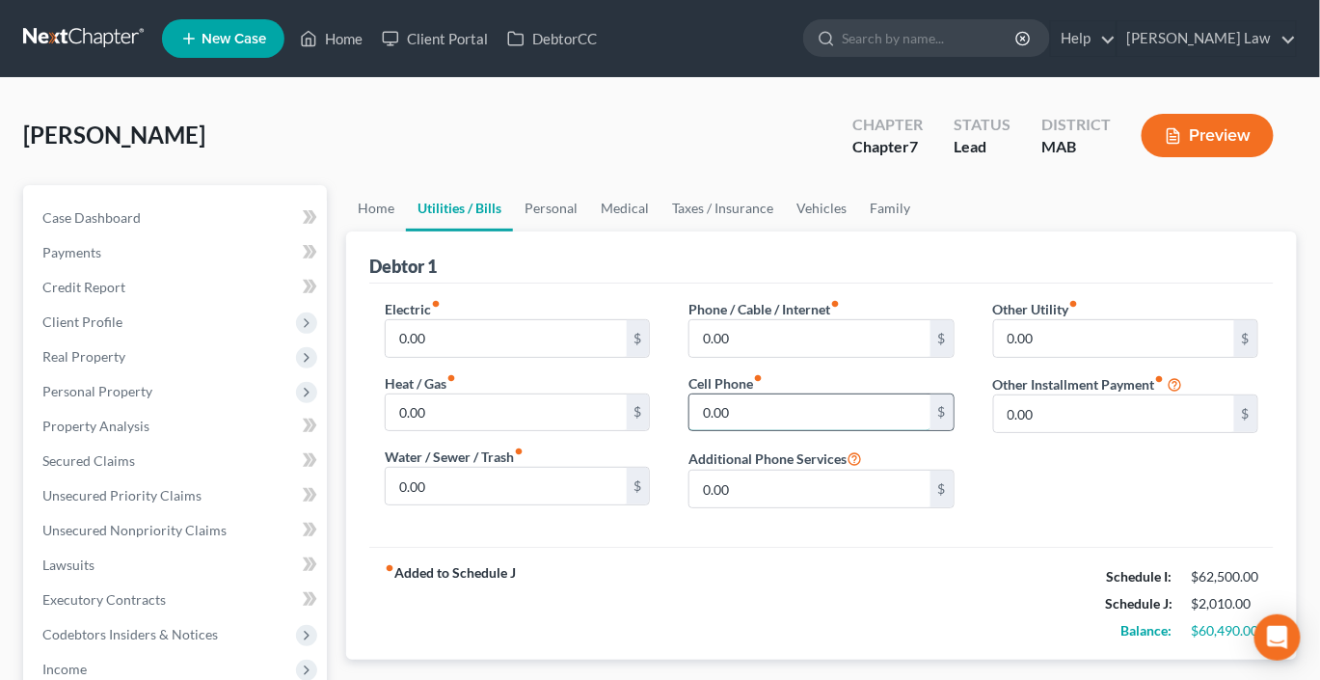
click at [755, 431] on input "0.00" at bounding box center [809, 412] width 240 height 37
type input "180"
click at [783, 357] on input "0.00" at bounding box center [809, 338] width 240 height 37
type input "45"
click at [386, 231] on link "Home" at bounding box center [376, 208] width 60 height 46
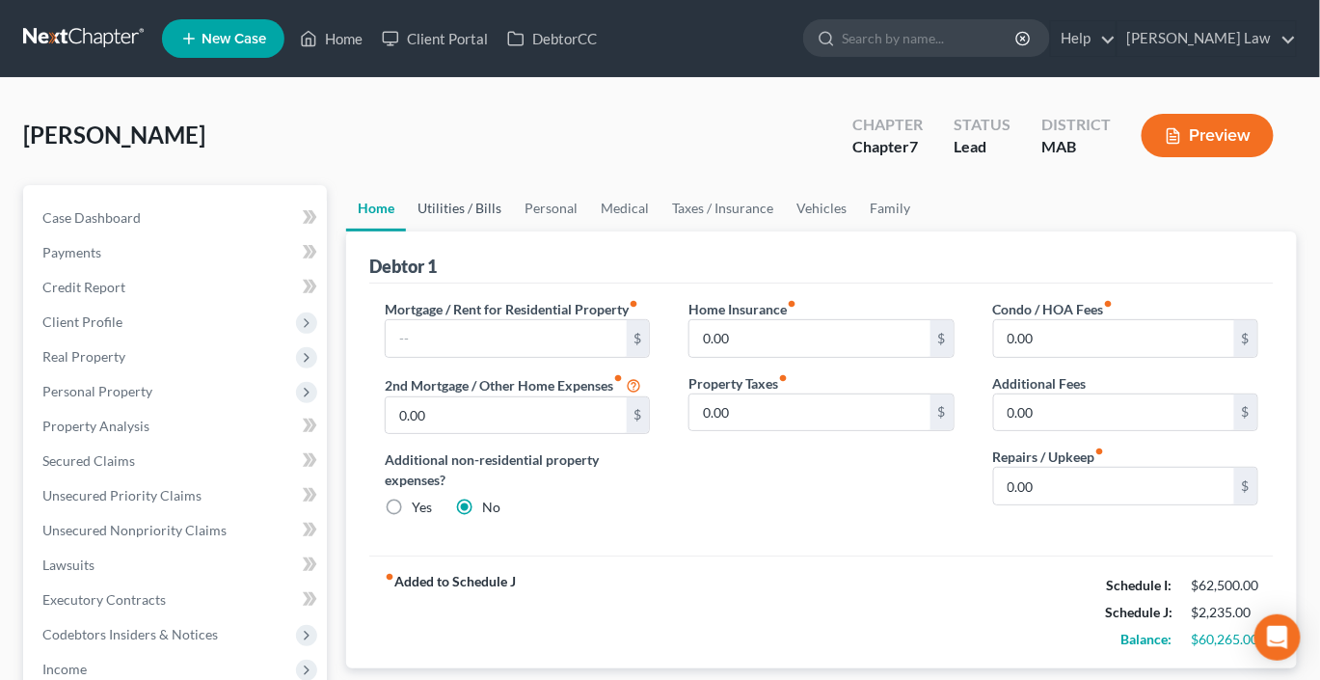
click at [513, 231] on link "Utilities / Bills" at bounding box center [459, 208] width 107 height 46
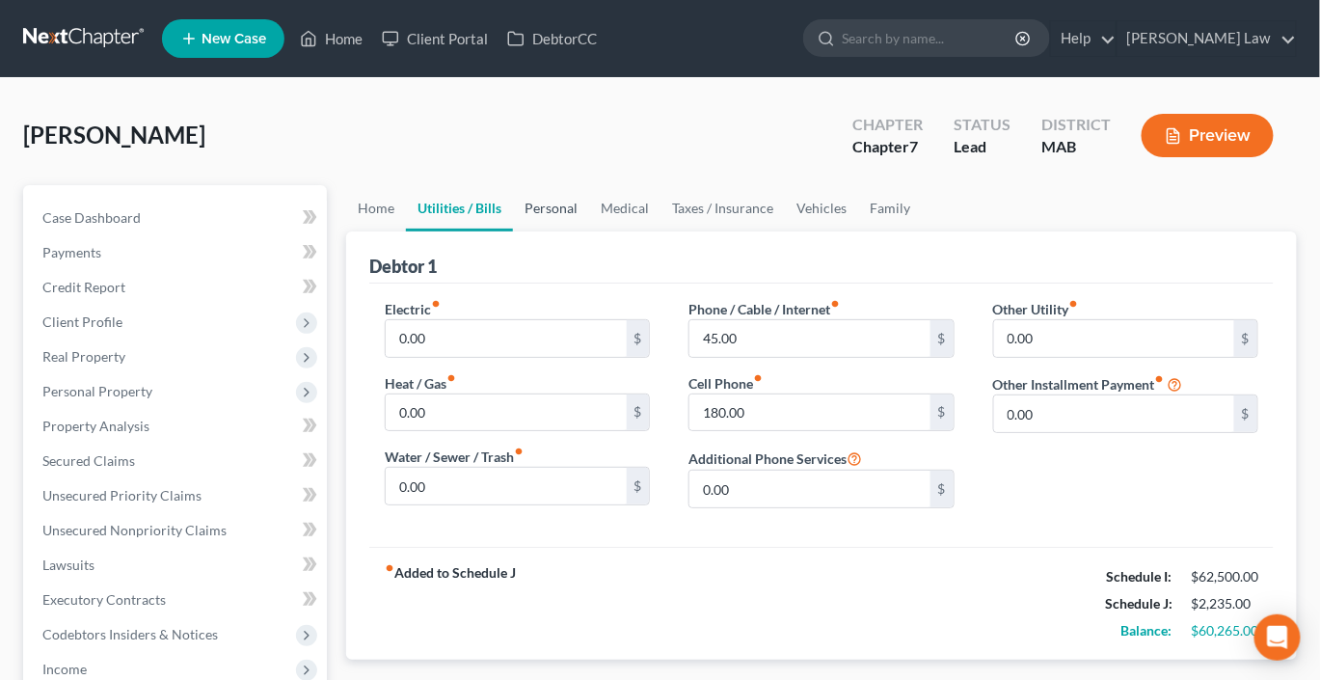
click at [563, 231] on link "Personal" at bounding box center [551, 208] width 76 height 46
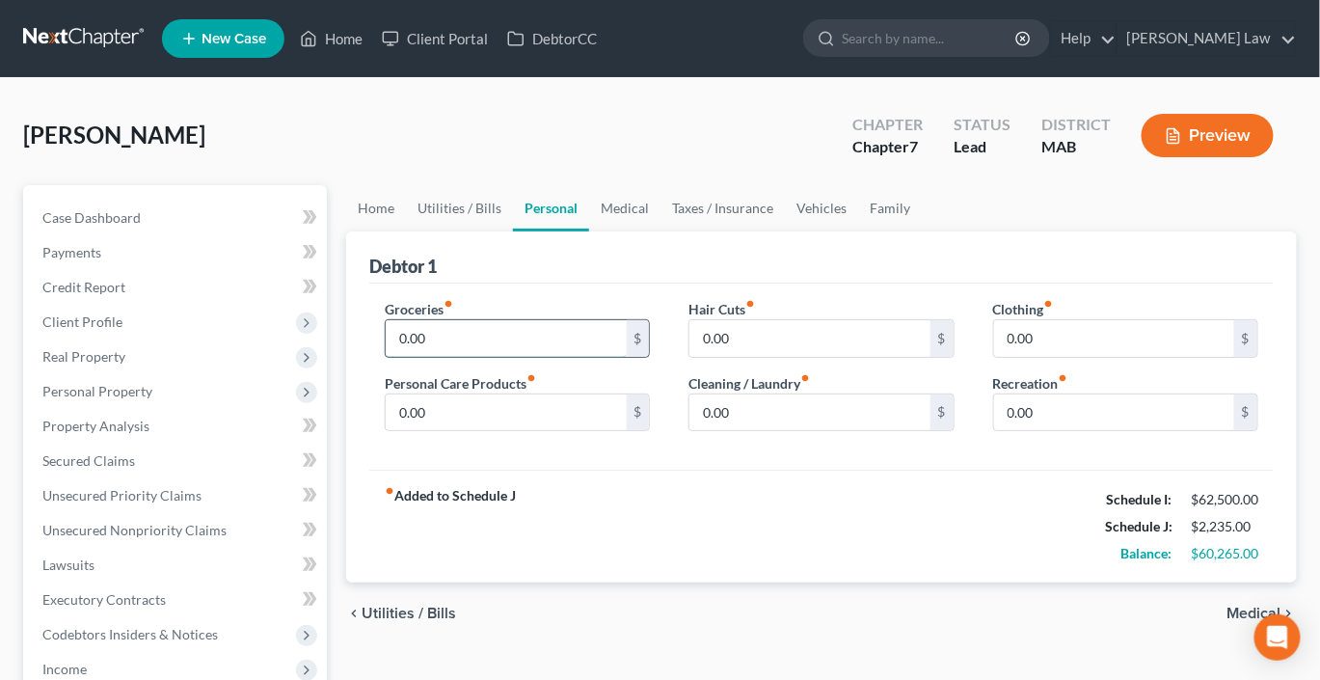
click at [470, 357] on input "0.00" at bounding box center [506, 338] width 240 height 37
type input "500"
click at [452, 431] on input "0.00" at bounding box center [506, 412] width 240 height 37
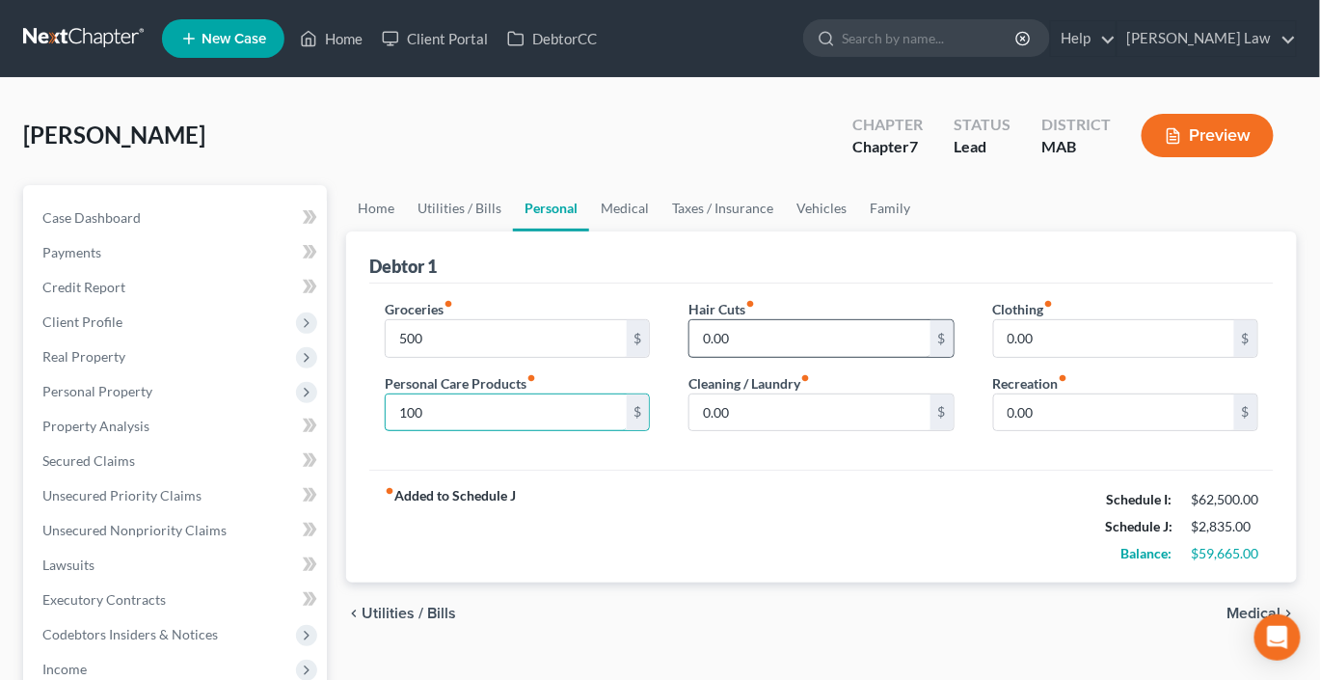
type input "100"
click at [759, 357] on input "0.00" at bounding box center [809, 338] width 240 height 37
type input "50"
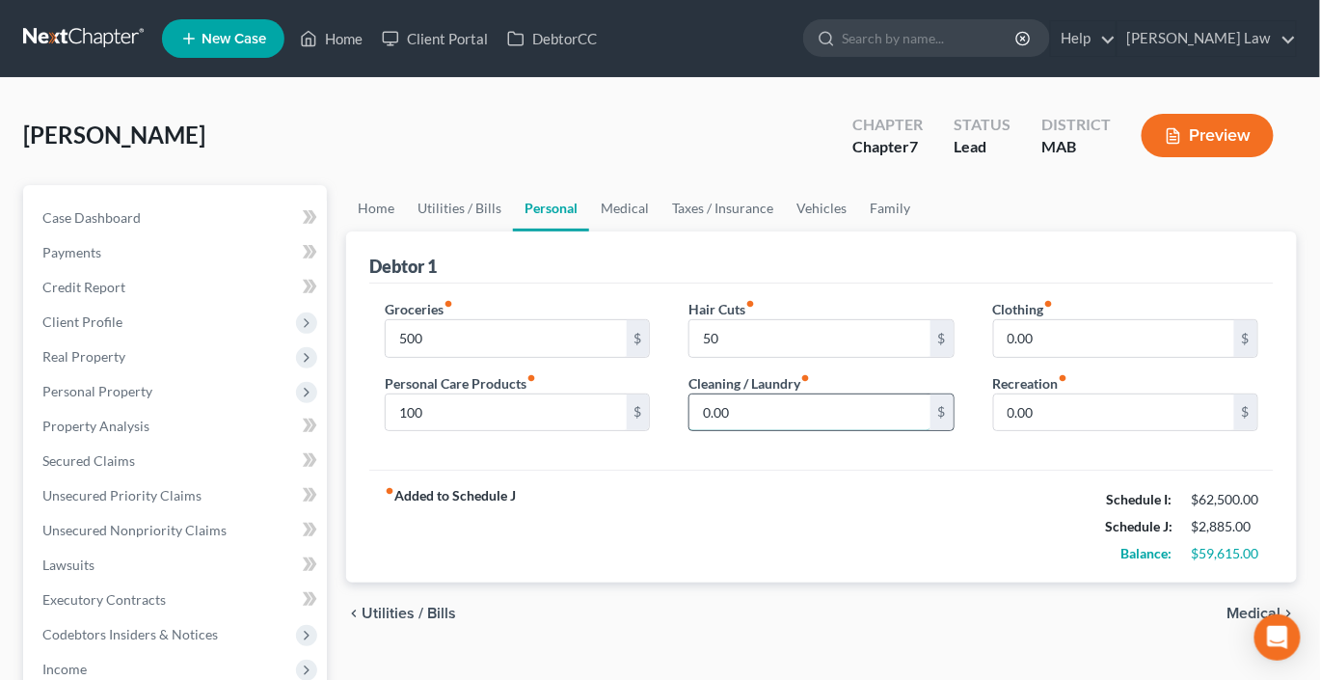
click at [730, 431] on input "0.00" at bounding box center [809, 412] width 240 height 37
type input "100"
click at [1058, 357] on input "0.00" at bounding box center [1114, 338] width 240 height 37
type input "50"
click at [1040, 431] on input "0.00" at bounding box center [1114, 412] width 240 height 37
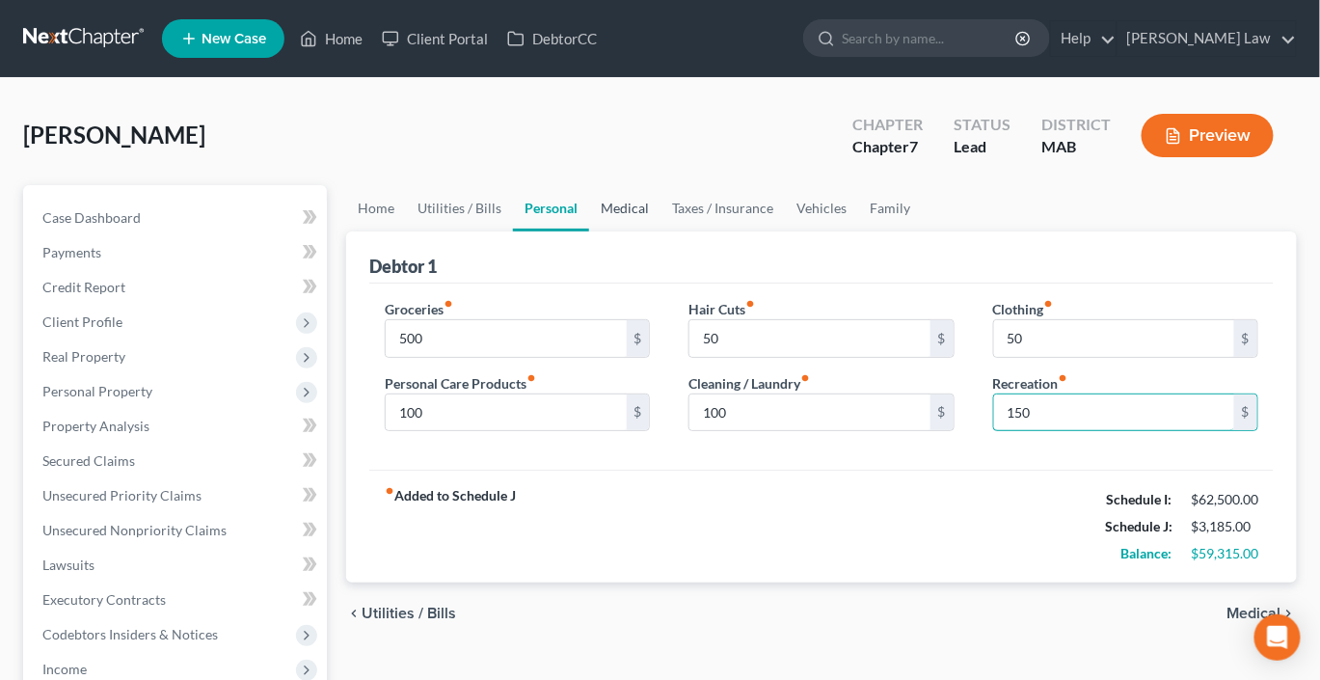
type input "150"
click at [660, 231] on link "Medical" at bounding box center [624, 208] width 71 height 46
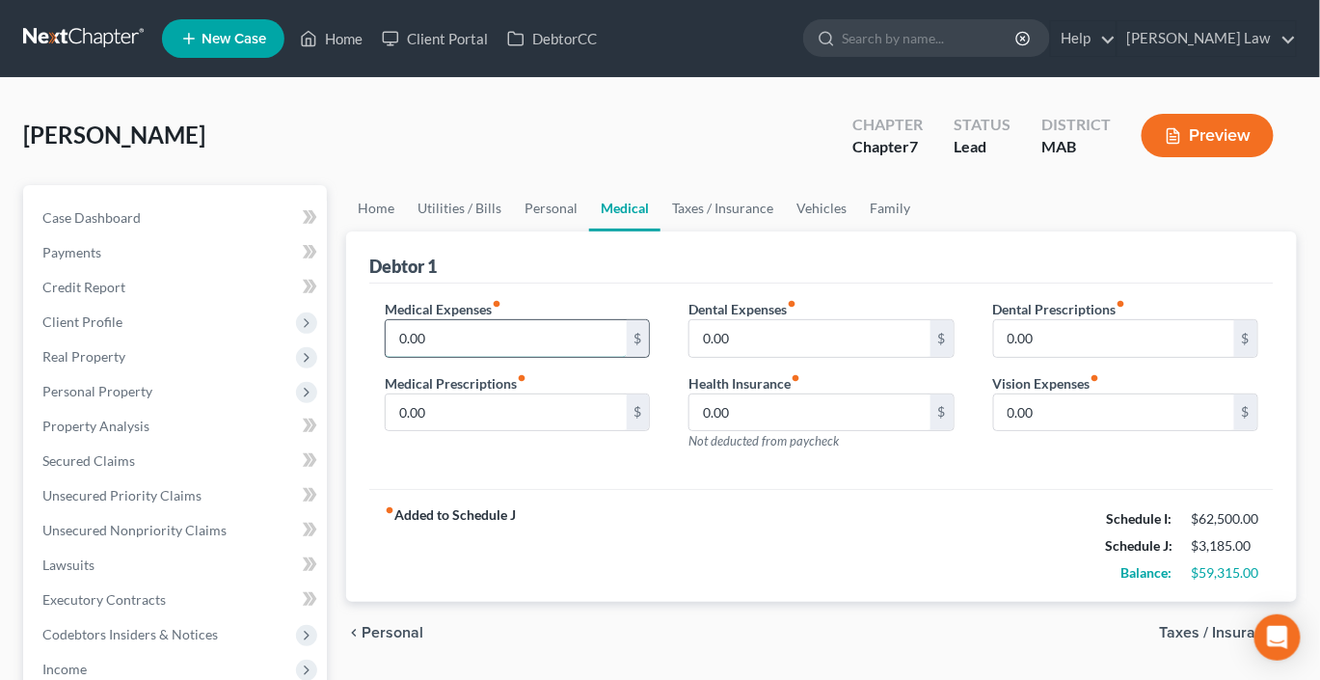
click at [519, 357] on input "0.00" at bounding box center [506, 338] width 240 height 37
type input "100"
click at [785, 231] on link "Taxes / Insurance" at bounding box center [722, 208] width 124 height 46
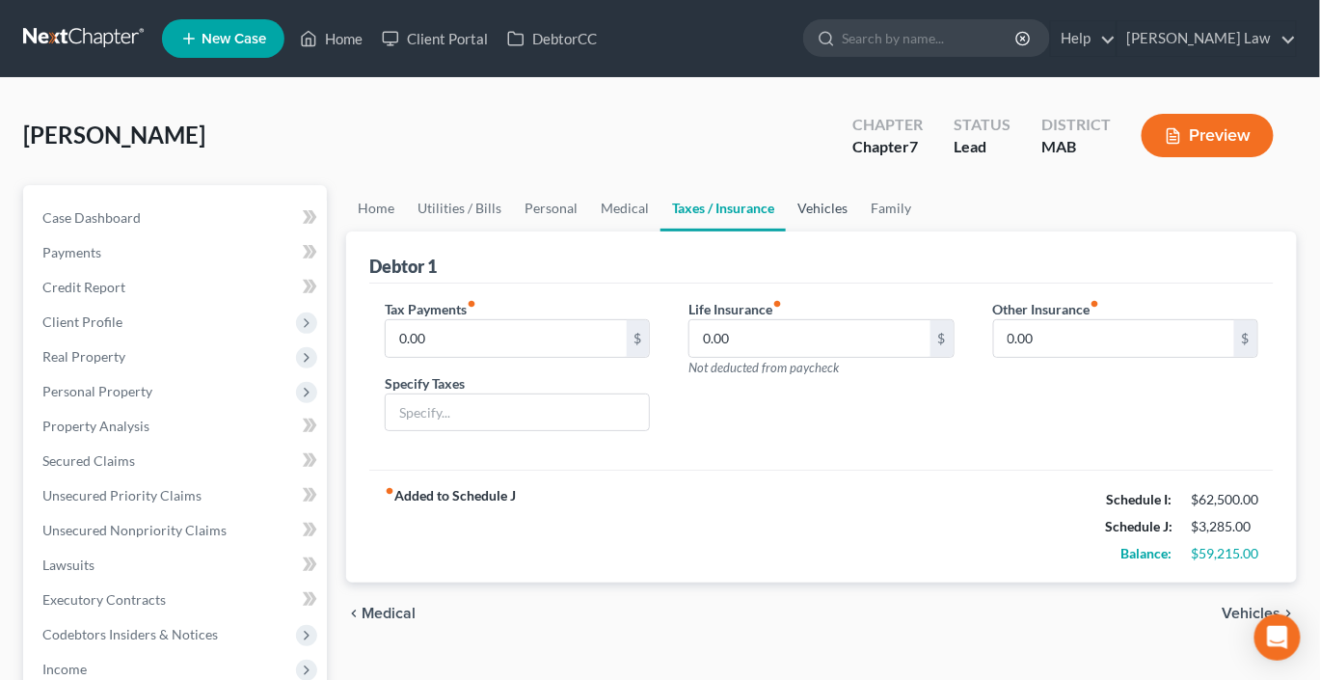
click at [859, 231] on link "Vehicles" at bounding box center [822, 208] width 73 height 46
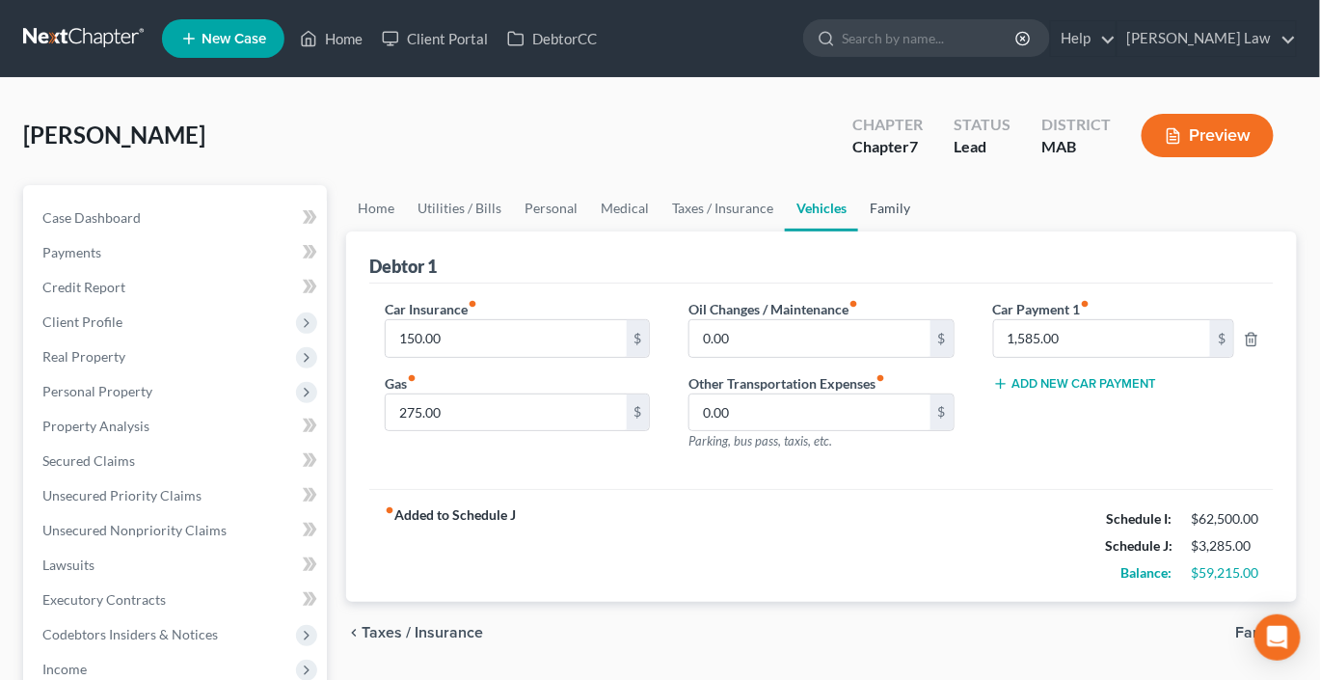
click at [922, 231] on link "Family" at bounding box center [890, 208] width 64 height 46
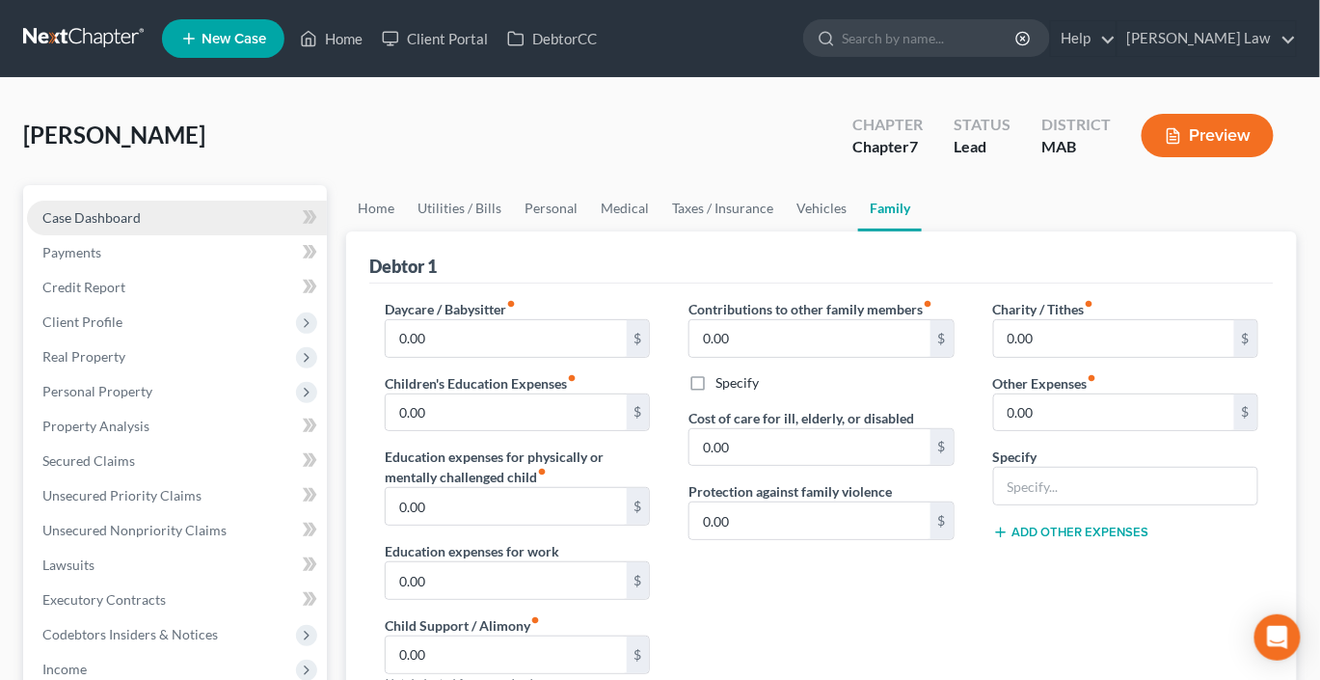
click at [141, 226] on span "Case Dashboard" at bounding box center [91, 217] width 98 height 16
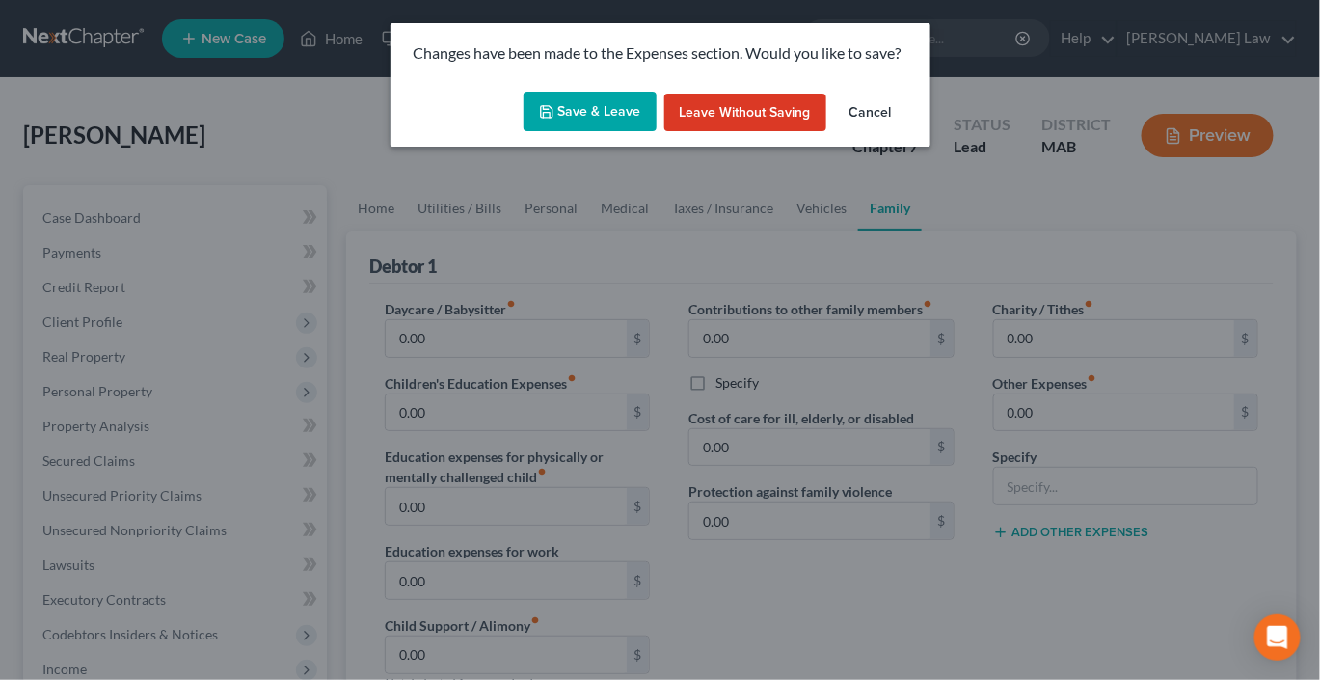
click at [615, 132] on button "Save & Leave" at bounding box center [590, 112] width 133 height 40
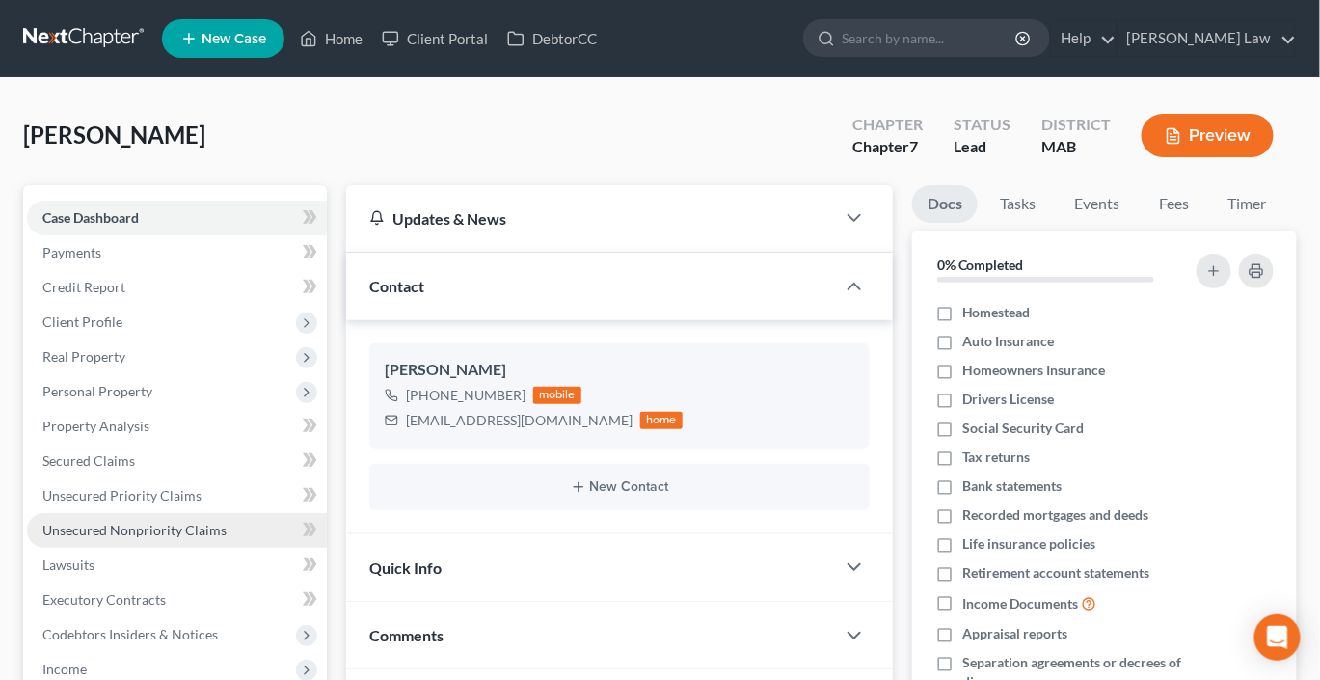
click at [227, 538] on span "Unsecured Nonpriority Claims" at bounding box center [134, 530] width 184 height 16
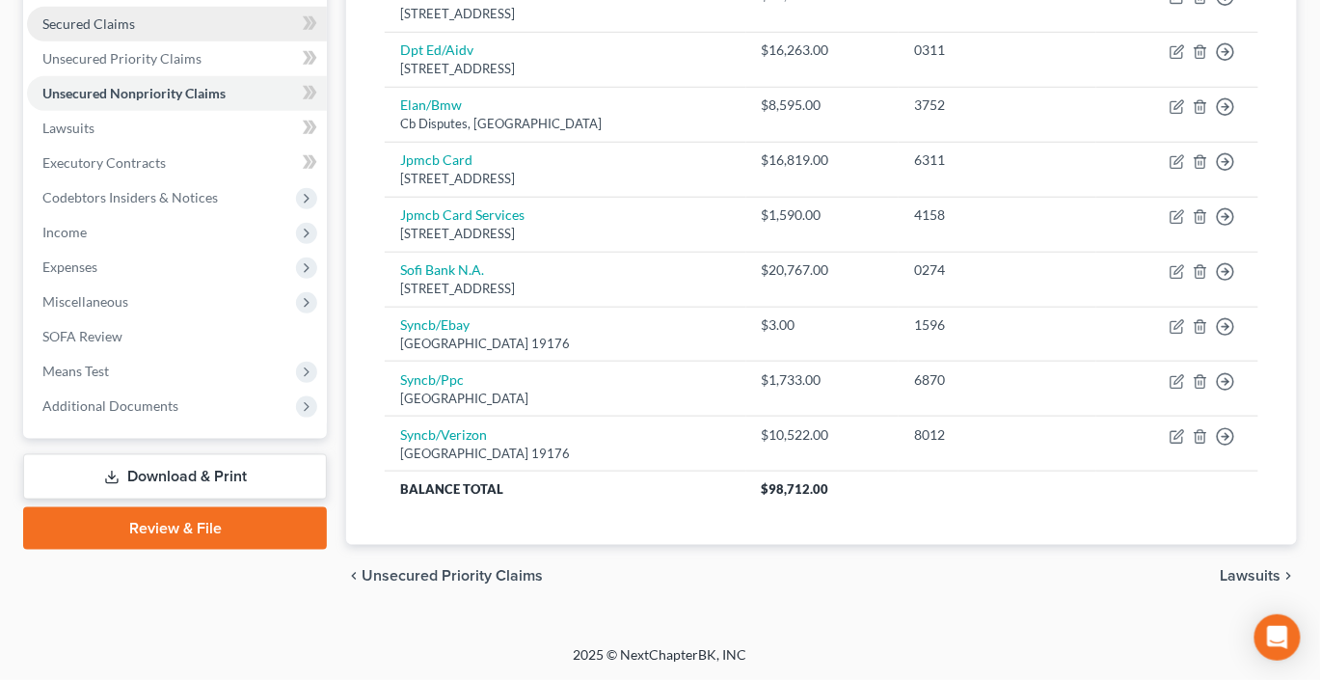
click at [113, 32] on span "Secured Claims" at bounding box center [88, 23] width 93 height 16
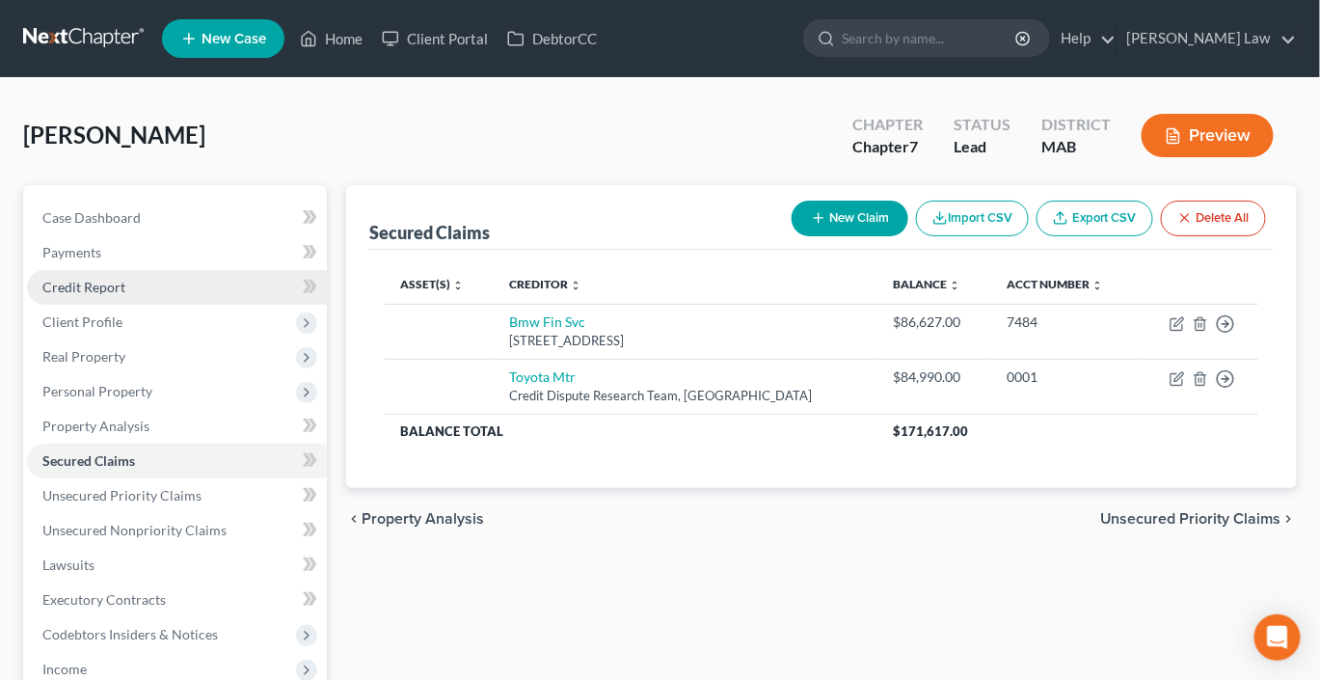
click at [164, 305] on link "Credit Report" at bounding box center [177, 287] width 300 height 35
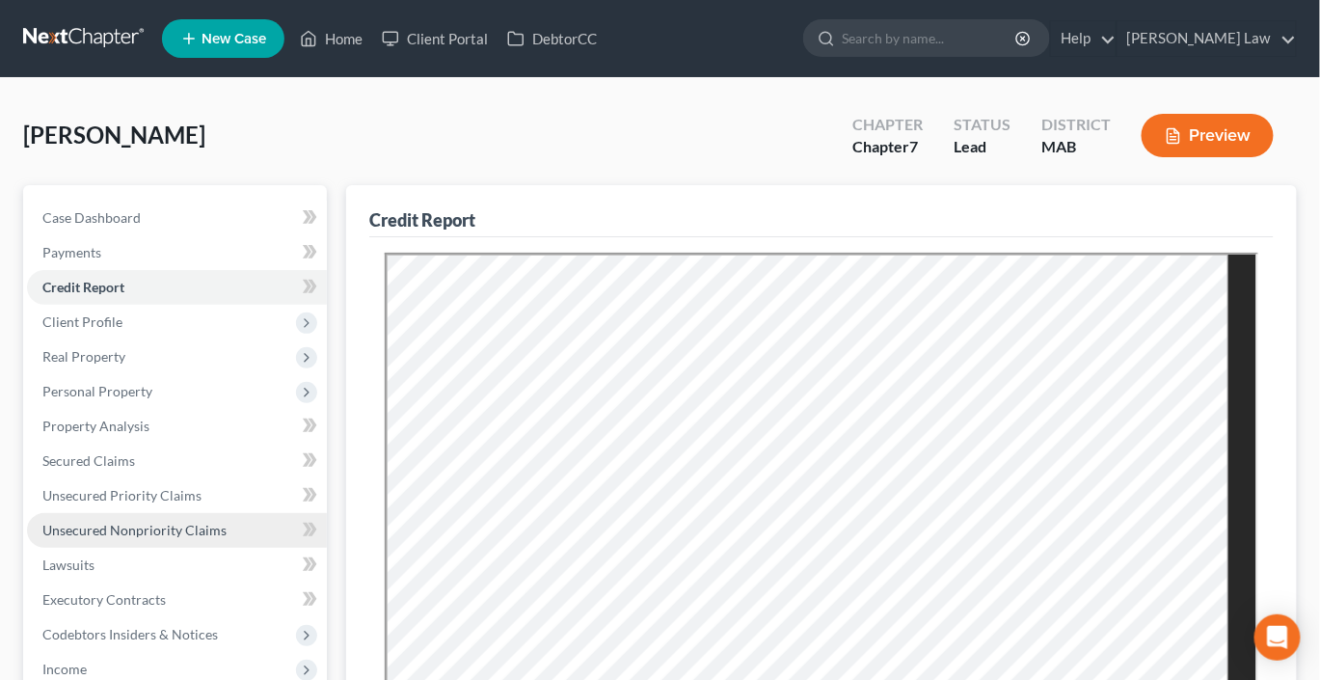
click at [209, 538] on span "Unsecured Nonpriority Claims" at bounding box center [134, 530] width 184 height 16
